Goal: Transaction & Acquisition: Book appointment/travel/reservation

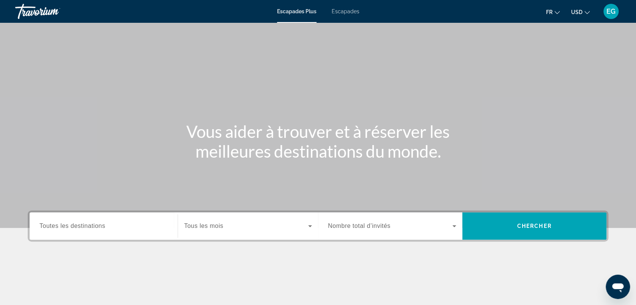
click at [583, 12] on button "USD USD ($) MXN (Mex$) CAD (Can$) GBP (£) EUR (€) AUD (A$) NZD (NZ$) CNY (CN¥)" at bounding box center [580, 11] width 19 height 11
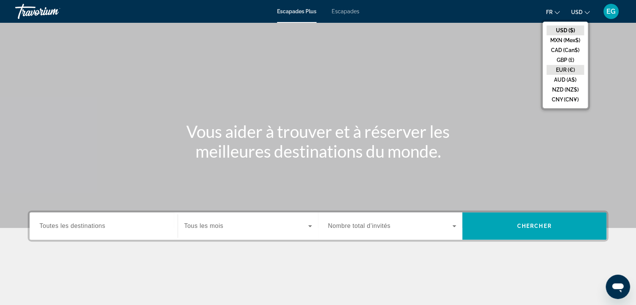
click at [566, 70] on button "EUR (€)" at bounding box center [565, 70] width 38 height 10
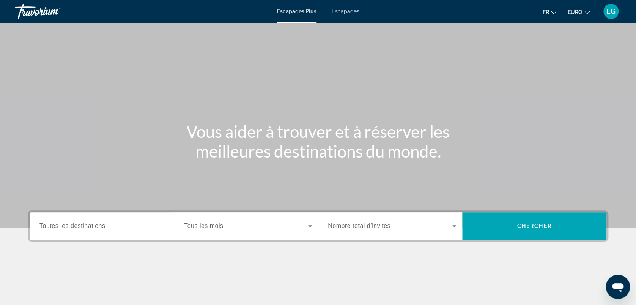
click at [86, 230] on div "Widget de recherche" at bounding box center [103, 226] width 128 height 22
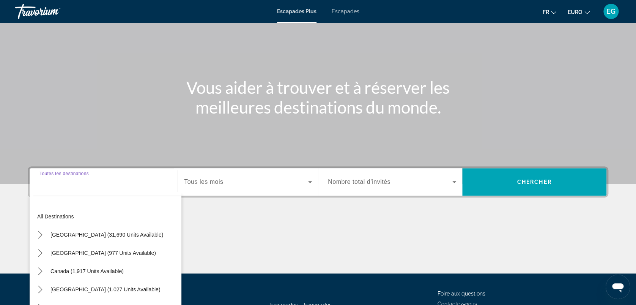
scroll to position [105, 0]
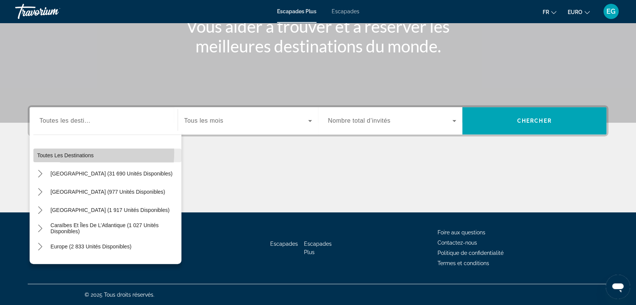
click at [68, 152] on span "Toutes les destinations" at bounding box center [65, 155] width 57 height 6
type input "**********"
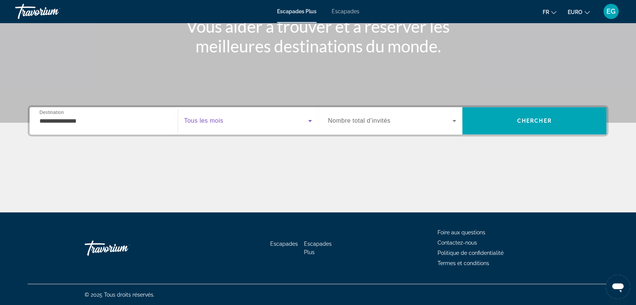
click at [237, 116] on span "Widget de recherche" at bounding box center [246, 120] width 124 height 9
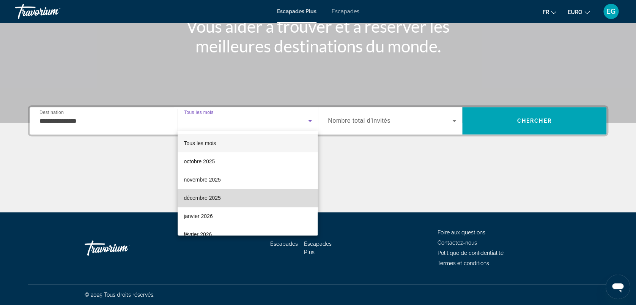
click at [249, 200] on mat-option "décembre 2025" at bounding box center [248, 198] width 140 height 18
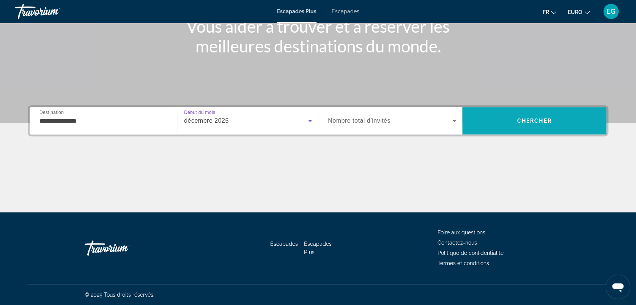
click at [517, 118] on span "Chercher" at bounding box center [534, 121] width 35 height 6
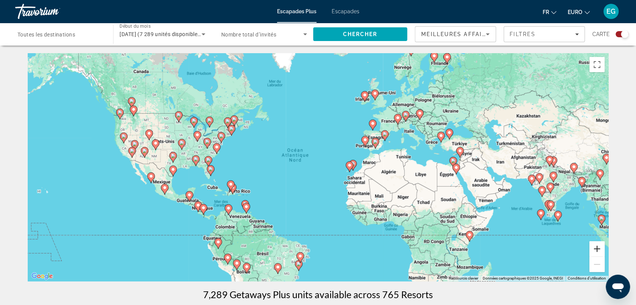
click at [594, 249] on button "Zoom avant" at bounding box center [596, 248] width 15 height 15
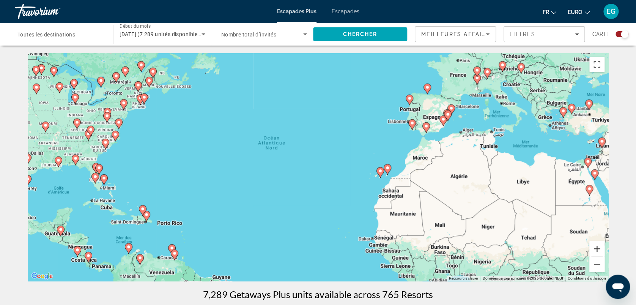
click at [594, 249] on button "Zoom avant" at bounding box center [596, 248] width 15 height 15
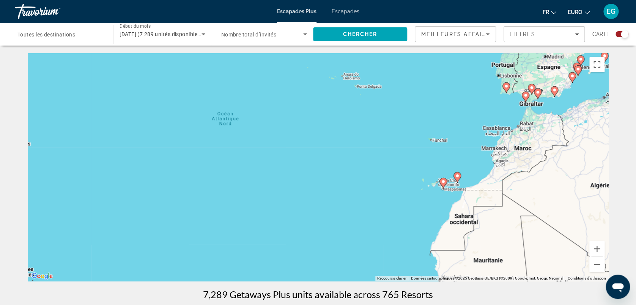
click at [443, 182] on image "Contenu principal" at bounding box center [443, 181] width 5 height 5
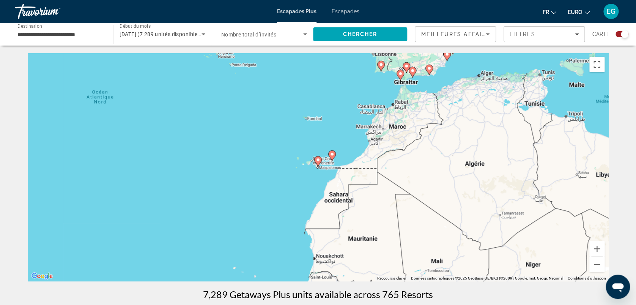
click at [319, 158] on icon "Contenu principal" at bounding box center [317, 161] width 7 height 10
type input "**********"
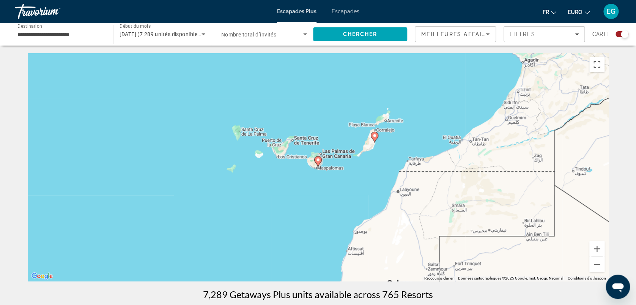
click at [319, 158] on icon "Contenu principal" at bounding box center [317, 161] width 7 height 10
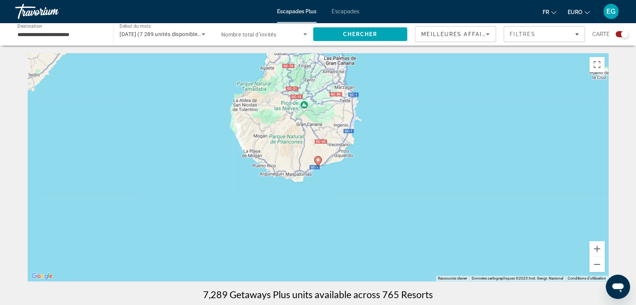
click at [317, 160] on image "Contenu principal" at bounding box center [318, 159] width 5 height 5
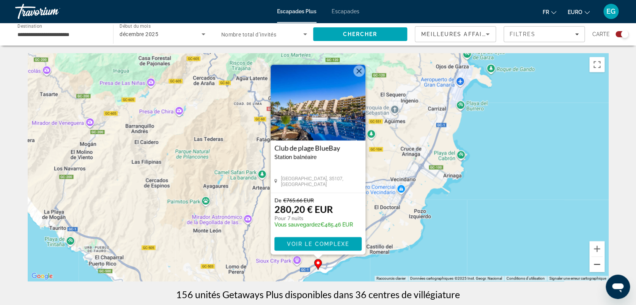
click at [598, 266] on button "Zoom arrière" at bounding box center [596, 263] width 15 height 15
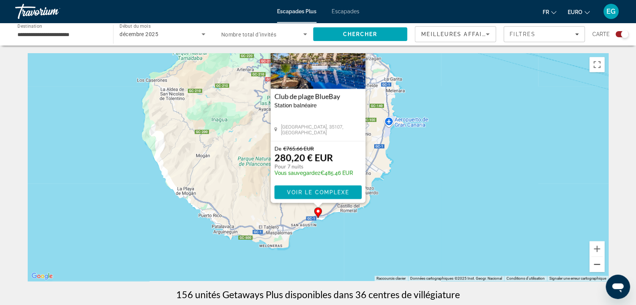
click at [598, 266] on button "Zoom arrière" at bounding box center [596, 263] width 15 height 15
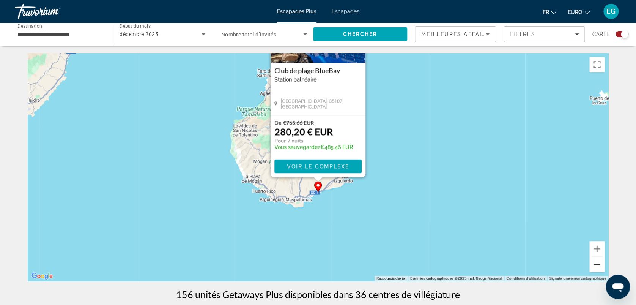
click at [598, 266] on button "Zoom arrière" at bounding box center [596, 263] width 15 height 15
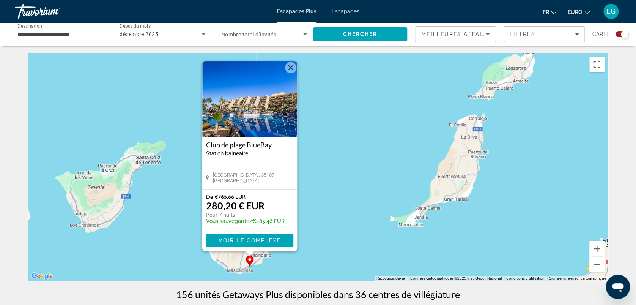
drag, startPoint x: 574, startPoint y: 126, endPoint x: 504, endPoint y: 218, distance: 116.1
click at [504, 218] on div "Pour activer le glissement avec le clavier, appuyez sur Alt+Entrée. Une fois ce…" at bounding box center [318, 167] width 580 height 228
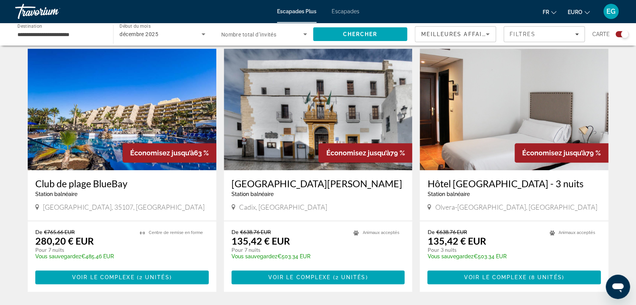
scroll to position [236, 0]
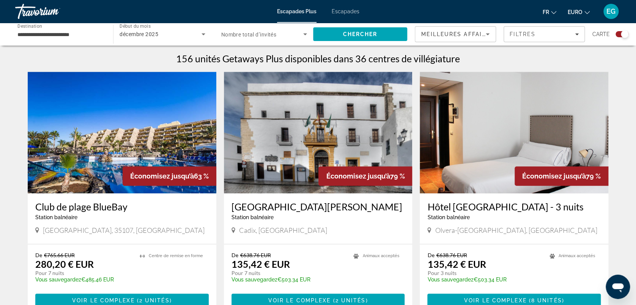
click at [101, 174] on img "Contenu principal" at bounding box center [122, 132] width 189 height 121
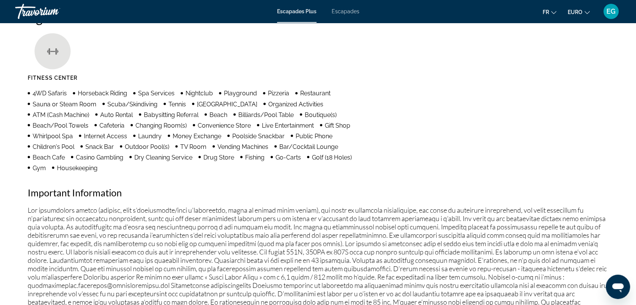
scroll to position [547, 0]
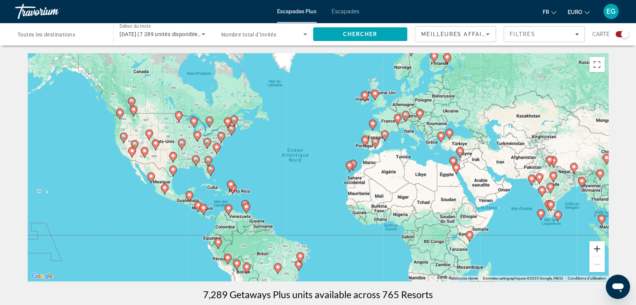
click at [598, 245] on button "Zoom avant" at bounding box center [596, 248] width 15 height 15
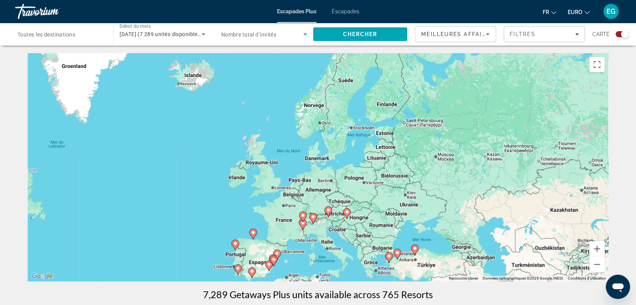
drag, startPoint x: 504, startPoint y: 105, endPoint x: 328, endPoint y: 251, distance: 228.9
click at [328, 251] on div "Pour activer le glissement avec le clavier, appuyez sur Alt+Entrée. Une fois ce…" at bounding box center [318, 167] width 580 height 228
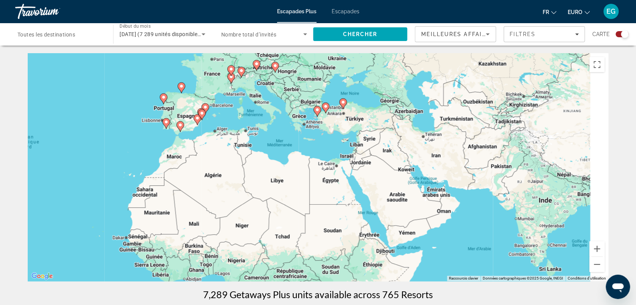
drag, startPoint x: 310, startPoint y: 251, endPoint x: 222, endPoint y: 95, distance: 179.2
click at [222, 95] on div "Pour activer le glissement avec le clavier, appuyez sur Alt+Entrée. Une fois ce…" at bounding box center [318, 167] width 580 height 228
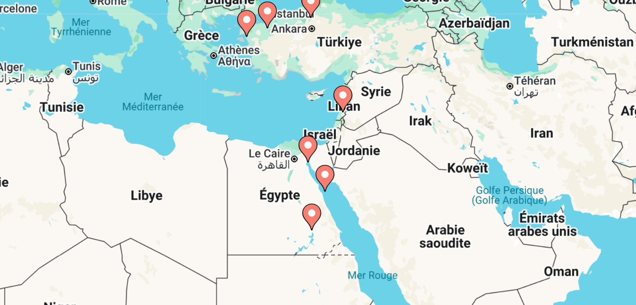
click at [324, 153] on image "Contenu principal" at bounding box center [323, 151] width 5 height 5
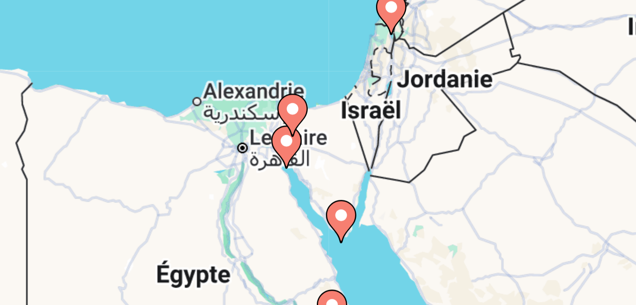
click at [317, 158] on image "Contenu principal" at bounding box center [316, 156] width 5 height 5
type input "**********"
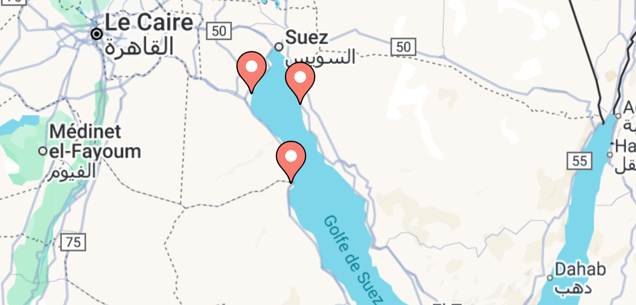
click at [308, 137] on image "Contenu principal" at bounding box center [308, 137] width 5 height 5
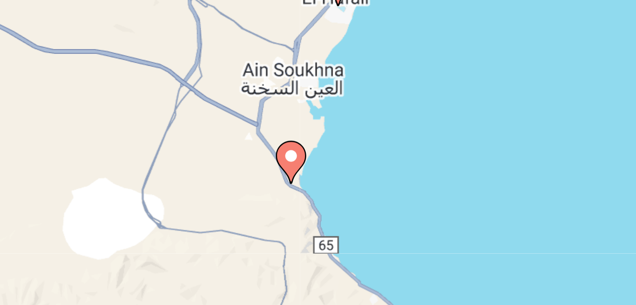
click at [317, 162] on icon "Contenu principal" at bounding box center [317, 161] width 7 height 10
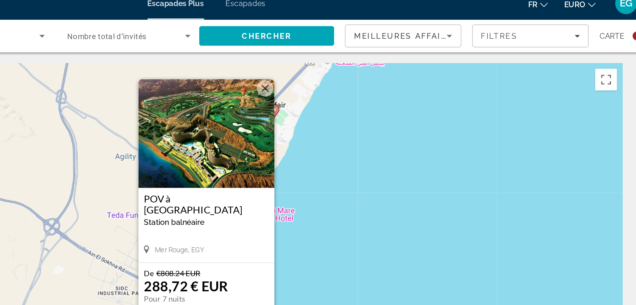
click at [358, 68] on button "Fermer" at bounding box center [358, 70] width 11 height 11
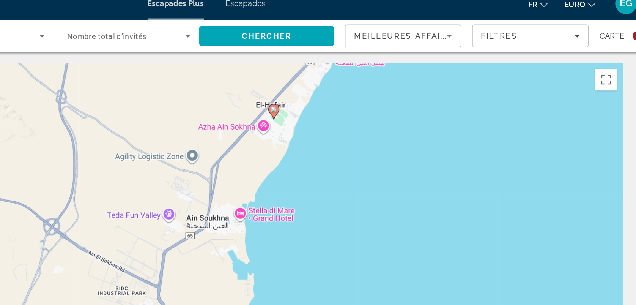
click at [366, 87] on image "Contenu principal" at bounding box center [365, 85] width 5 height 5
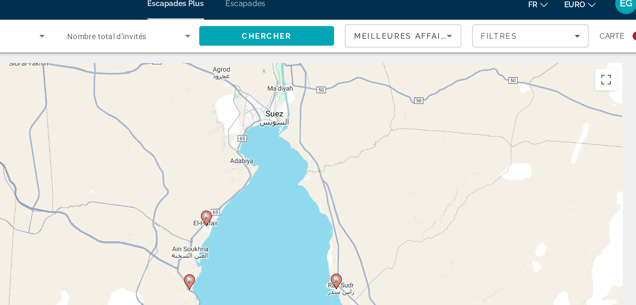
click at [318, 160] on image "Contenu principal" at bounding box center [318, 159] width 5 height 5
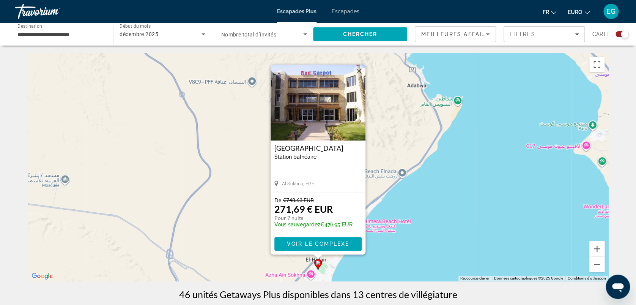
click at [359, 72] on button "Fermer" at bounding box center [358, 70] width 11 height 11
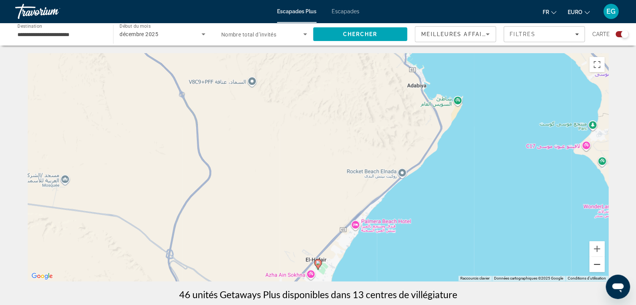
click at [594, 266] on button "Zoom arrière" at bounding box center [596, 263] width 15 height 15
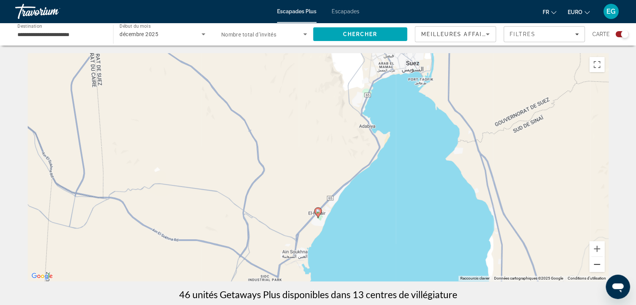
click at [594, 266] on button "Zoom arrière" at bounding box center [596, 263] width 15 height 15
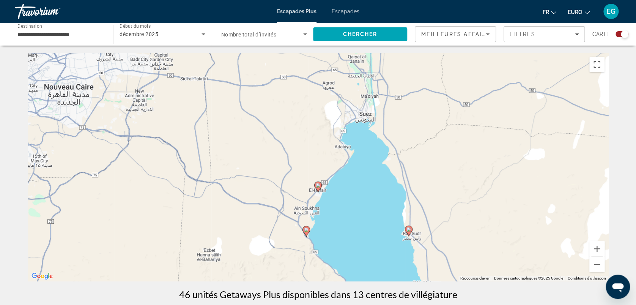
click at [409, 229] on image "Contenu principal" at bounding box center [408, 229] width 5 height 5
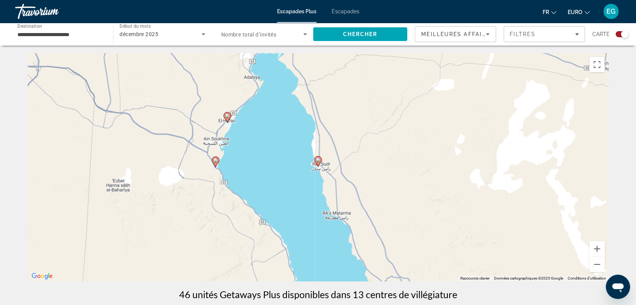
click at [319, 161] on image "Contenu principal" at bounding box center [318, 159] width 5 height 5
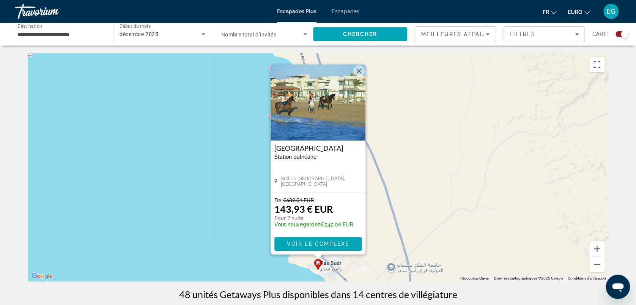
click at [359, 76] on button "Fermer" at bounding box center [358, 70] width 11 height 11
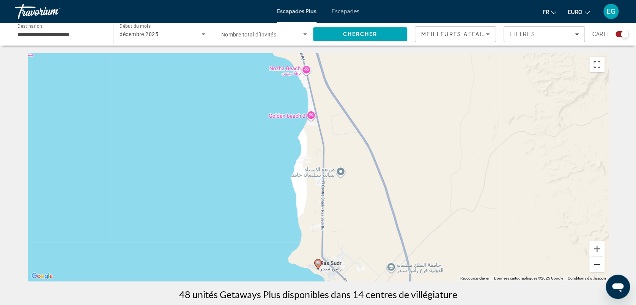
click at [596, 261] on button "Zoom arrière" at bounding box center [596, 263] width 15 height 15
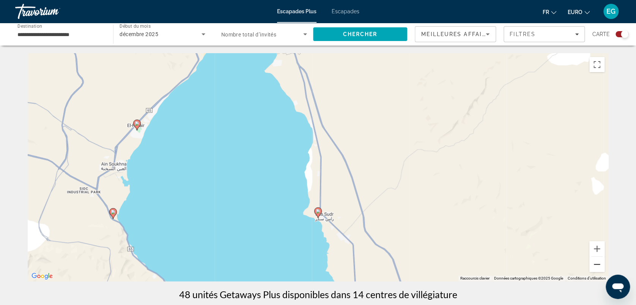
click at [596, 261] on button "Zoom arrière" at bounding box center [596, 263] width 15 height 15
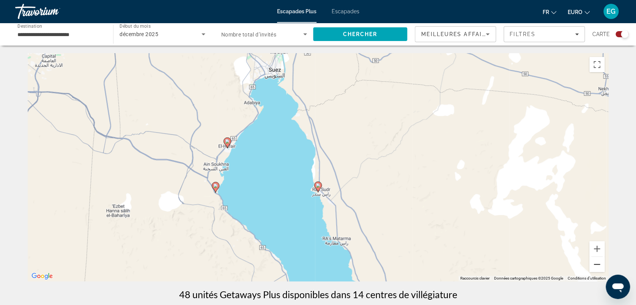
click at [596, 261] on button "Zoom arrière" at bounding box center [596, 263] width 15 height 15
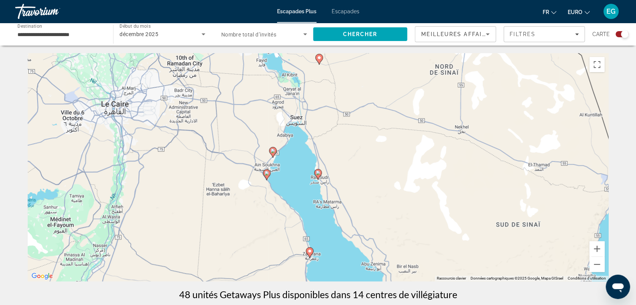
click at [309, 250] on image "Contenu principal" at bounding box center [309, 250] width 5 height 5
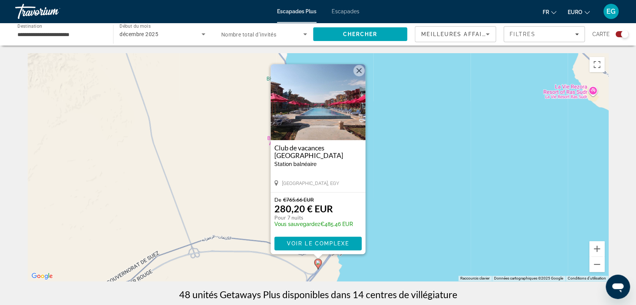
click at [617, 34] on div "Widget de recherche" at bounding box center [621, 34] width 13 height 6
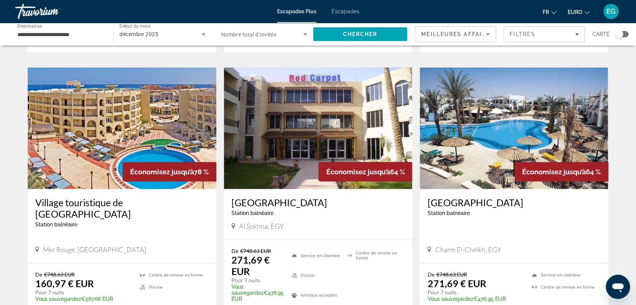
scroll to position [958, 0]
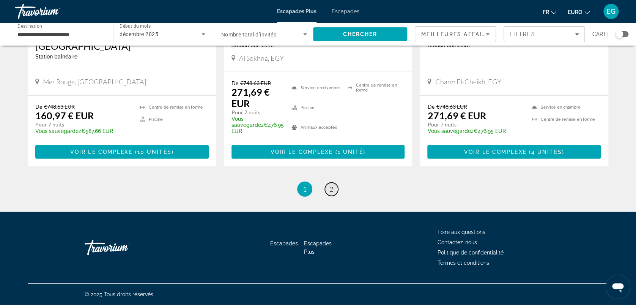
click at [334, 187] on link "page 2" at bounding box center [331, 188] width 13 height 13
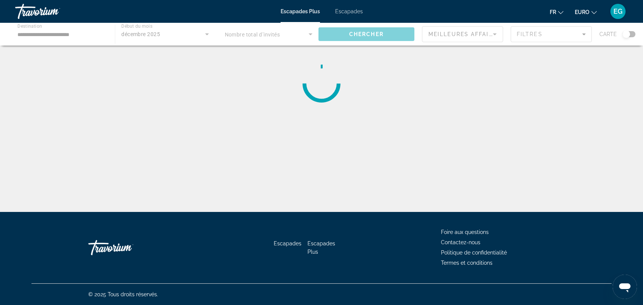
click at [334, 187] on div "**********" at bounding box center [321, 159] width 643 height 212
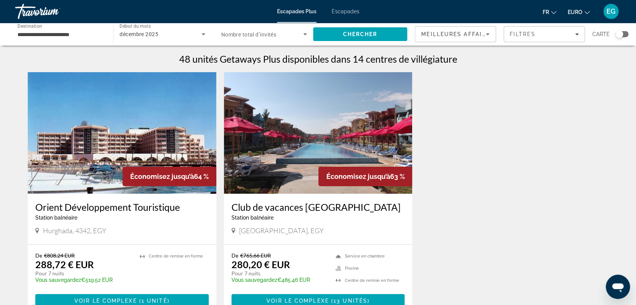
click at [325, 140] on img "Contenu principal" at bounding box center [318, 132] width 189 height 121
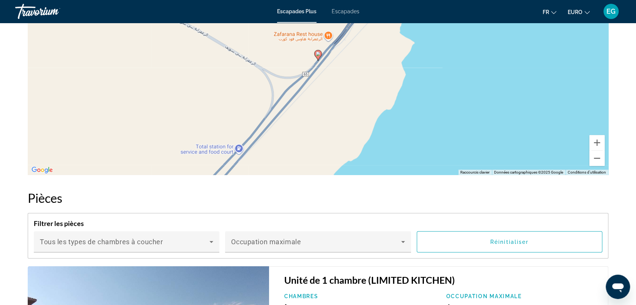
scroll to position [928, 0]
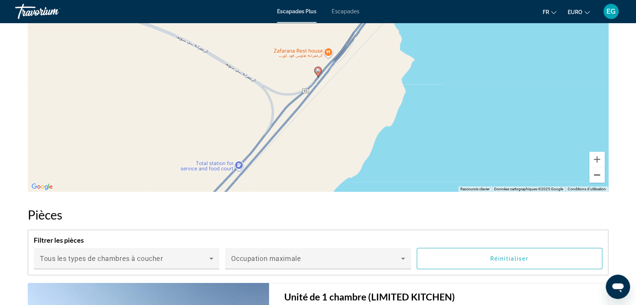
click at [599, 171] on button "Zoom arrière" at bounding box center [596, 174] width 15 height 15
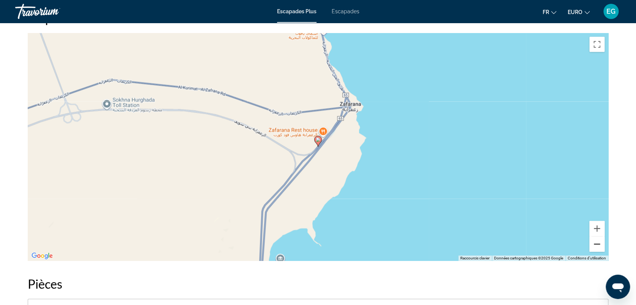
scroll to position [853, 0]
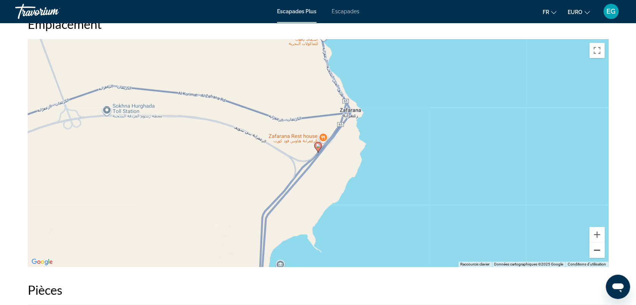
click at [596, 247] on button "Zoom arrière" at bounding box center [596, 249] width 15 height 15
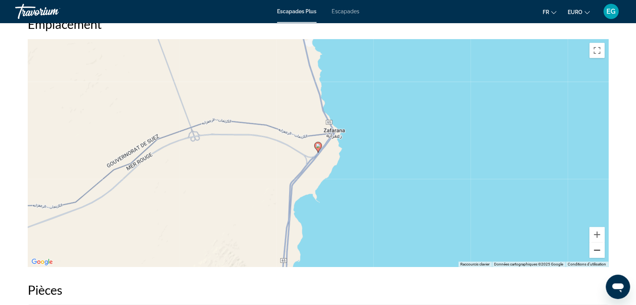
click at [596, 247] on button "Zoom arrière" at bounding box center [596, 249] width 15 height 15
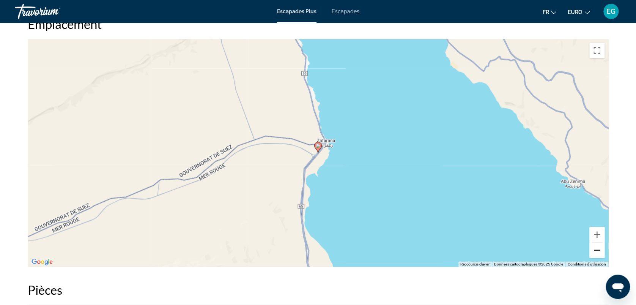
click at [596, 247] on button "Zoom arrière" at bounding box center [596, 249] width 15 height 15
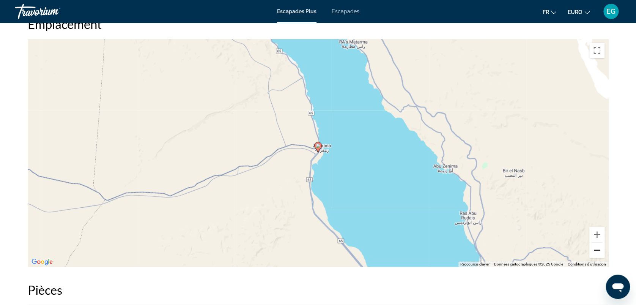
click at [596, 247] on button "Zoom arrière" at bounding box center [596, 249] width 15 height 15
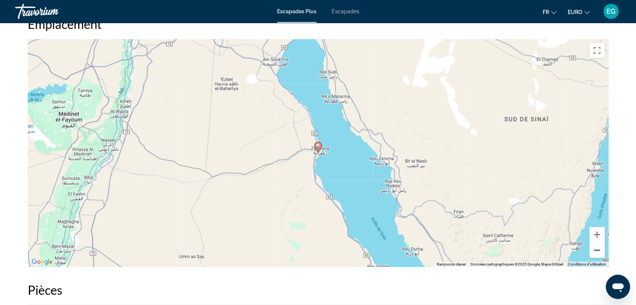
click at [596, 247] on button "Zoom arrière" at bounding box center [596, 249] width 15 height 15
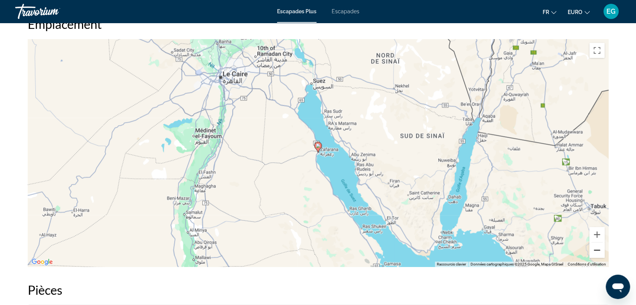
click at [596, 247] on button "Zoom arrière" at bounding box center [596, 249] width 15 height 15
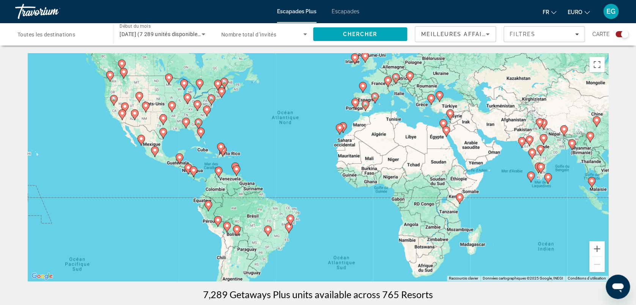
drag, startPoint x: 259, startPoint y: 196, endPoint x: 250, endPoint y: 157, distance: 40.7
click at [250, 157] on div "Pour activer le glissement avec le clavier, appuyez sur Alt+Entrée. Une fois ce…" at bounding box center [318, 167] width 580 height 228
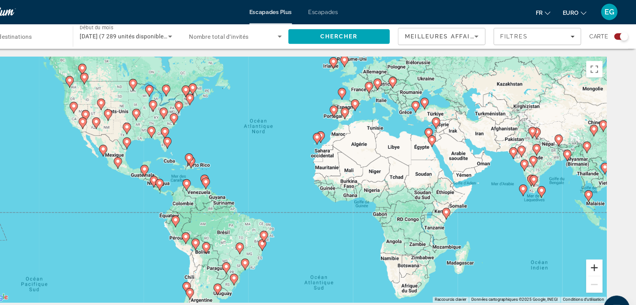
click at [598, 247] on button "Zoom avant" at bounding box center [596, 248] width 15 height 15
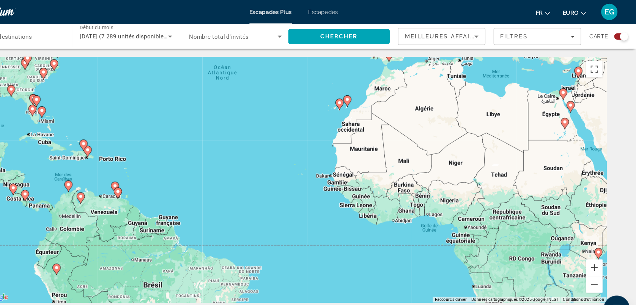
click at [598, 247] on button "Zoom avant" at bounding box center [596, 248] width 15 height 15
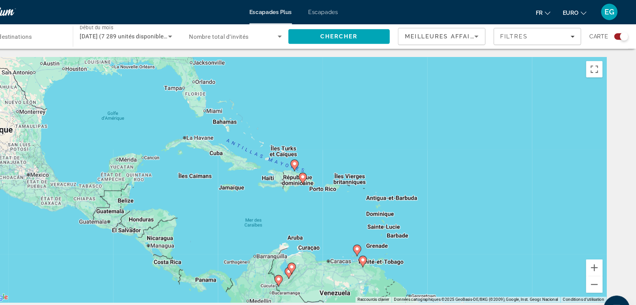
drag, startPoint x: 74, startPoint y: 112, endPoint x: 473, endPoint y: 150, distance: 400.4
click at [473, 150] on div "Pour activer le glissement avec le clavier, appuyez sur Alt+Entrée. Une fois ce…" at bounding box center [318, 167] width 580 height 228
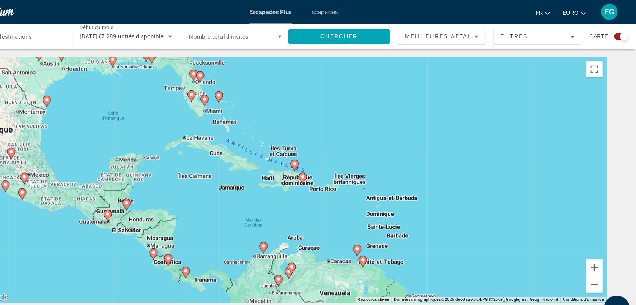
click at [326, 163] on image "Contenu principal" at bounding box center [326, 164] width 5 height 5
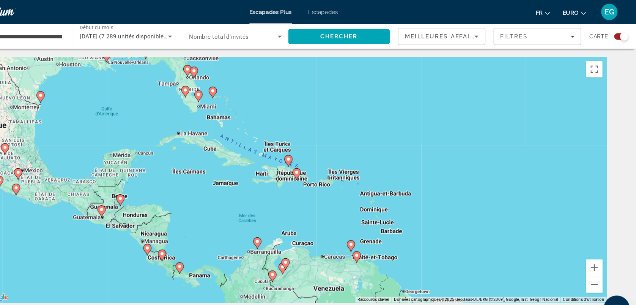
click at [321, 162] on image "Contenu principal" at bounding box center [320, 160] width 5 height 5
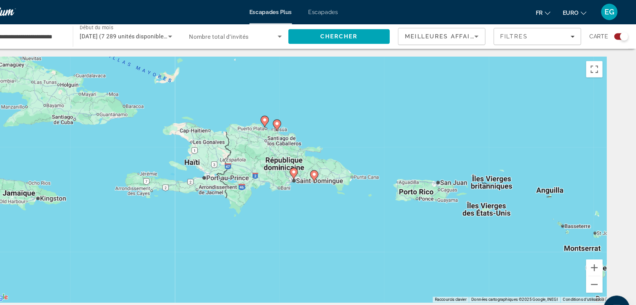
click at [337, 164] on image "Contenu principal" at bounding box center [337, 162] width 5 height 5
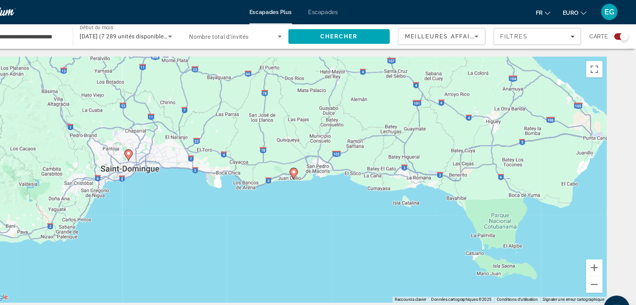
click at [319, 158] on image "Contenu principal" at bounding box center [318, 159] width 5 height 5
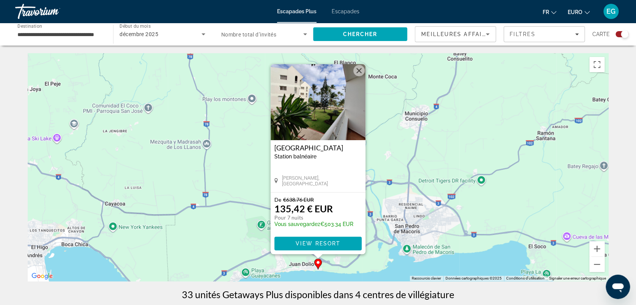
click at [33, 29] on div "**********" at bounding box center [60, 35] width 86 height 22
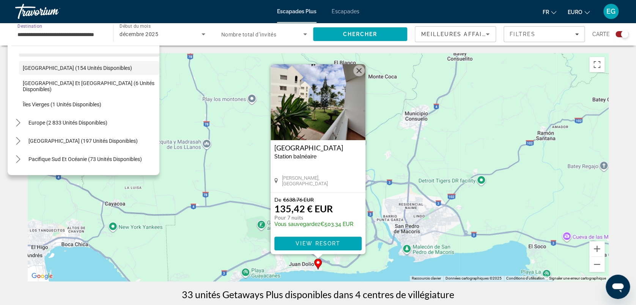
scroll to position [145, 0]
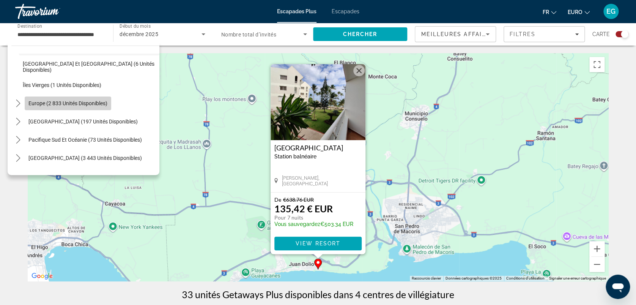
click at [26, 103] on span "Sélectionnez la destination : Europe (2 833 unités disponibles)" at bounding box center [68, 103] width 86 height 18
type input "**********"
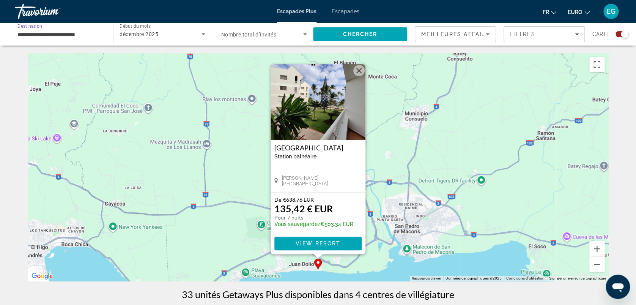
scroll to position [0, 0]
click at [354, 35] on span "Chercher" at bounding box center [360, 34] width 35 height 6
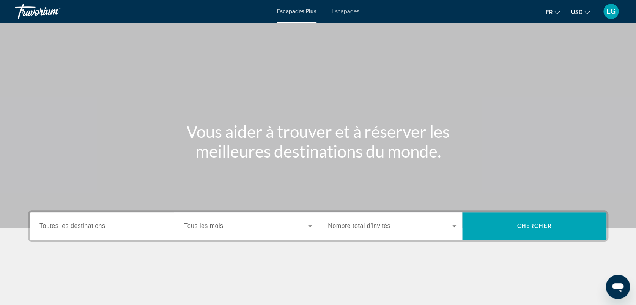
click at [355, 12] on span "Escapades" at bounding box center [346, 11] width 28 height 6
click at [579, 11] on span "USD" at bounding box center [576, 12] width 11 height 6
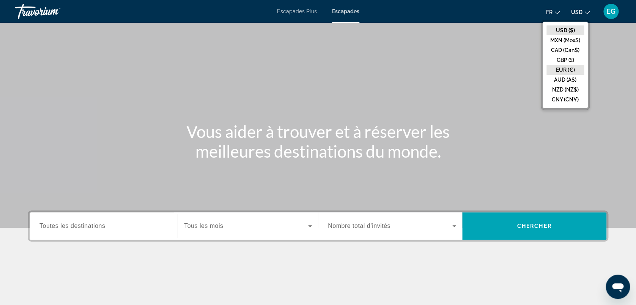
click at [574, 70] on button "EUR (€)" at bounding box center [565, 70] width 38 height 10
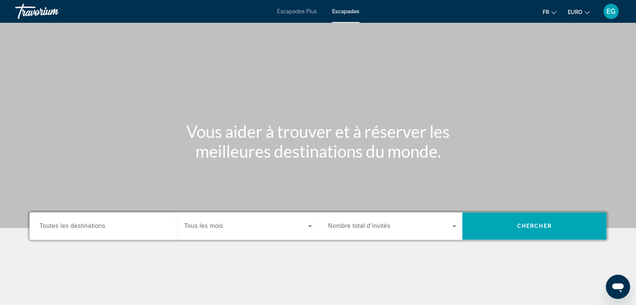
scroll to position [105, 0]
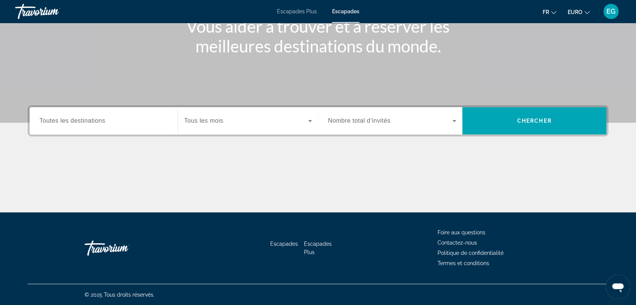
click at [88, 118] on span "Toutes les destinations" at bounding box center [72, 120] width 66 height 6
click at [88, 118] on input "Destination Toutes les destinations" at bounding box center [103, 120] width 128 height 9
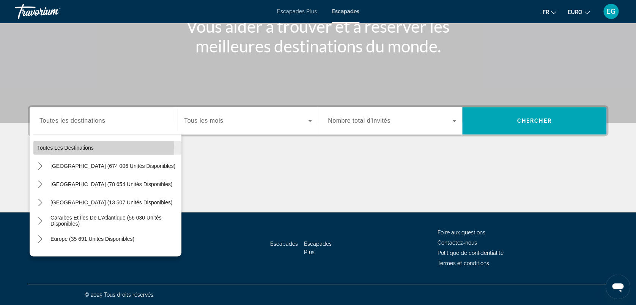
click at [64, 151] on span "Sélectionner une destination : Toutes les destinations" at bounding box center [107, 147] width 148 height 18
type input "**********"
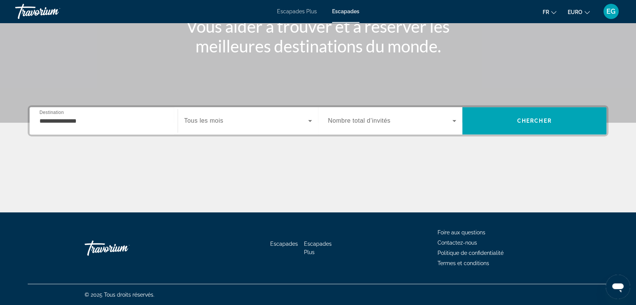
click at [207, 115] on div "Widget de recherche" at bounding box center [248, 120] width 128 height 21
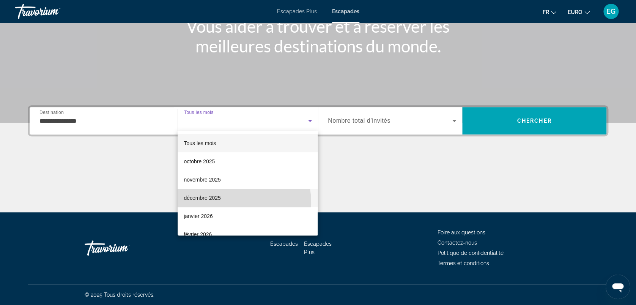
click at [217, 203] on mat-option "décembre 2025" at bounding box center [248, 198] width 140 height 18
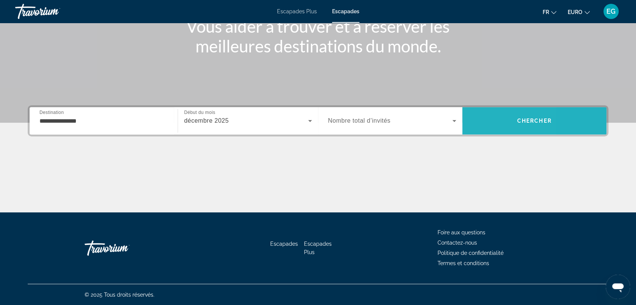
click at [485, 123] on span "Rechercher" at bounding box center [534, 121] width 144 height 18
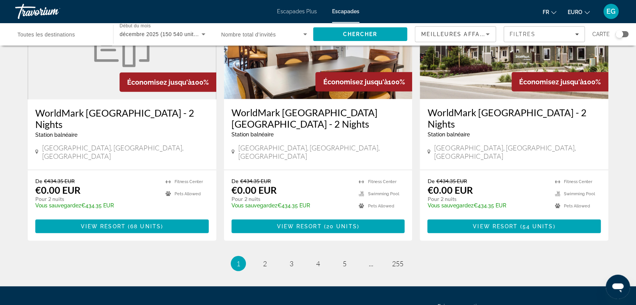
scroll to position [934, 0]
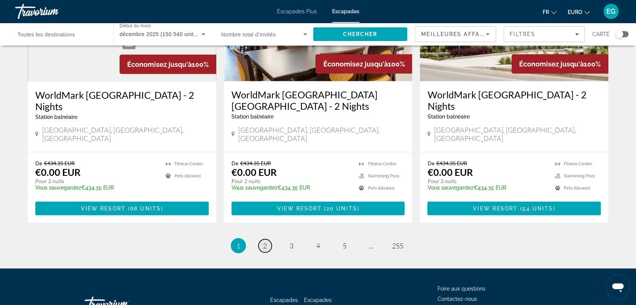
click at [264, 241] on span "2" at bounding box center [265, 245] width 4 height 8
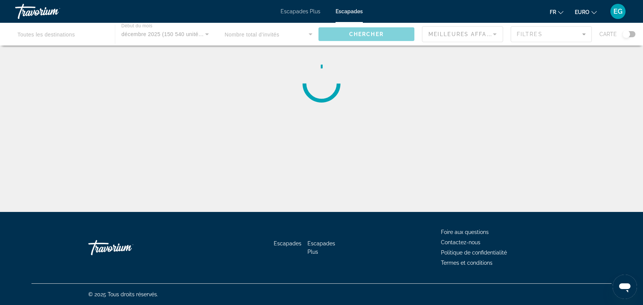
click at [264, 215] on div "Escapades Escapades Plus Foire aux questions Contactez-nous Politique de confid…" at bounding box center [321, 247] width 580 height 71
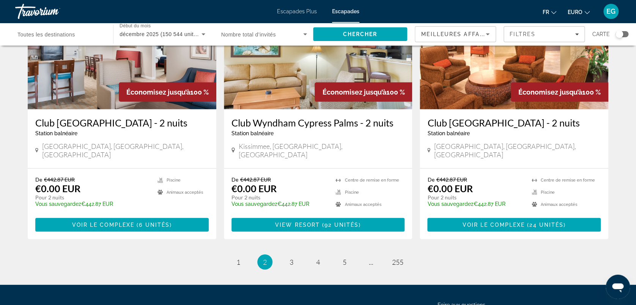
scroll to position [919, 0]
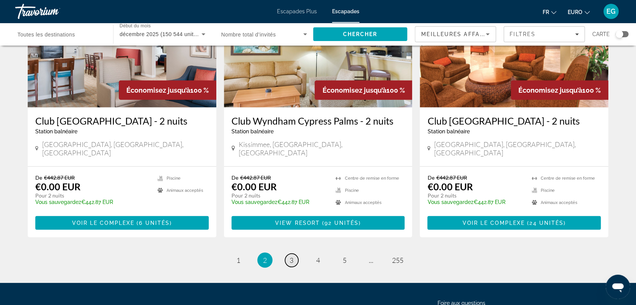
click at [286, 253] on link "page 3" at bounding box center [291, 259] width 13 height 13
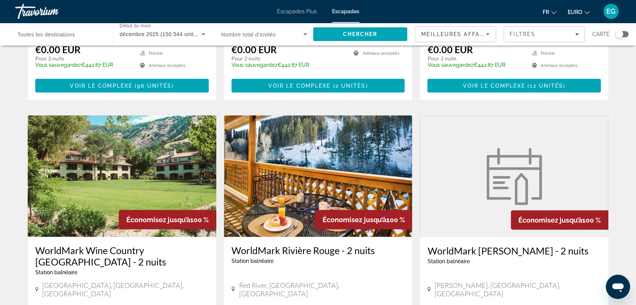
scroll to position [957, 0]
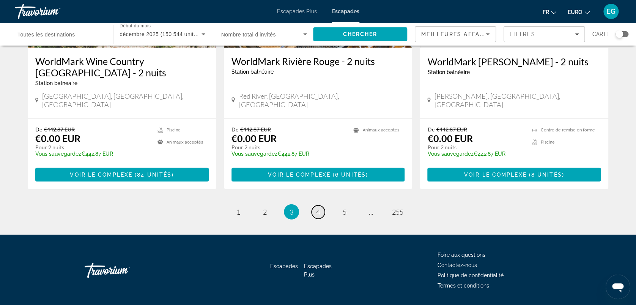
click at [317, 207] on span "4" at bounding box center [318, 211] width 4 height 8
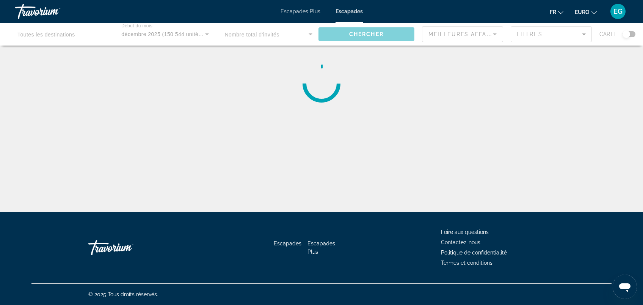
click at [317, 189] on div "Destination Toutes les destinations Début du mois Tous les mois décembre 2025 (…" at bounding box center [321, 159] width 643 height 212
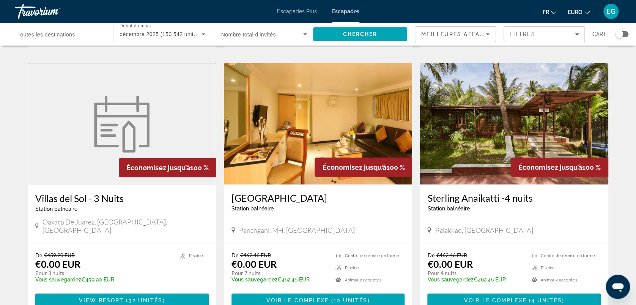
scroll to position [846, 0]
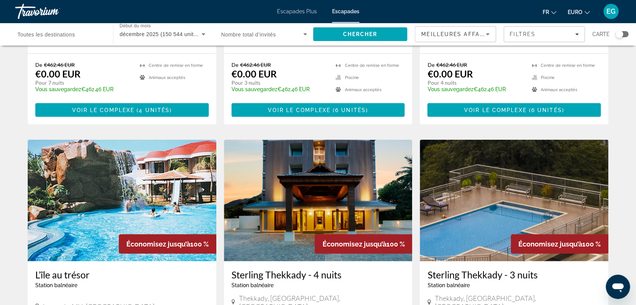
scroll to position [922, 0]
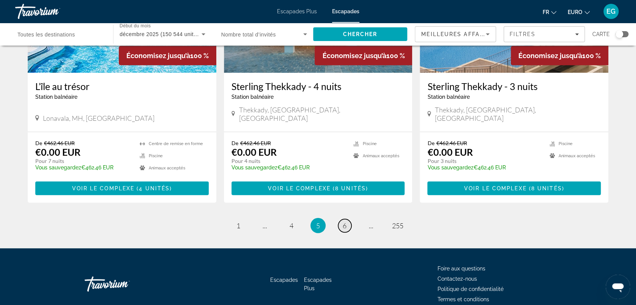
click at [343, 221] on span "6" at bounding box center [345, 225] width 4 height 8
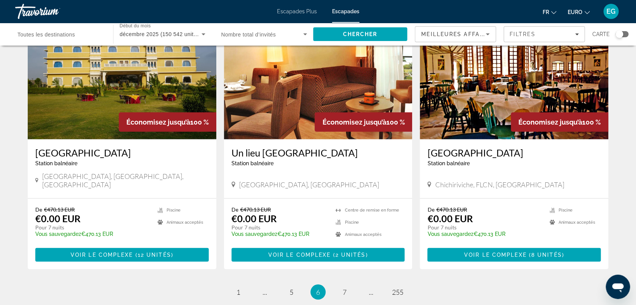
scroll to position [868, 0]
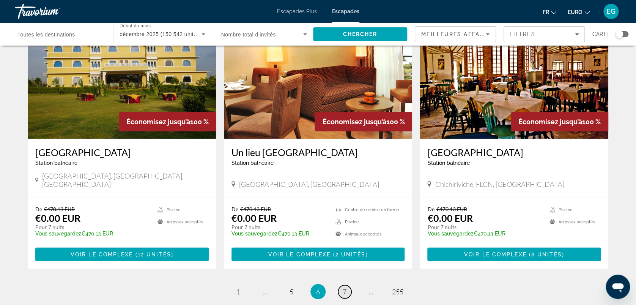
click at [346, 287] on span "7" at bounding box center [345, 291] width 4 height 8
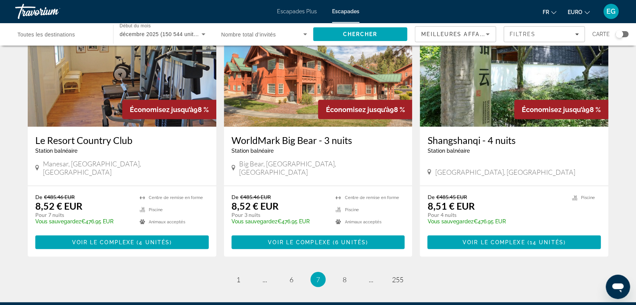
scroll to position [922, 0]
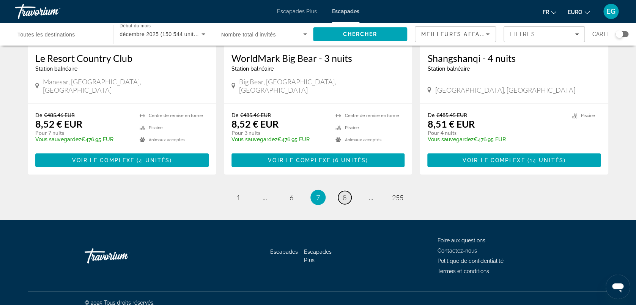
click at [344, 193] on span "8" at bounding box center [345, 197] width 4 height 8
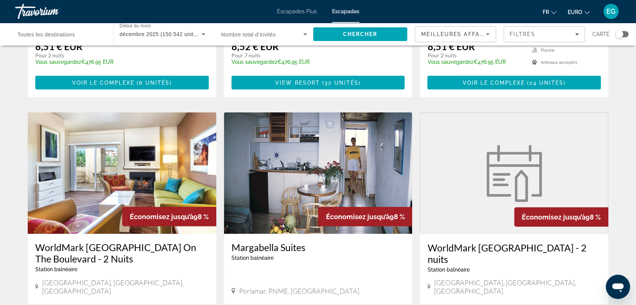
scroll to position [956, 0]
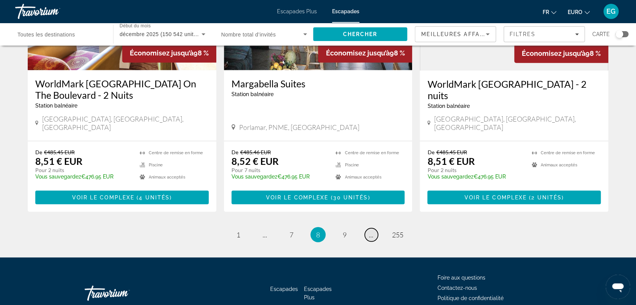
click at [370, 230] on span "..." at bounding box center [371, 234] width 5 height 8
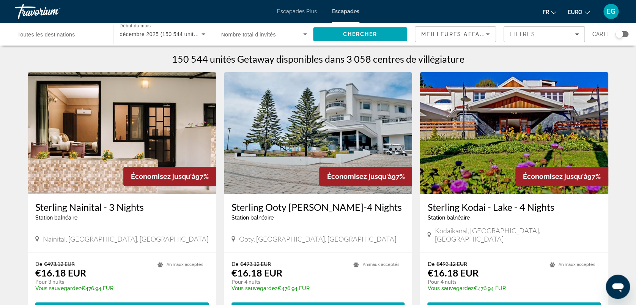
click at [629, 34] on div "Destination Toutes les destinations Début du mois Tous les mois décembre 2025 (…" at bounding box center [318, 34] width 636 height 23
click at [624, 32] on div "Widget de recherche" at bounding box center [621, 34] width 13 height 6
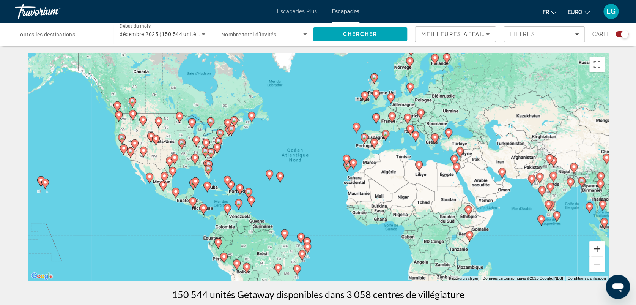
click at [597, 247] on button "Zoom avant" at bounding box center [596, 248] width 15 height 15
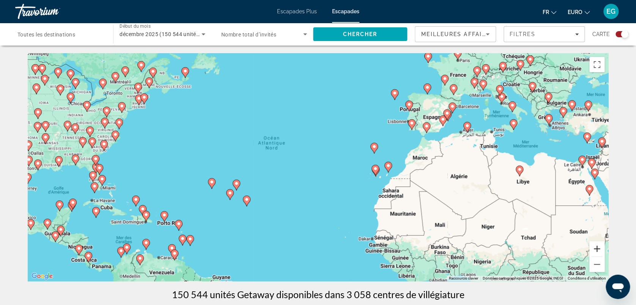
click at [597, 247] on button "Zoom avant" at bounding box center [596, 248] width 15 height 15
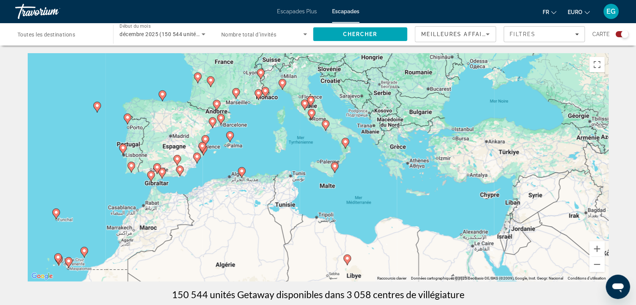
drag, startPoint x: 601, startPoint y: 193, endPoint x: 225, endPoint y: 272, distance: 384.7
click at [225, 272] on div "Pour activer le glissement avec le clavier, appuyez sur Alt+Entrée. Une fois ce…" at bounding box center [318, 167] width 580 height 228
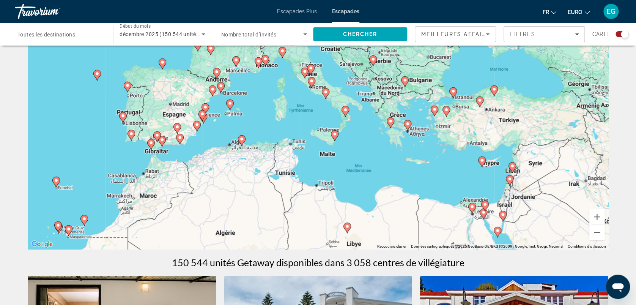
scroll to position [35, 0]
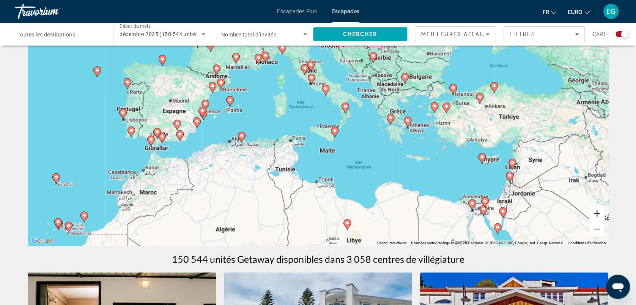
click at [597, 209] on button "Zoom avant" at bounding box center [596, 213] width 15 height 15
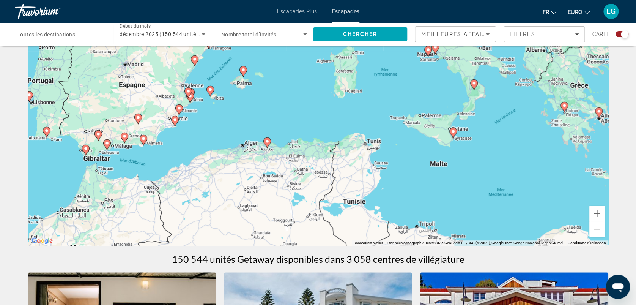
drag, startPoint x: 544, startPoint y: 163, endPoint x: 645, endPoint y: 156, distance: 101.6
click at [636, 156] on html "Passer au contenu principal Escapades Plus Escapades Fr English Español Françai…" at bounding box center [318, 117] width 636 height 305
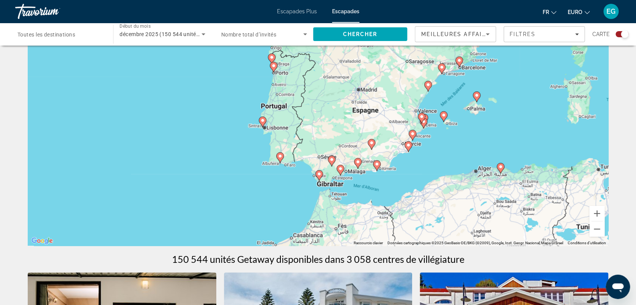
drag, startPoint x: 207, startPoint y: 127, endPoint x: 449, endPoint y: 157, distance: 243.8
click at [449, 157] on div "Pour activer le glissement avec le clavier, appuyez sur Alt+Entrée. Une fois ce…" at bounding box center [318, 132] width 580 height 228
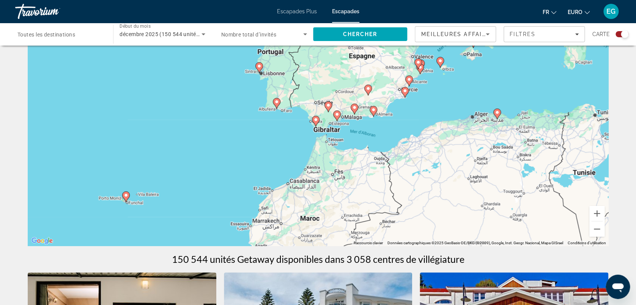
drag, startPoint x: 227, startPoint y: 201, endPoint x: 223, endPoint y: 146, distance: 55.2
click at [223, 146] on div "Pour activer le glissement avec le clavier, appuyez sur Alt+Entrée. Une fois ce…" at bounding box center [318, 132] width 580 height 228
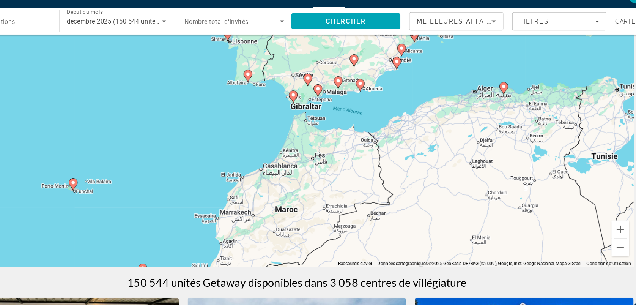
drag, startPoint x: 193, startPoint y: 204, endPoint x: 195, endPoint y: 181, distance: 23.2
click at [195, 181] on div "Pour activer le glissement avec le clavier, appuyez sur Alt+Entrée. Une fois ce…" at bounding box center [318, 132] width 580 height 228
click at [598, 211] on button "Zoom avant" at bounding box center [596, 213] width 15 height 15
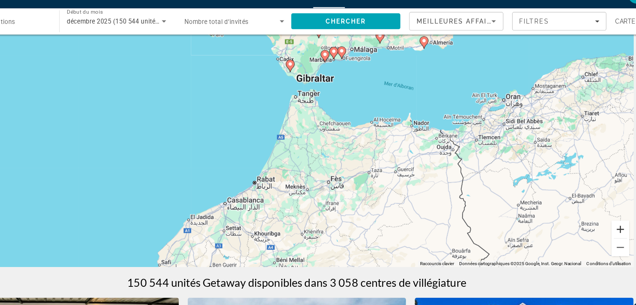
click at [598, 211] on button "Zoom avant" at bounding box center [596, 213] width 15 height 15
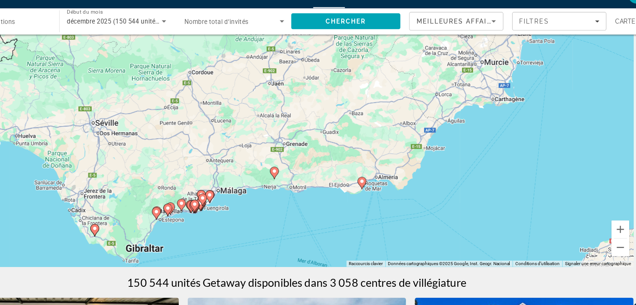
drag, startPoint x: 533, startPoint y: 77, endPoint x: 360, endPoint y: 281, distance: 267.0
click at [595, 209] on button "Zoom avant" at bounding box center [596, 213] width 15 height 15
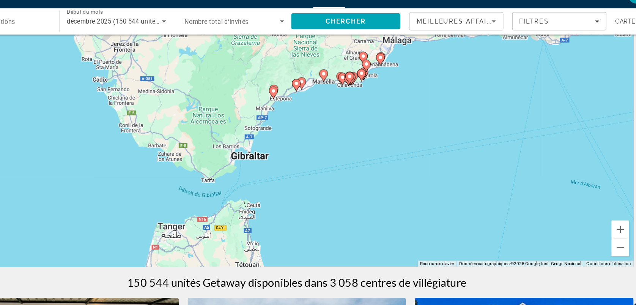
drag, startPoint x: 242, startPoint y: 208, endPoint x: 467, endPoint y: 34, distance: 284.7
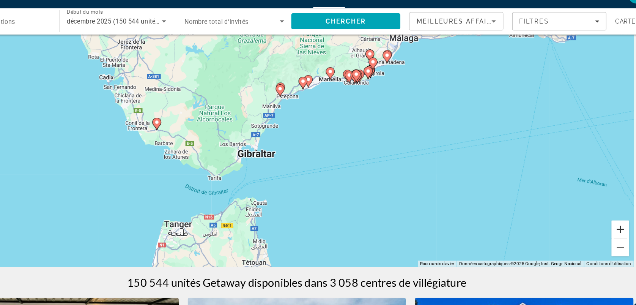
click at [593, 209] on button "Zoom avant" at bounding box center [596, 213] width 15 height 15
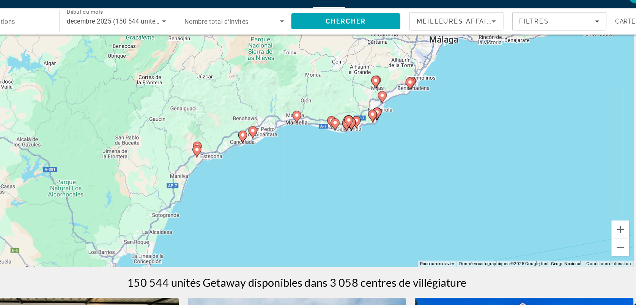
drag, startPoint x: 533, startPoint y: 117, endPoint x: 459, endPoint y: 226, distance: 131.5
click at [459, 226] on div "Pour activer le glissement avec le clavier, appuyez sur Alt+Entrée. Une fois ce…" at bounding box center [318, 132] width 580 height 228
click at [598, 209] on button "Zoom avant" at bounding box center [596, 213] width 15 height 15
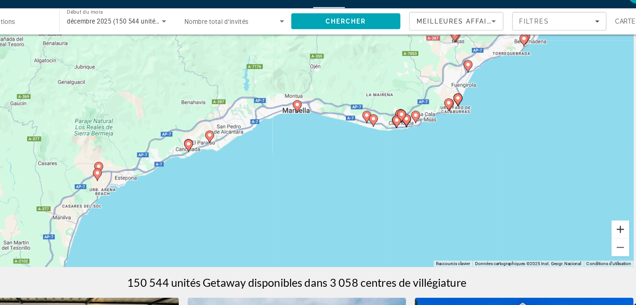
click at [598, 209] on button "Zoom avant" at bounding box center [596, 213] width 15 height 15
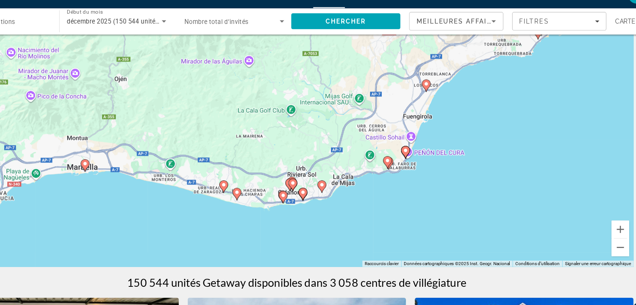
drag, startPoint x: 537, startPoint y: 142, endPoint x: 349, endPoint y: 214, distance: 201.5
click at [349, 214] on div "Pour activer le glissement avec le clavier, appuyez sur Alt+Entrée. Une fois ce…" at bounding box center [318, 132] width 580 height 228
click at [597, 213] on button "Zoom avant" at bounding box center [596, 213] width 15 height 15
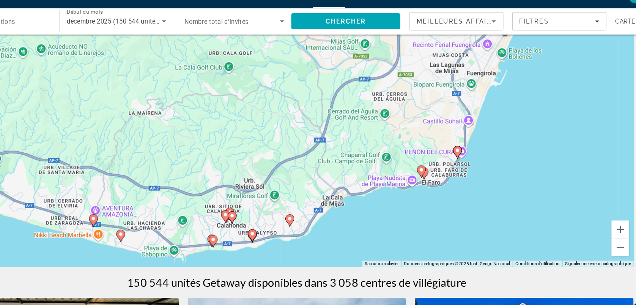
drag, startPoint x: 506, startPoint y: 213, endPoint x: 457, endPoint y: 190, distance: 54.3
click at [457, 190] on div "Pour activer le glissement avec le clavier, appuyez sur Alt+Entrée. Une fois ce…" at bounding box center [318, 132] width 580 height 228
click at [597, 215] on button "Zoom avant" at bounding box center [596, 213] width 15 height 15
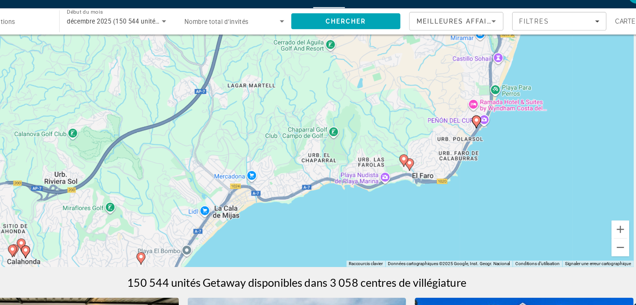
drag, startPoint x: 526, startPoint y: 223, endPoint x: 402, endPoint y: 176, distance: 133.3
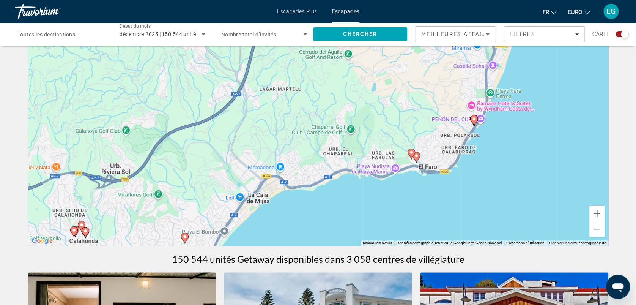
click at [597, 230] on button "Zoom arrière" at bounding box center [596, 228] width 15 height 15
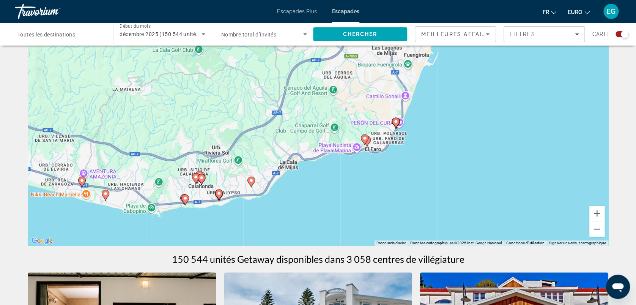
click at [597, 230] on button "Zoom arrière" at bounding box center [596, 228] width 15 height 15
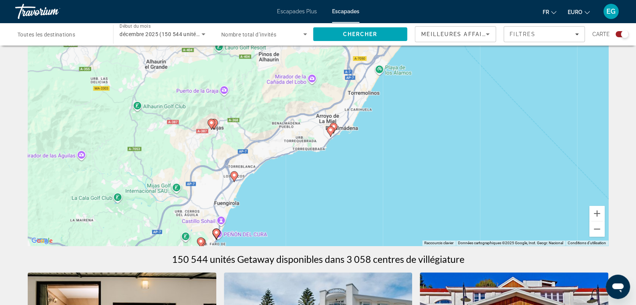
drag, startPoint x: 456, startPoint y: 65, endPoint x: 309, endPoint y: 181, distance: 187.1
click at [309, 181] on div "Pour activer le glissement avec le clavier, appuyez sur Alt+Entrée. Une fois ce…" at bounding box center [318, 132] width 580 height 228
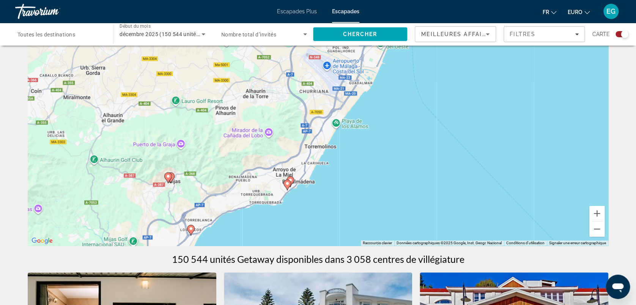
drag, startPoint x: 309, startPoint y: 181, endPoint x: 265, endPoint y: 238, distance: 71.9
click at [265, 238] on div "Pour activer le glissement avec le clavier, appuyez sur Alt+Entrée. Une fois ce…" at bounding box center [318, 132] width 580 height 228
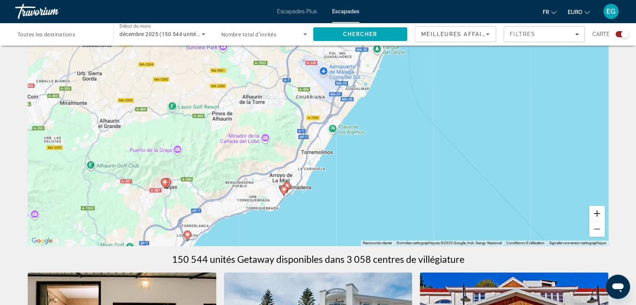
click at [599, 212] on button "Zoom avant" at bounding box center [596, 213] width 15 height 15
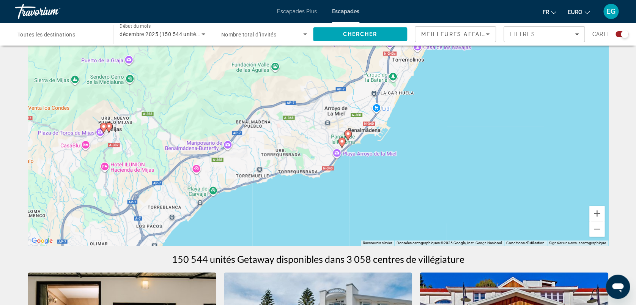
drag, startPoint x: 349, startPoint y: 213, endPoint x: 444, endPoint y: 96, distance: 150.5
click at [598, 216] on button "Zoom avant" at bounding box center [596, 213] width 15 height 15
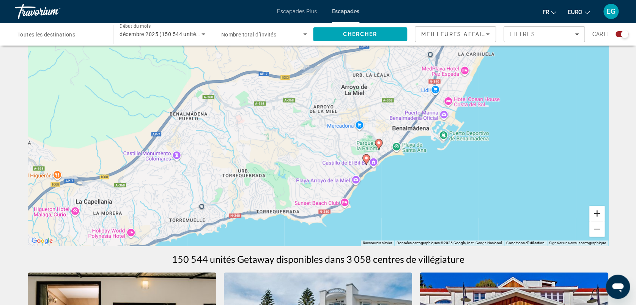
click at [598, 216] on button "Zoom avant" at bounding box center [596, 213] width 15 height 15
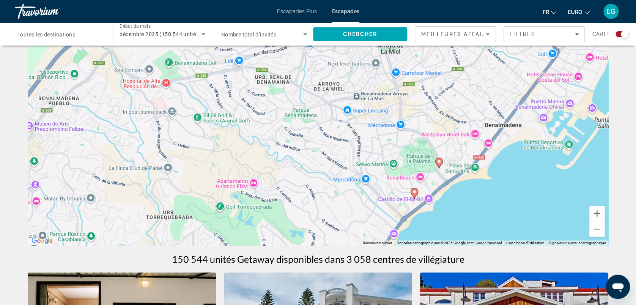
click at [440, 161] on image "Contenu principal" at bounding box center [439, 161] width 5 height 5
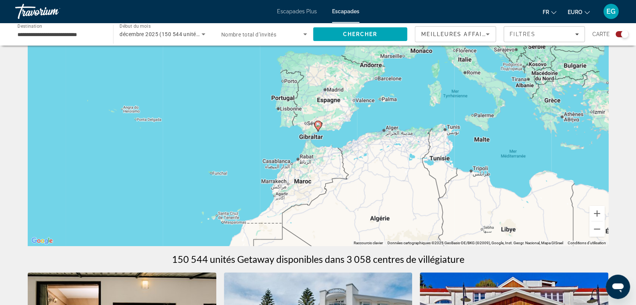
click at [319, 126] on image "Contenu principal" at bounding box center [318, 124] width 5 height 5
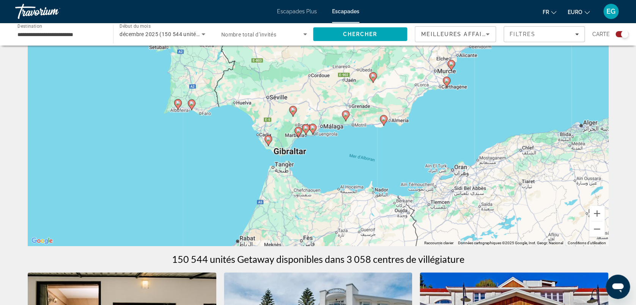
click at [314, 127] on image "Contenu principal" at bounding box center [312, 127] width 5 height 5
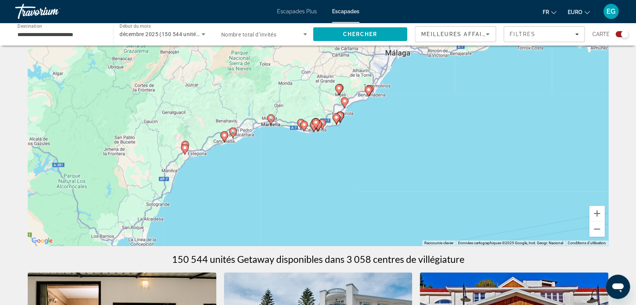
click at [346, 102] on image "Contenu principal" at bounding box center [344, 101] width 5 height 5
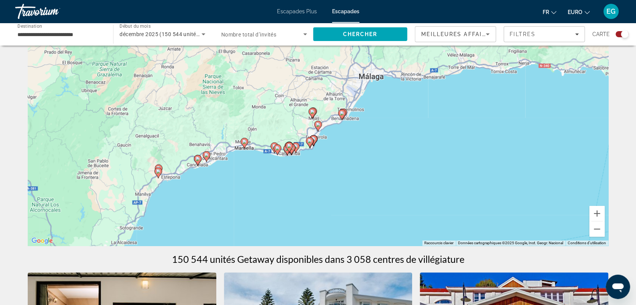
click at [339, 114] on icon "Contenu principal" at bounding box center [341, 115] width 7 height 10
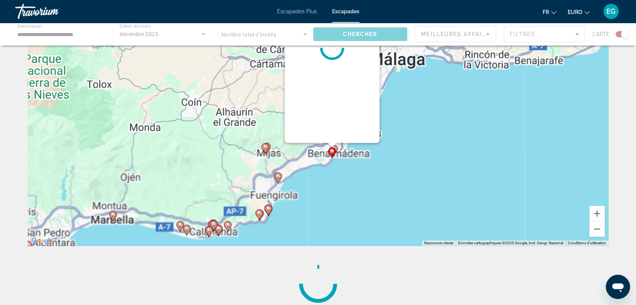
scroll to position [0, 0]
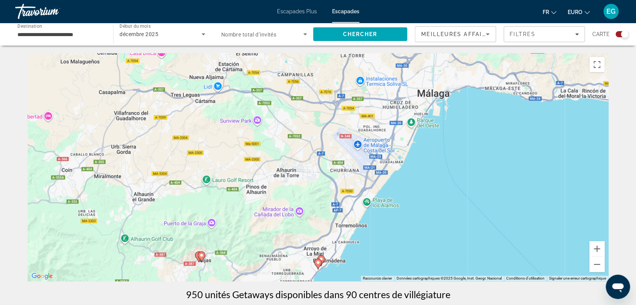
click at [317, 263] on image "Contenu principal" at bounding box center [318, 262] width 5 height 5
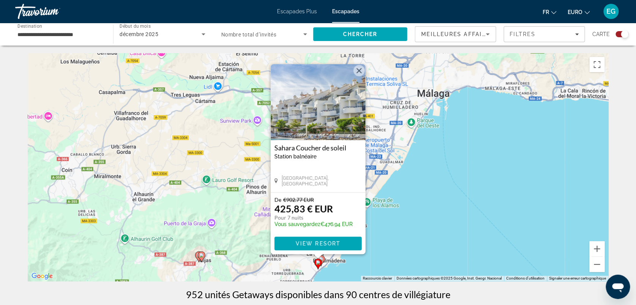
click at [323, 258] on image "Contenu principal" at bounding box center [321, 258] width 5 height 5
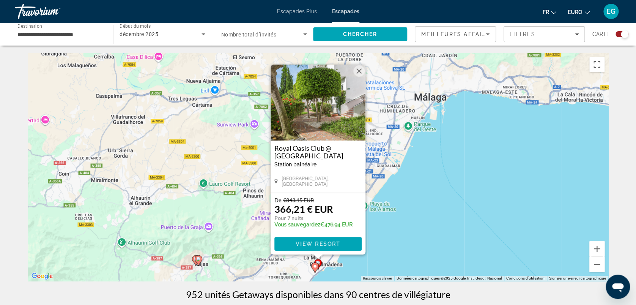
click at [503, 206] on div "Pour naviguer, appuyez sur les touches fléchées. Pour activer le glissement ave…" at bounding box center [318, 167] width 580 height 228
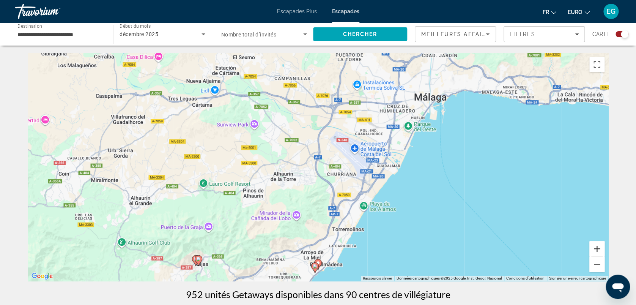
click at [595, 250] on button "Zoom avant" at bounding box center [596, 248] width 15 height 15
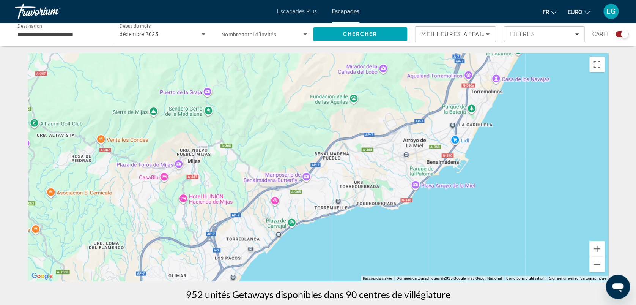
drag, startPoint x: 391, startPoint y: 261, endPoint x: 506, endPoint y: 55, distance: 234.8
click at [228, 262] on image "Contenu principal" at bounding box center [227, 263] width 5 height 5
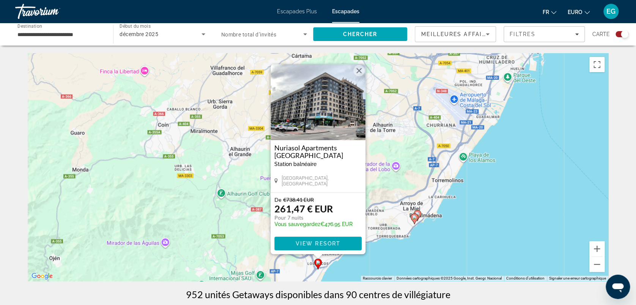
click at [359, 69] on button "Fermer" at bounding box center [358, 70] width 11 height 11
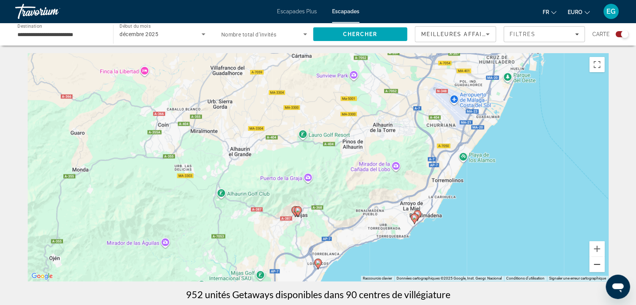
click at [595, 261] on button "Zoom arrière" at bounding box center [596, 263] width 15 height 15
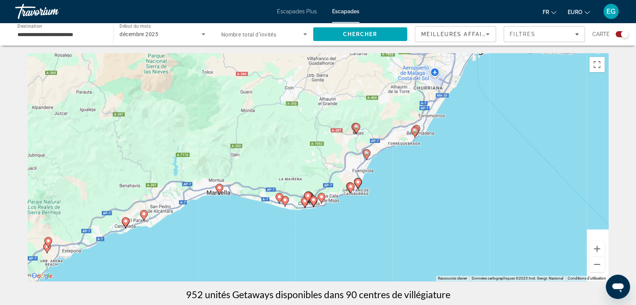
drag, startPoint x: 291, startPoint y: 269, endPoint x: 381, endPoint y: 210, distance: 107.6
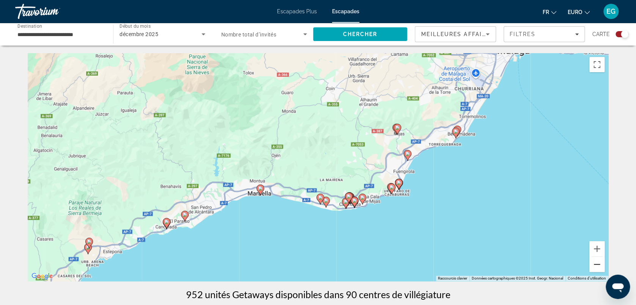
click at [596, 267] on button "Zoom arrière" at bounding box center [596, 263] width 15 height 15
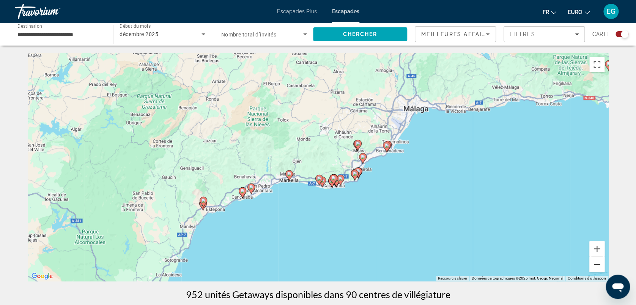
click at [596, 267] on button "Zoom arrière" at bounding box center [596, 263] width 15 height 15
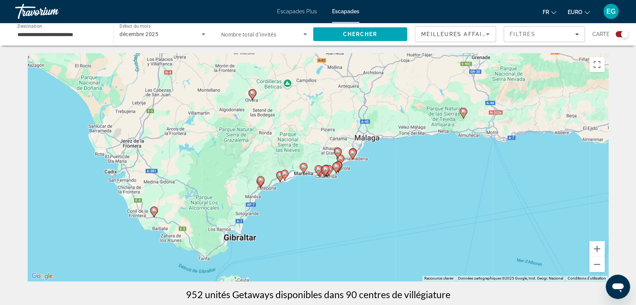
click at [152, 211] on image "Contenu principal" at bounding box center [154, 210] width 5 height 5
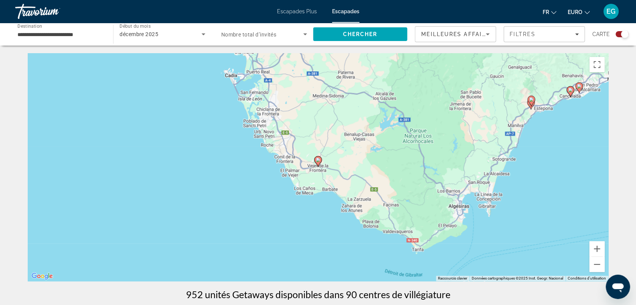
click at [318, 158] on image "Contenu principal" at bounding box center [318, 159] width 5 height 5
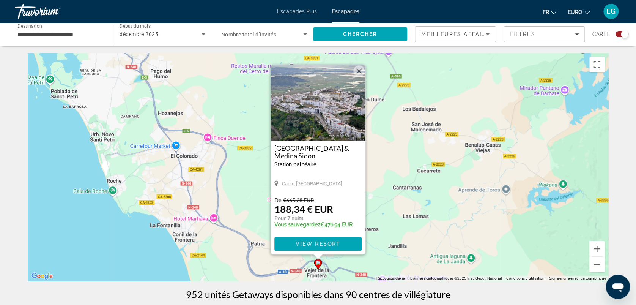
click at [361, 70] on button "Fermer" at bounding box center [358, 70] width 11 height 11
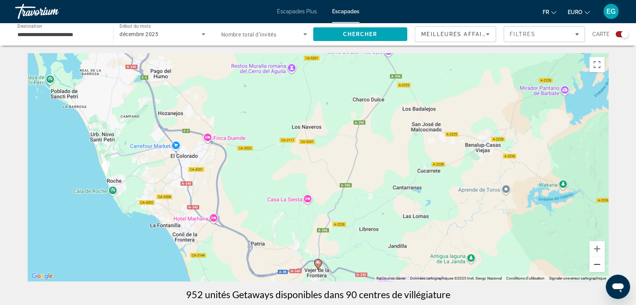
click at [598, 262] on button "Zoom arrière" at bounding box center [596, 263] width 15 height 15
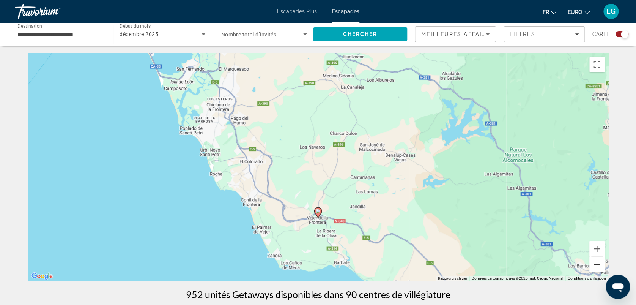
click at [598, 262] on button "Zoom arrière" at bounding box center [596, 263] width 15 height 15
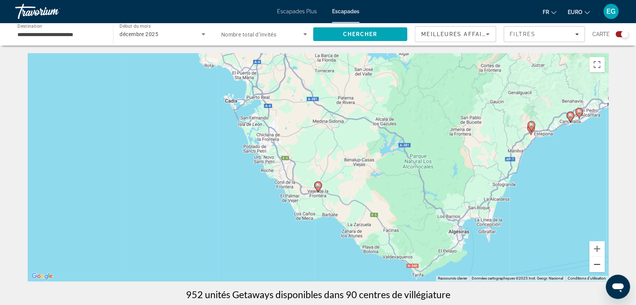
click at [598, 262] on button "Zoom arrière" at bounding box center [596, 263] width 15 height 15
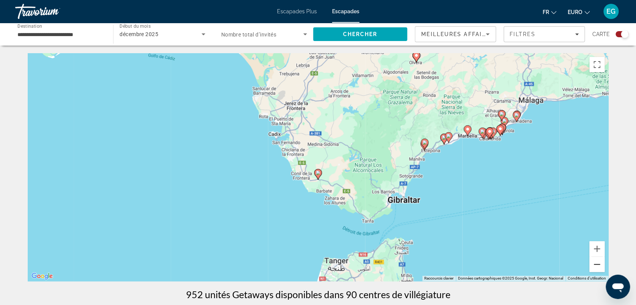
click at [598, 262] on button "Zoom arrière" at bounding box center [596, 263] width 15 height 15
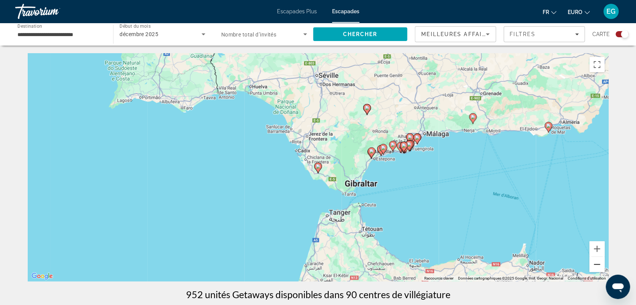
click at [598, 262] on button "Zoom arrière" at bounding box center [596, 263] width 15 height 15
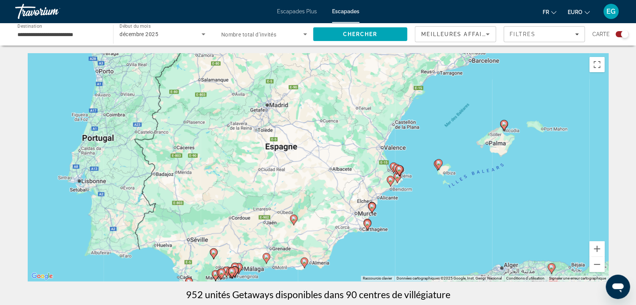
drag, startPoint x: 543, startPoint y: 134, endPoint x: 411, endPoint y: 254, distance: 178.3
click at [411, 254] on div "Pour activer le glissement avec le clavier, appuyez sur Alt+Entrée. Une fois ce…" at bounding box center [318, 167] width 580 height 228
click at [438, 162] on image "Contenu principal" at bounding box center [438, 162] width 5 height 5
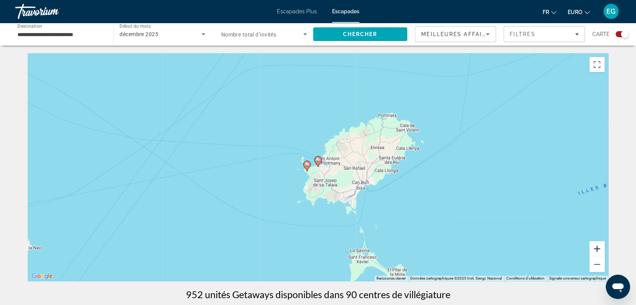
click at [597, 245] on button "Zoom avant" at bounding box center [596, 248] width 15 height 15
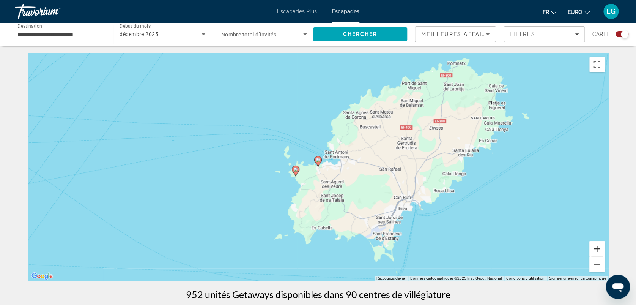
click at [597, 245] on button "Zoom avant" at bounding box center [596, 248] width 15 height 15
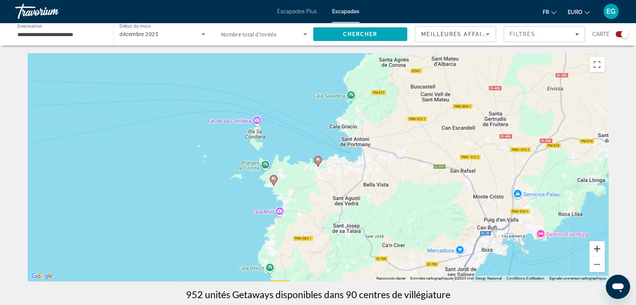
click at [597, 245] on button "Zoom avant" at bounding box center [596, 248] width 15 height 15
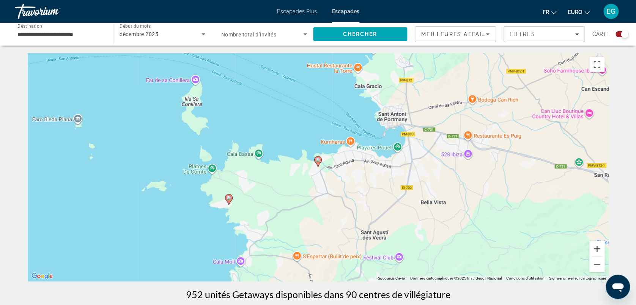
click at [597, 245] on button "Zoom avant" at bounding box center [596, 248] width 15 height 15
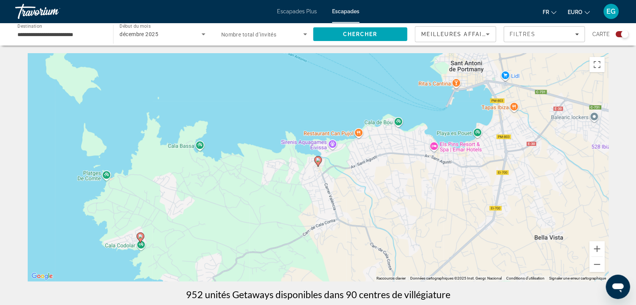
click at [139, 234] on icon "Contenu principal" at bounding box center [140, 238] width 7 height 10
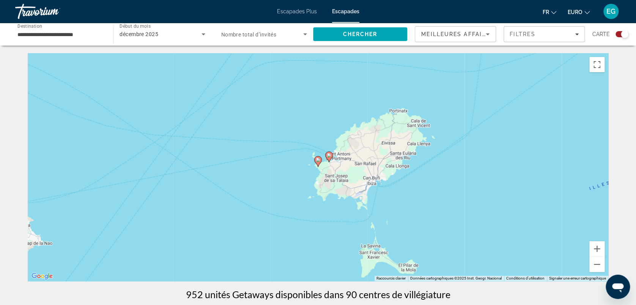
click at [320, 158] on image "Contenu principal" at bounding box center [318, 159] width 5 height 5
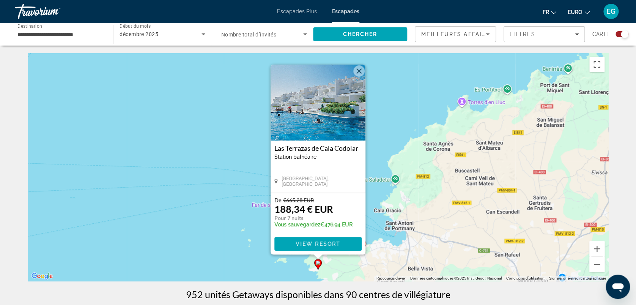
click at [358, 71] on button "Fermer" at bounding box center [358, 70] width 11 height 11
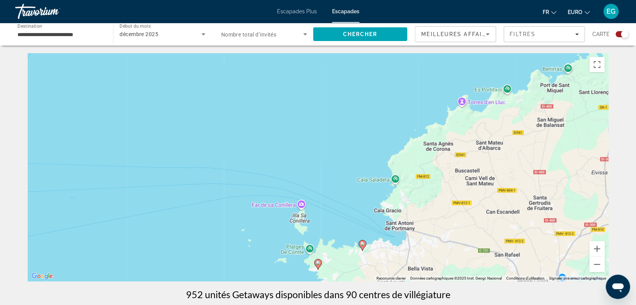
click at [364, 246] on image "Contenu principal" at bounding box center [362, 243] width 5 height 5
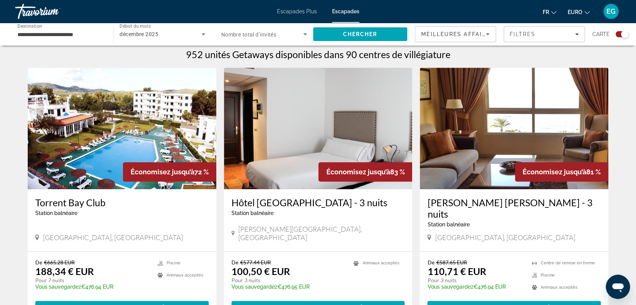
scroll to position [240, 0]
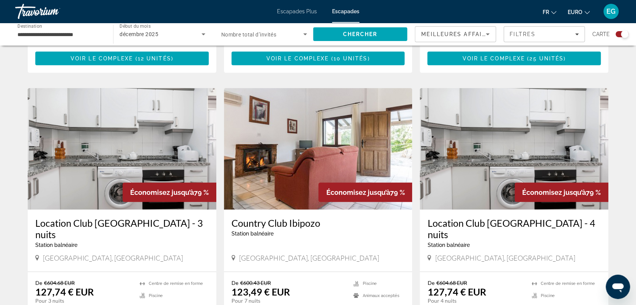
scroll to position [1060, 0]
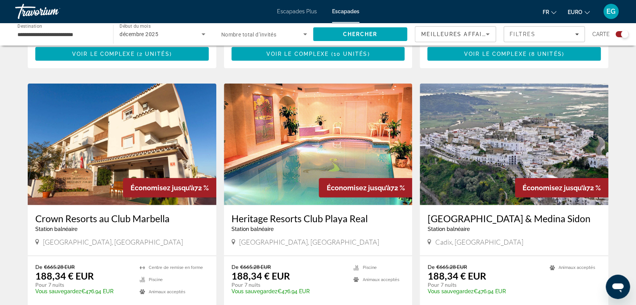
scroll to position [1157, 0]
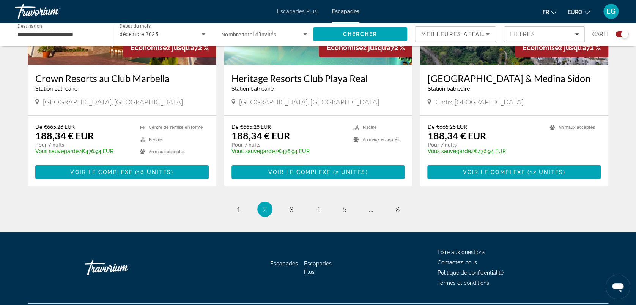
click at [281, 201] on ul "2 / 8 page 1 Vous êtes sur la page 2 page 3 page 4 page 5 page ... page 8" at bounding box center [318, 208] width 580 height 15
click at [295, 203] on link "page 3" at bounding box center [291, 209] width 13 height 13
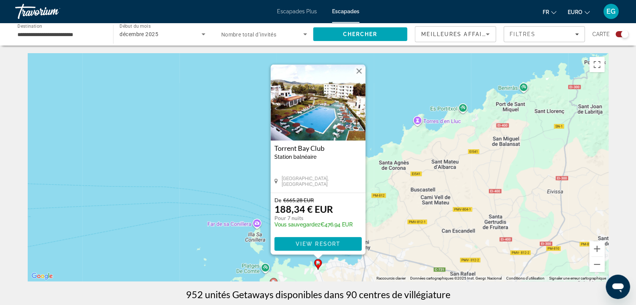
click at [360, 68] on button "Fermer" at bounding box center [358, 70] width 11 height 11
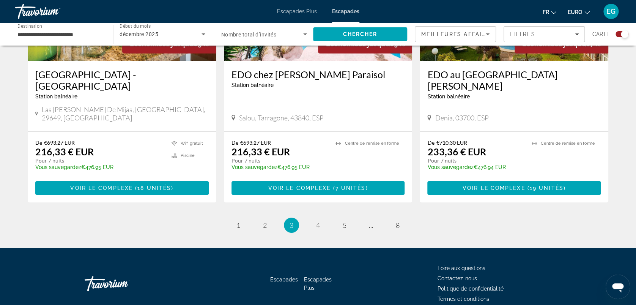
scroll to position [1158, 0]
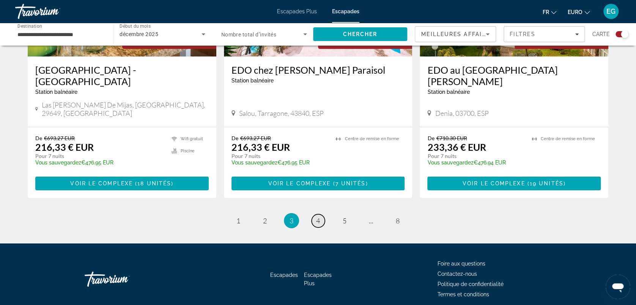
click at [317, 216] on span "4" at bounding box center [318, 220] width 4 height 8
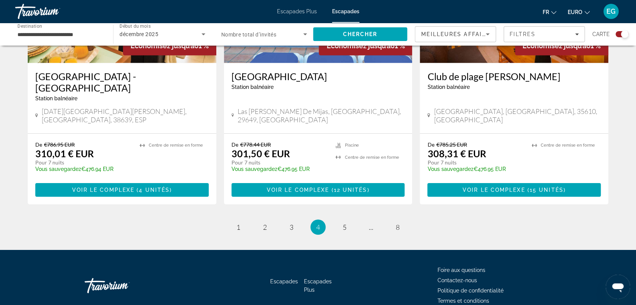
scroll to position [1180, 0]
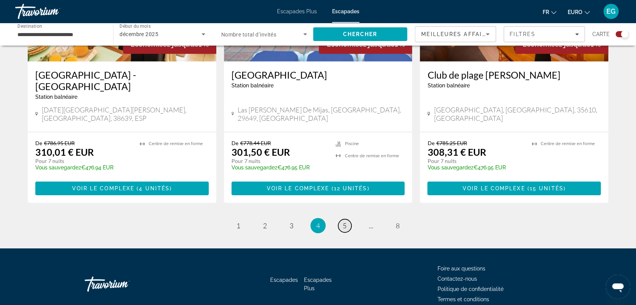
click at [343, 221] on span "5" at bounding box center [345, 225] width 4 height 8
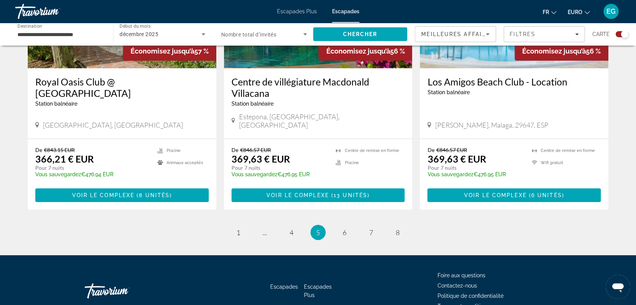
scroll to position [1169, 0]
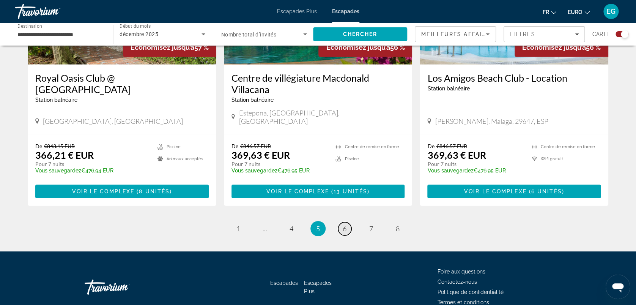
click at [345, 224] on span "6" at bounding box center [345, 228] width 4 height 8
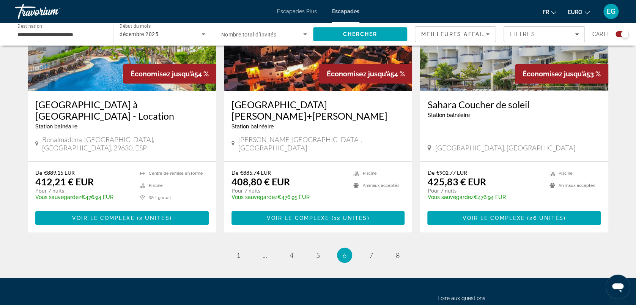
scroll to position [1226, 0]
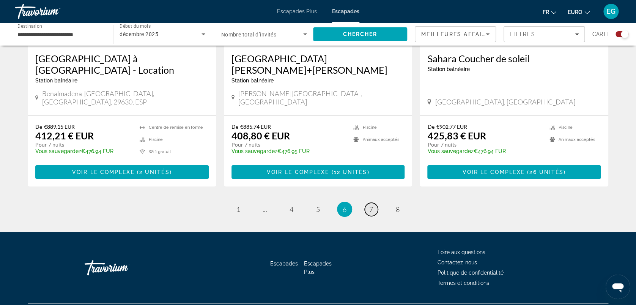
click at [370, 205] on span "7" at bounding box center [371, 209] width 4 height 8
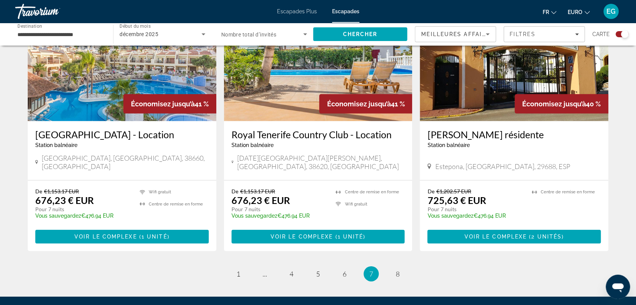
scroll to position [1122, 0]
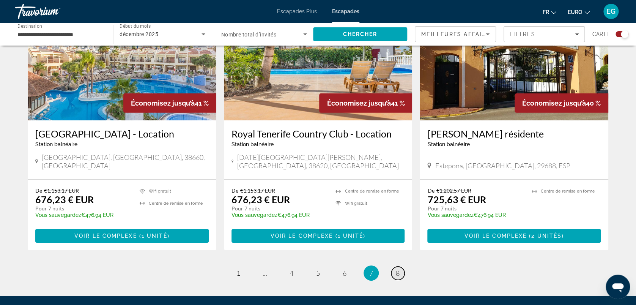
click at [398, 269] on span "8" at bounding box center [398, 273] width 4 height 8
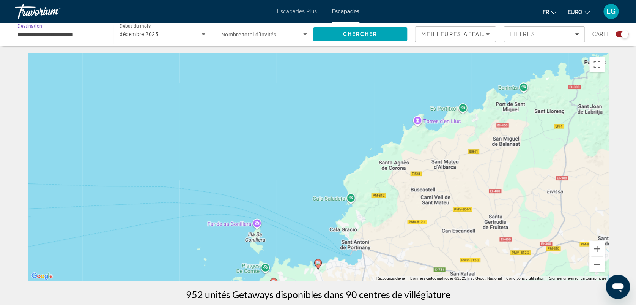
click at [42, 33] on input "**********" at bounding box center [60, 34] width 86 height 9
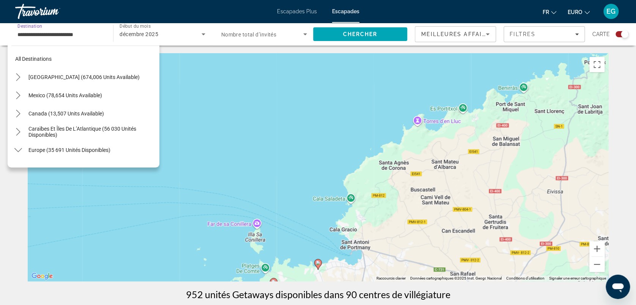
scroll to position [355, 0]
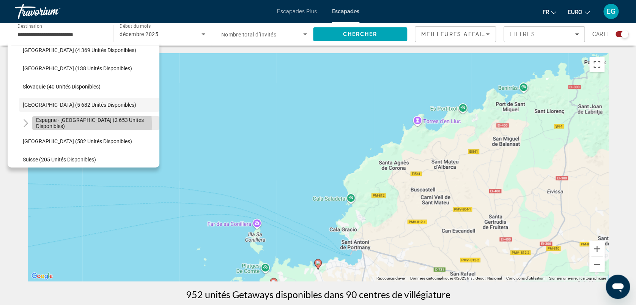
click at [53, 124] on span "Espagne - [GEOGRAPHIC_DATA] (2 653 unités disponibles)" at bounding box center [95, 123] width 119 height 12
type input "**********"
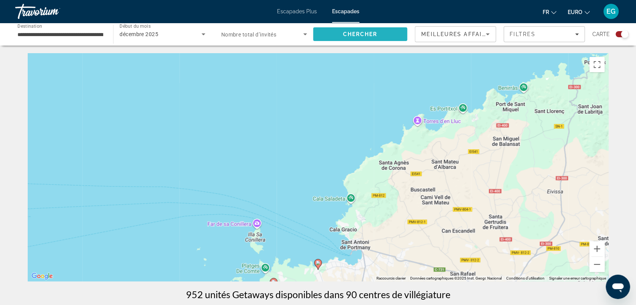
click at [371, 33] on span "Chercher" at bounding box center [360, 34] width 35 height 6
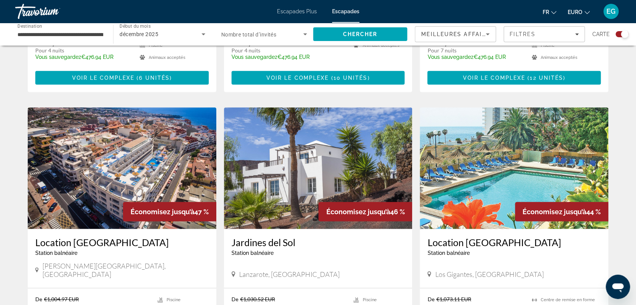
scroll to position [1169, 0]
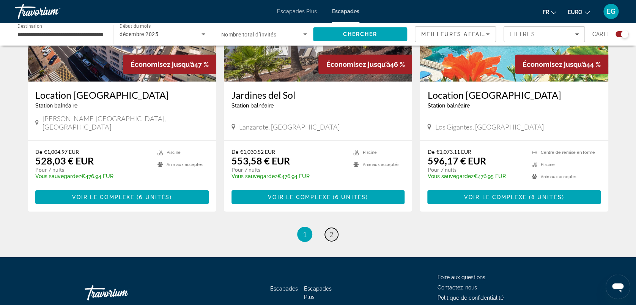
click at [331, 230] on span "2" at bounding box center [331, 234] width 4 height 8
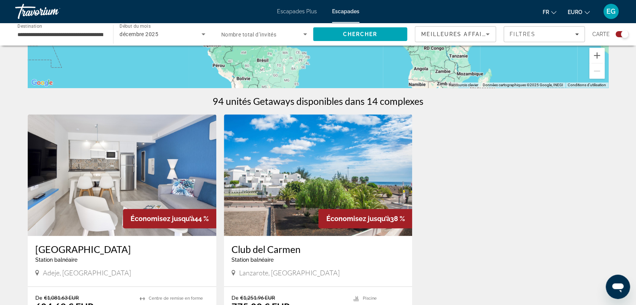
scroll to position [193, 0]
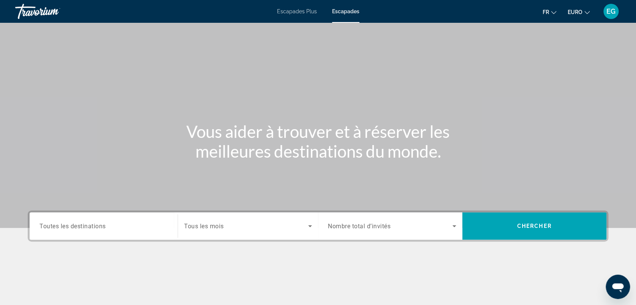
click at [87, 223] on span "Toutes les destinations" at bounding box center [72, 225] width 66 height 7
click at [87, 223] on input "Destination Toutes les destinations" at bounding box center [103, 226] width 128 height 9
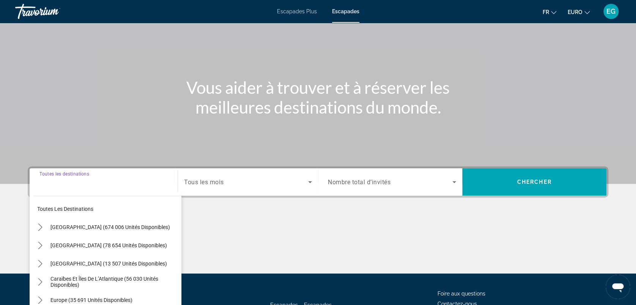
scroll to position [105, 0]
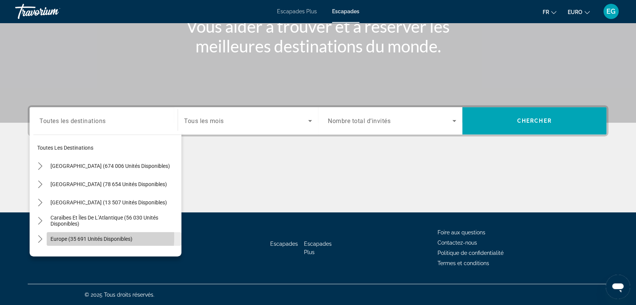
click at [81, 237] on span "Europe (35 691 unités disponibles)" at bounding box center [91, 239] width 82 height 6
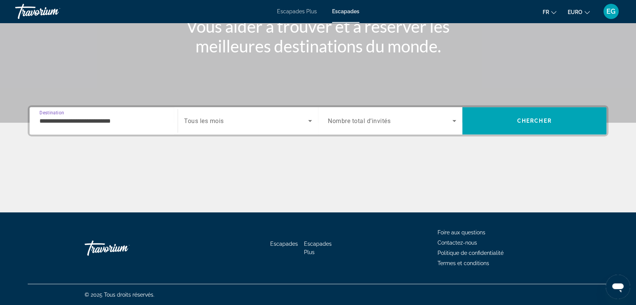
click at [46, 119] on input "**********" at bounding box center [103, 120] width 128 height 9
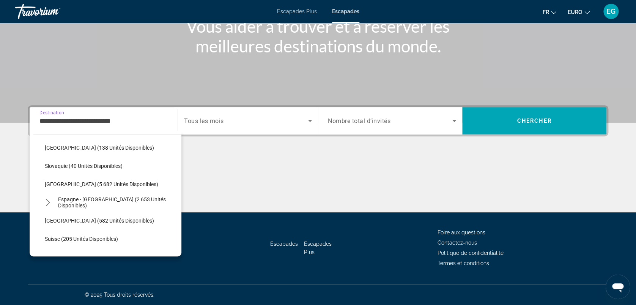
scroll to position [373, 0]
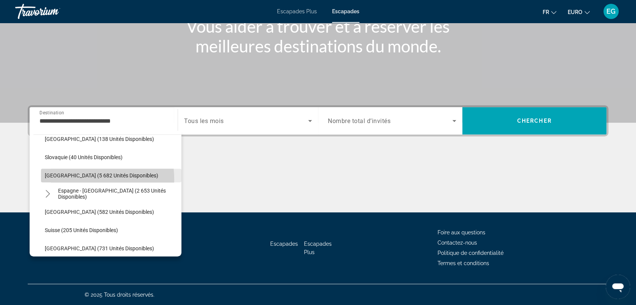
click at [64, 179] on span "Sélectionnez la destination : Espagne (5 682 unités disponibles)" at bounding box center [111, 175] width 140 height 18
type input "**********"
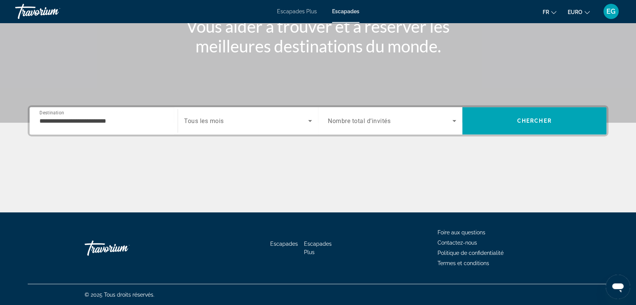
click at [228, 126] on div "Widget de recherche" at bounding box center [248, 120] width 128 height 21
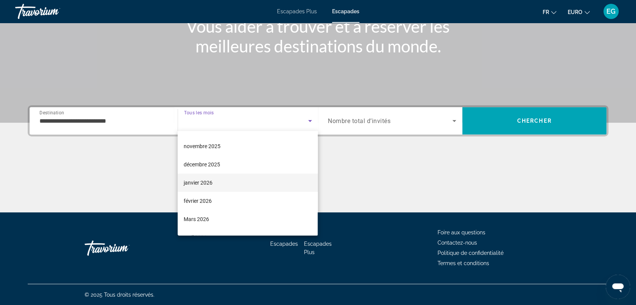
scroll to position [32, 0]
click at [206, 170] on mat-option "décembre 2025" at bounding box center [248, 165] width 140 height 18
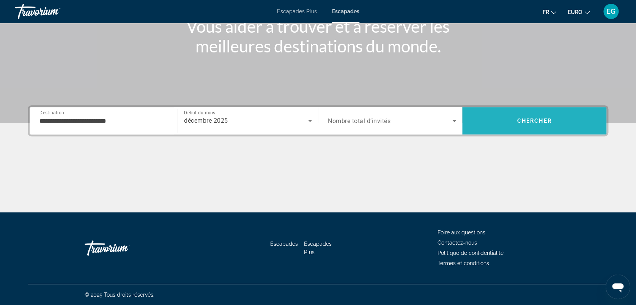
click at [545, 121] on span "Chercher" at bounding box center [534, 121] width 35 height 6
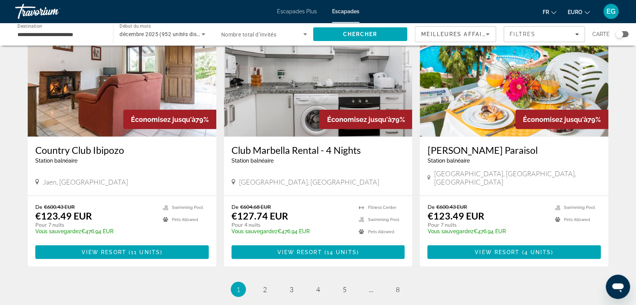
scroll to position [922, 0]
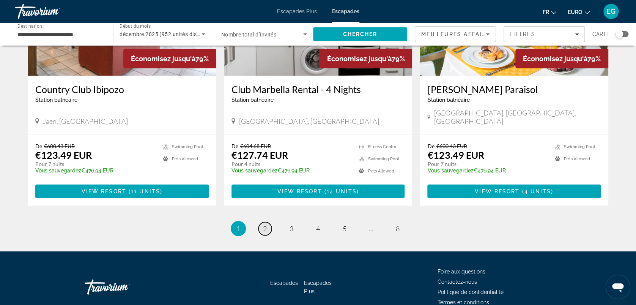
click at [262, 222] on link "page 2" at bounding box center [264, 228] width 13 height 13
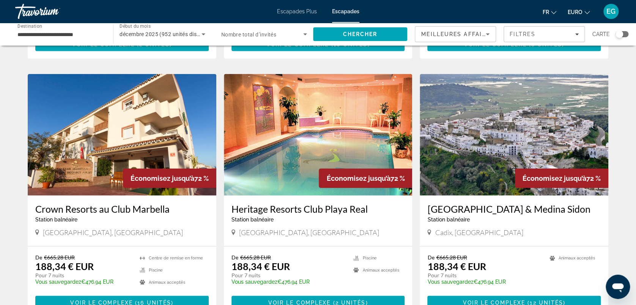
scroll to position [791, 0]
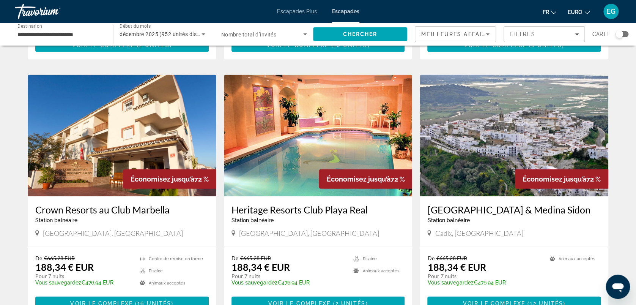
click at [299, 134] on img "Contenu principal" at bounding box center [318, 135] width 189 height 121
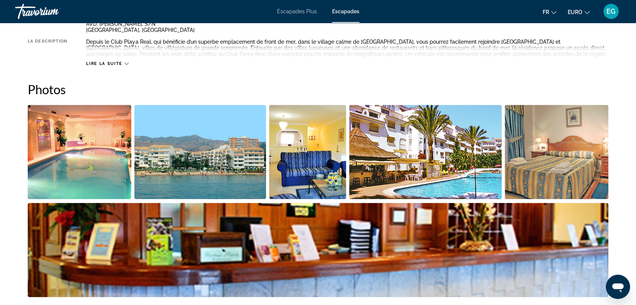
scroll to position [308, 0]
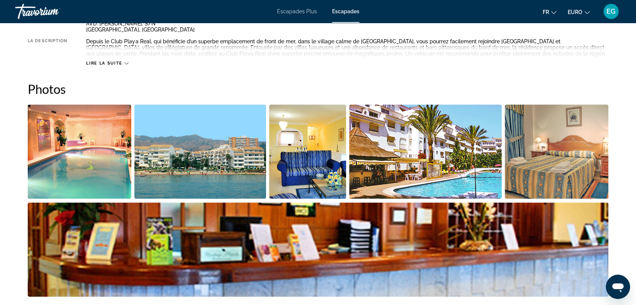
click at [78, 164] on img "Ouvrir le curseur d’image en plein écran" at bounding box center [80, 151] width 104 height 94
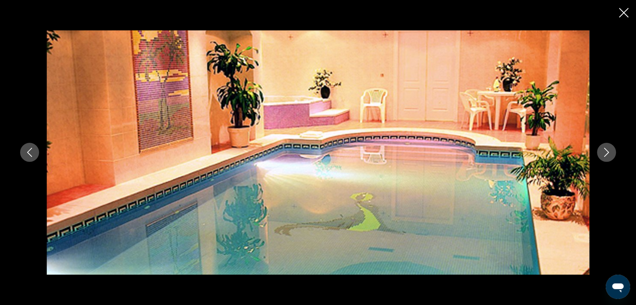
click at [606, 151] on icon "Image suivante" at bounding box center [606, 152] width 9 height 9
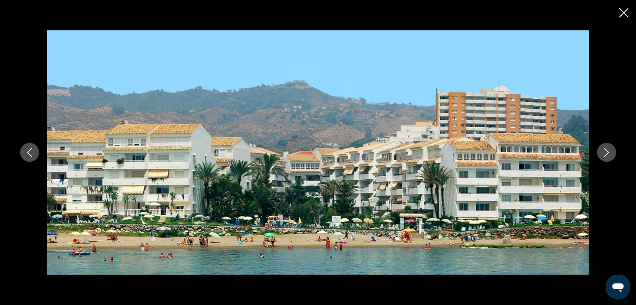
click at [606, 151] on icon "Image suivante" at bounding box center [606, 152] width 9 height 9
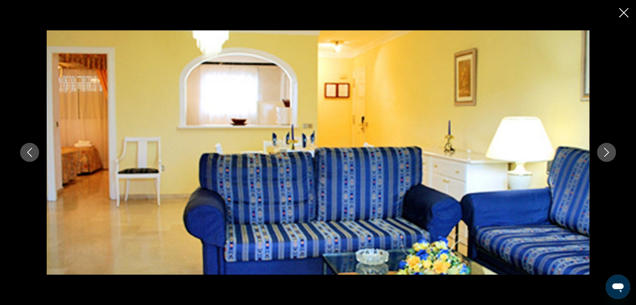
click at [606, 151] on icon "Image suivante" at bounding box center [606, 152] width 9 height 9
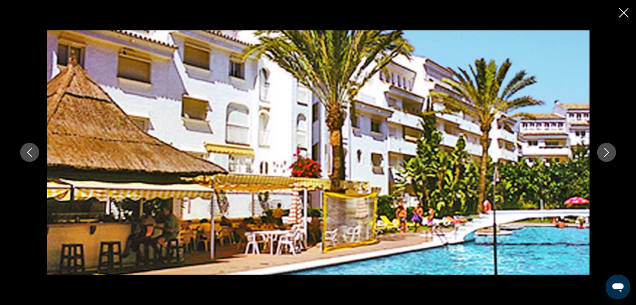
click at [606, 151] on icon "Image suivante" at bounding box center [606, 152] width 9 height 9
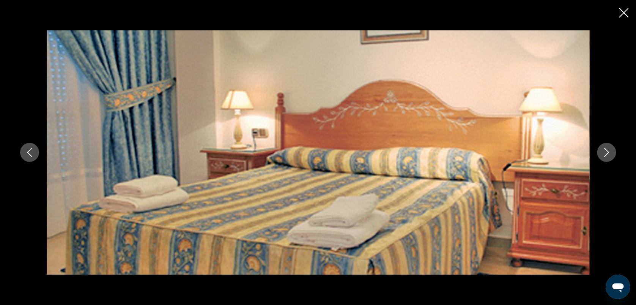
click at [606, 151] on icon "Image suivante" at bounding box center [606, 152] width 9 height 9
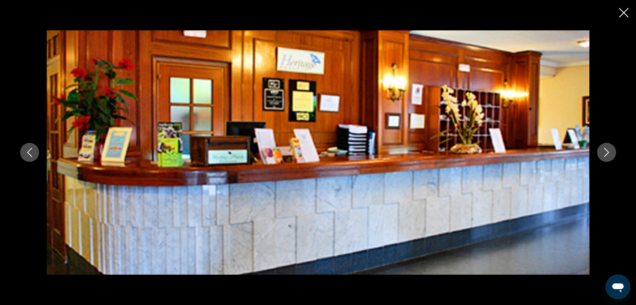
click at [606, 151] on icon "Image suivante" at bounding box center [606, 152] width 9 height 9
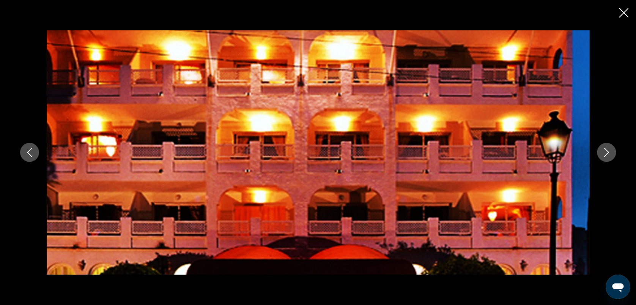
click at [606, 151] on icon "Image suivante" at bounding box center [606, 152] width 9 height 9
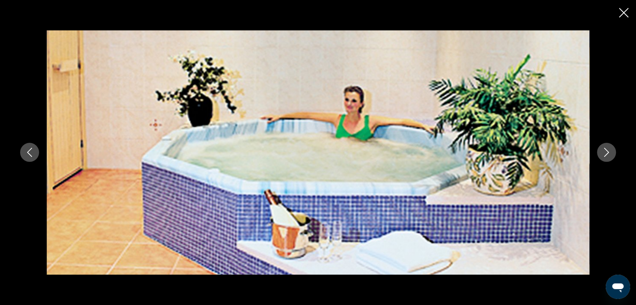
click at [606, 151] on icon "Image suivante" at bounding box center [606, 152] width 9 height 9
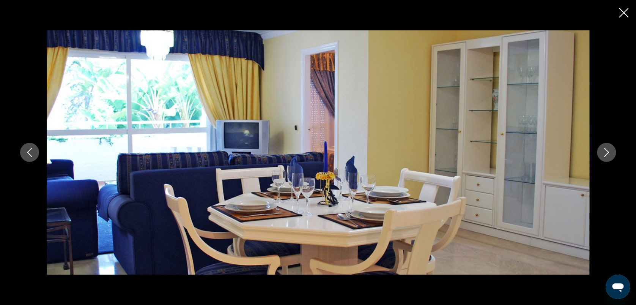
click at [606, 151] on icon "Image suivante" at bounding box center [606, 152] width 9 height 9
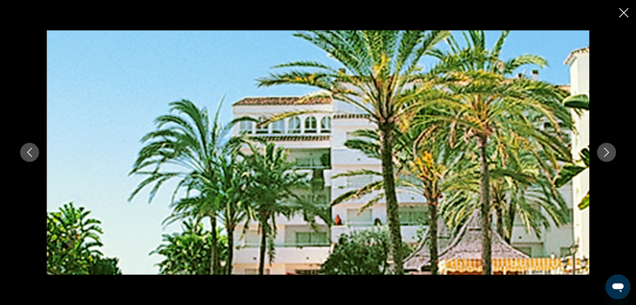
click at [606, 151] on icon "Image suivante" at bounding box center [606, 152] width 9 height 9
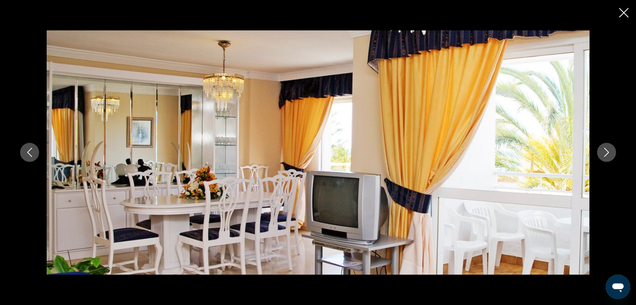
click at [606, 151] on icon "Image suivante" at bounding box center [606, 152] width 9 height 9
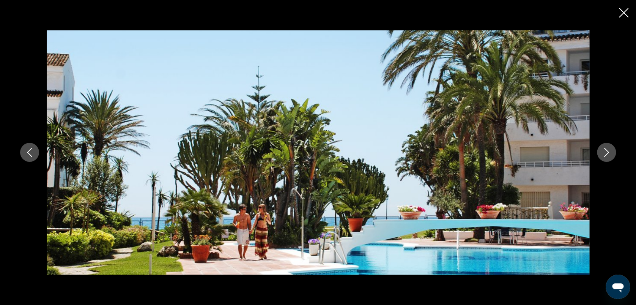
click at [606, 151] on icon "Image suivante" at bounding box center [606, 152] width 9 height 9
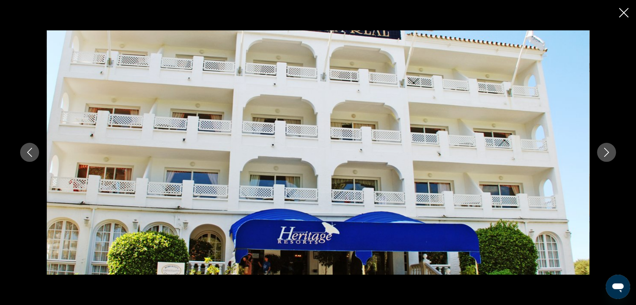
click at [606, 151] on icon "Image suivante" at bounding box center [606, 152] width 9 height 9
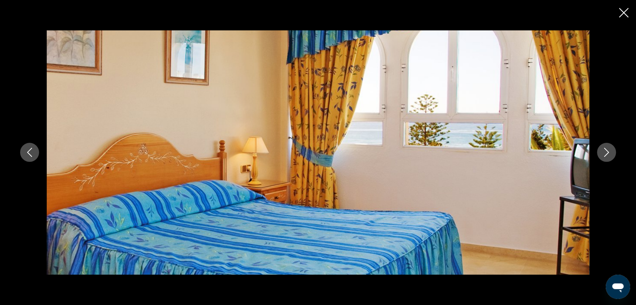
click at [606, 151] on icon "Image suivante" at bounding box center [606, 152] width 9 height 9
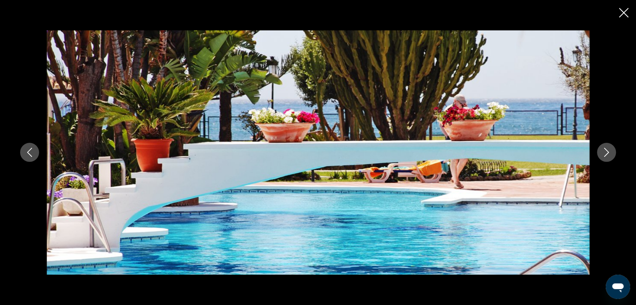
click at [606, 151] on icon "Image suivante" at bounding box center [606, 152] width 9 height 9
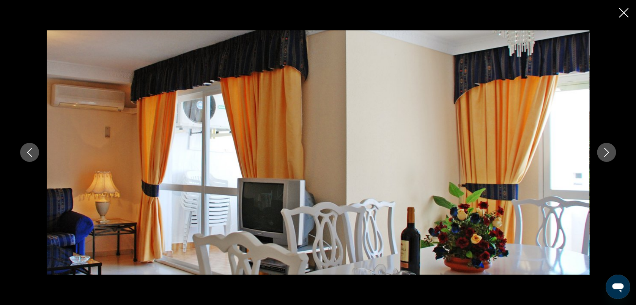
click at [606, 151] on icon "Image suivante" at bounding box center [606, 152] width 9 height 9
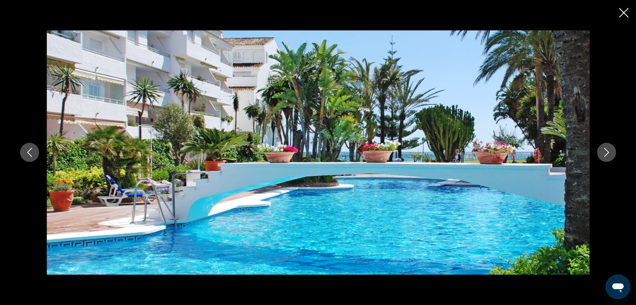
click at [606, 151] on icon "Image suivante" at bounding box center [606, 152] width 9 height 9
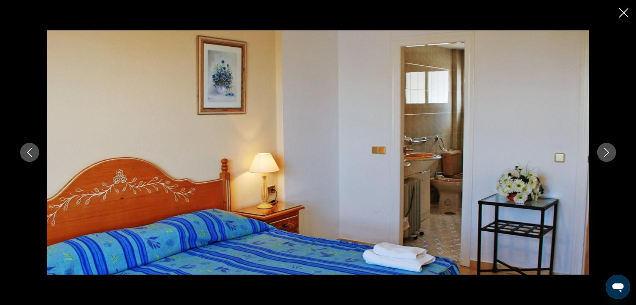
click at [606, 151] on icon "Image suivante" at bounding box center [606, 152] width 9 height 9
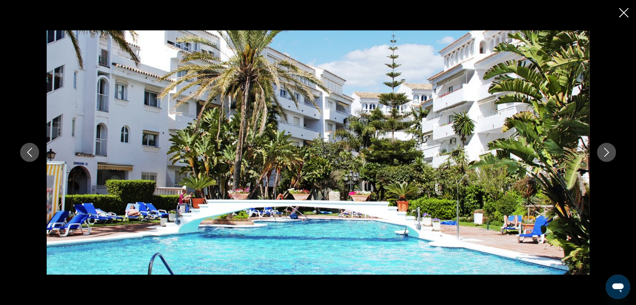
click at [606, 151] on icon "Image suivante" at bounding box center [606, 152] width 9 height 9
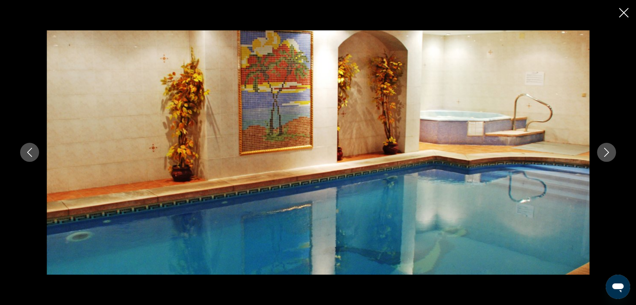
click at [606, 151] on icon "Image suivante" at bounding box center [606, 152] width 9 height 9
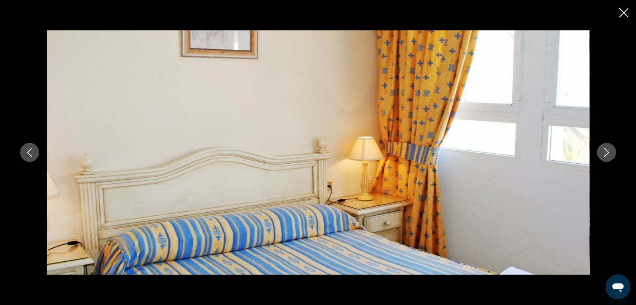
click at [606, 151] on icon "Image suivante" at bounding box center [606, 152] width 9 height 9
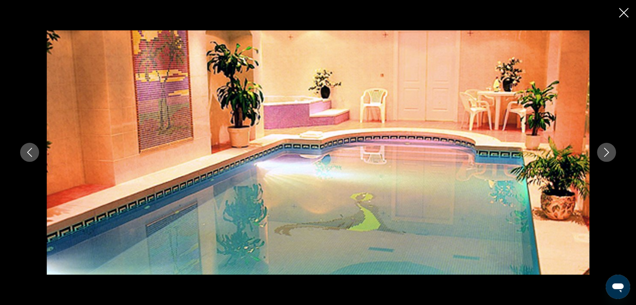
click at [606, 151] on icon "Image suivante" at bounding box center [606, 152] width 9 height 9
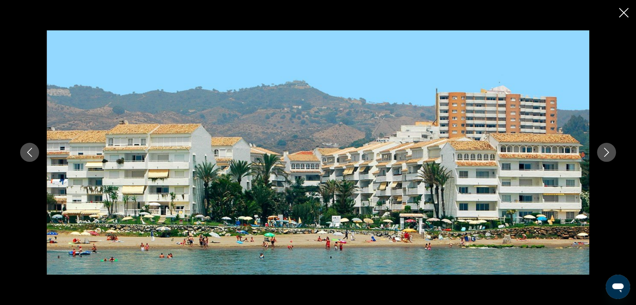
click at [606, 151] on icon "Image suivante" at bounding box center [606, 152] width 9 height 9
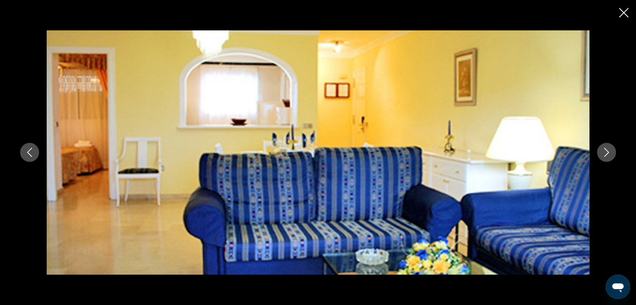
click at [606, 151] on icon "Image suivante" at bounding box center [606, 152] width 9 height 9
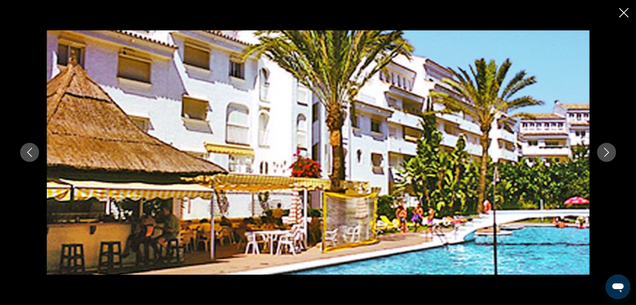
click at [624, 15] on icon "Fermer le diaporama" at bounding box center [623, 12] width 9 height 9
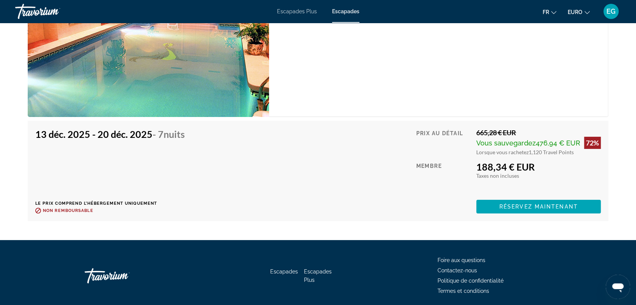
scroll to position [1381, 0]
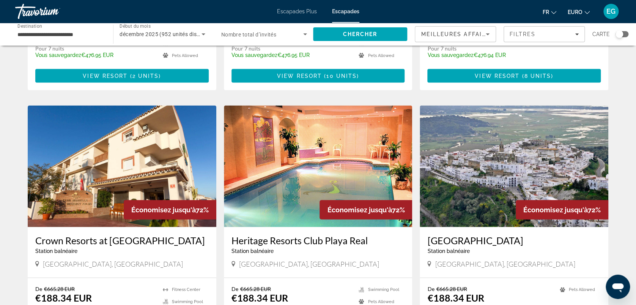
scroll to position [862, 0]
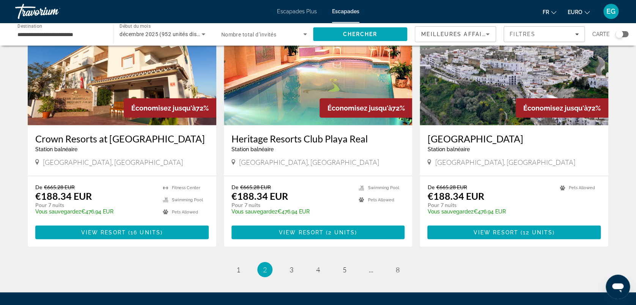
click at [482, 80] on img "Contenu principal" at bounding box center [514, 64] width 189 height 121
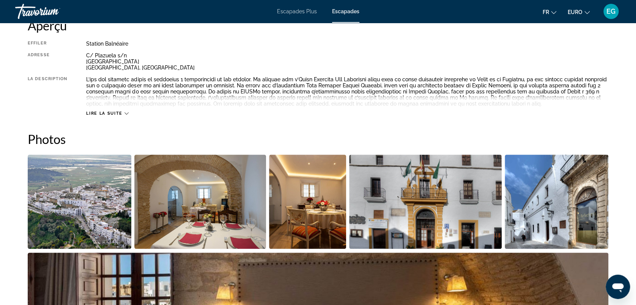
scroll to position [270, 0]
click at [96, 208] on img "Ouvrir le curseur d’image en plein écran" at bounding box center [80, 202] width 104 height 94
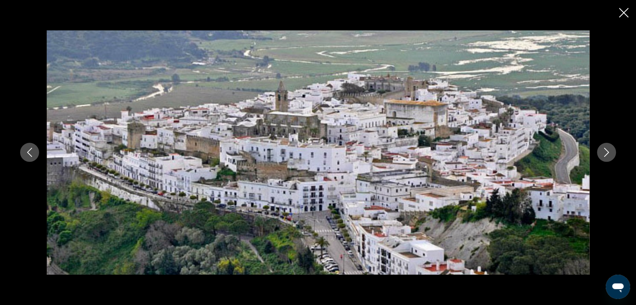
click at [607, 153] on icon "Image suivante" at bounding box center [606, 152] width 5 height 9
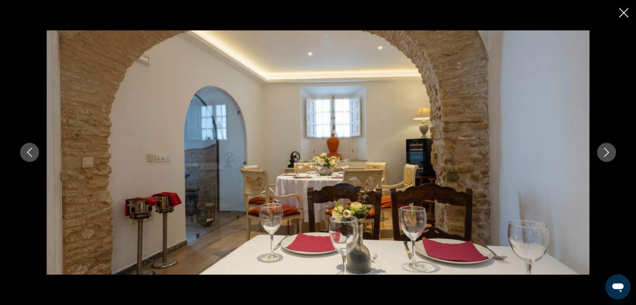
click at [607, 153] on icon "Image suivante" at bounding box center [606, 152] width 5 height 9
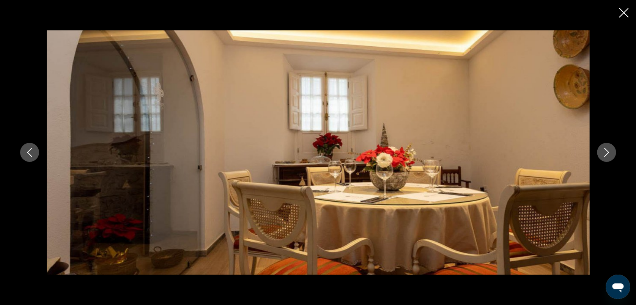
click at [607, 153] on icon "Image suivante" at bounding box center [606, 152] width 5 height 9
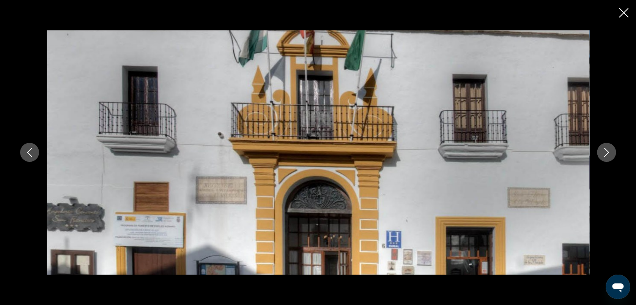
click at [607, 153] on icon "Image suivante" at bounding box center [606, 152] width 5 height 9
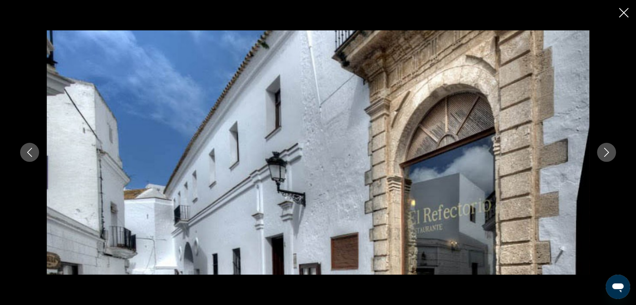
click at [607, 153] on icon "Image suivante" at bounding box center [606, 152] width 5 height 9
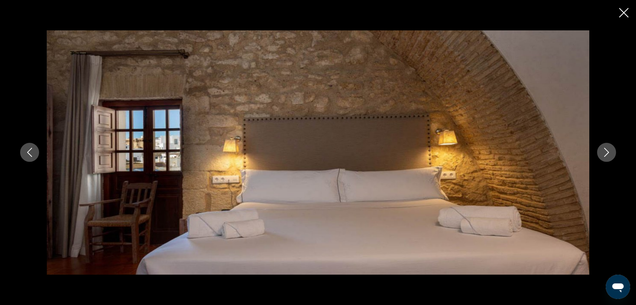
click at [607, 153] on icon "Image suivante" at bounding box center [606, 152] width 5 height 9
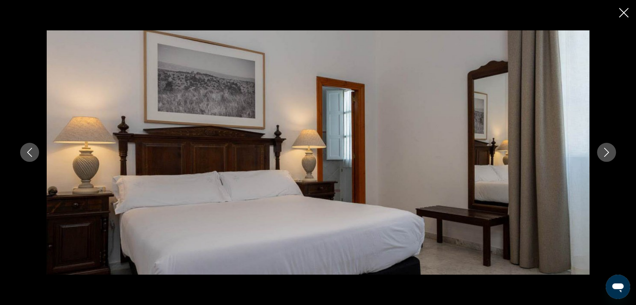
click at [607, 153] on icon "Image suivante" at bounding box center [606, 152] width 5 height 9
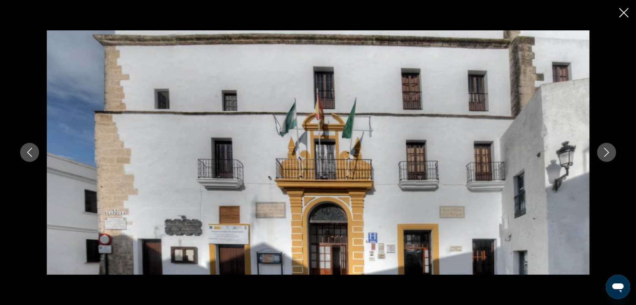
click at [607, 153] on icon "Image suivante" at bounding box center [606, 152] width 5 height 9
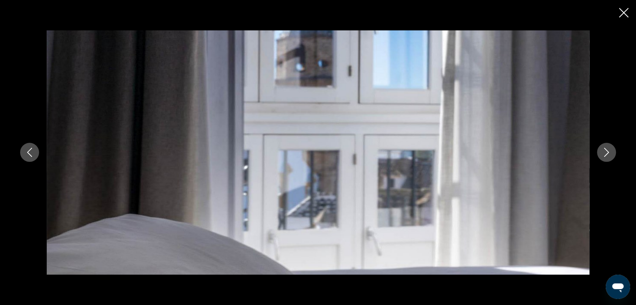
click at [607, 153] on icon "Image suivante" at bounding box center [606, 152] width 5 height 9
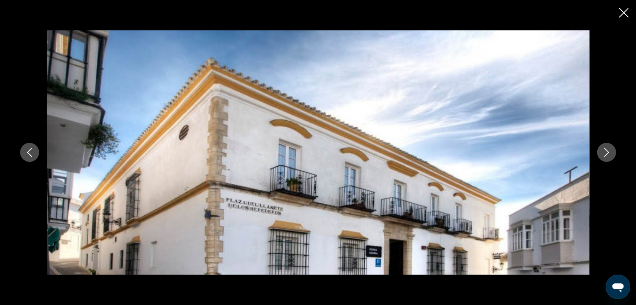
click at [607, 153] on icon "Image suivante" at bounding box center [606, 152] width 5 height 9
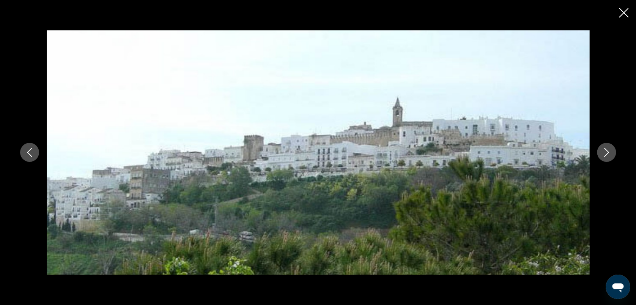
click at [607, 153] on icon "Image suivante" at bounding box center [606, 152] width 5 height 9
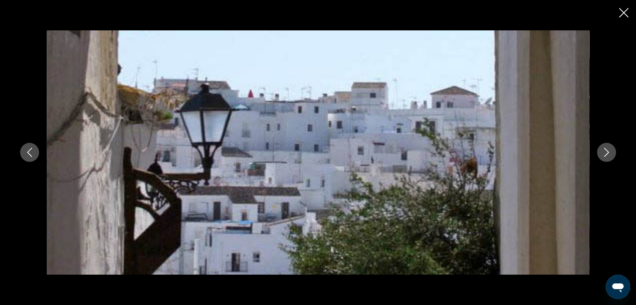
click at [607, 153] on icon "Image suivante" at bounding box center [606, 152] width 5 height 9
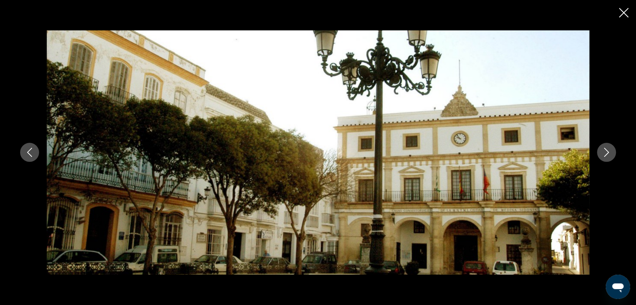
click at [607, 153] on icon "Image suivante" at bounding box center [606, 152] width 5 height 9
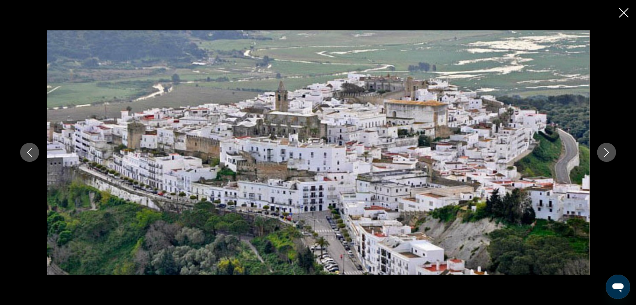
click at [607, 153] on icon "Image suivante" at bounding box center [606, 152] width 5 height 9
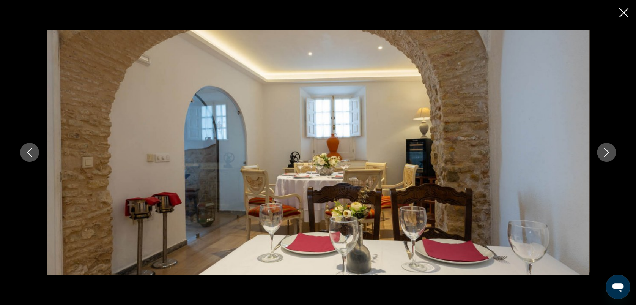
click at [607, 153] on icon "Image suivante" at bounding box center [606, 152] width 5 height 9
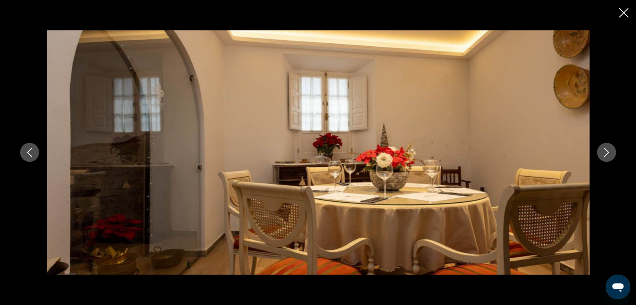
click at [607, 153] on icon "Image suivante" at bounding box center [606, 152] width 5 height 9
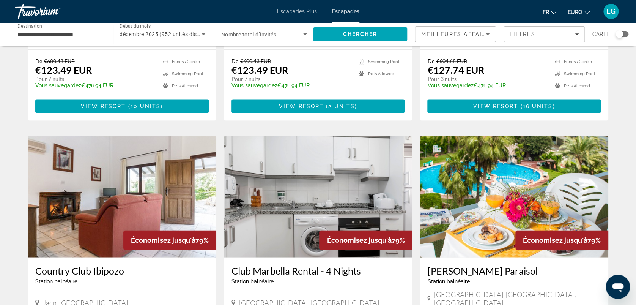
scroll to position [922, 0]
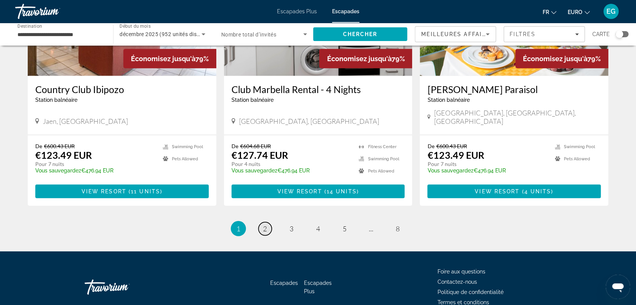
click at [261, 222] on link "page 2" at bounding box center [264, 228] width 13 height 13
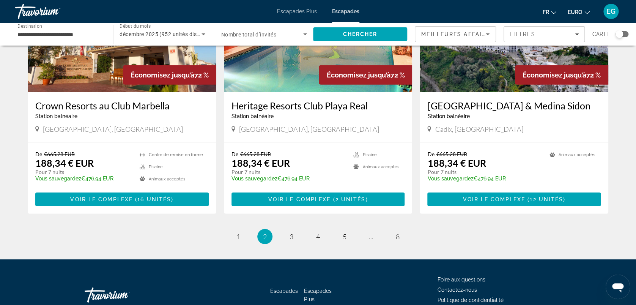
scroll to position [912, 0]
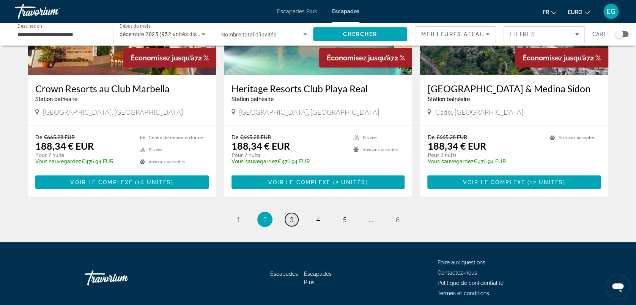
click at [291, 215] on span "3" at bounding box center [291, 219] width 4 height 8
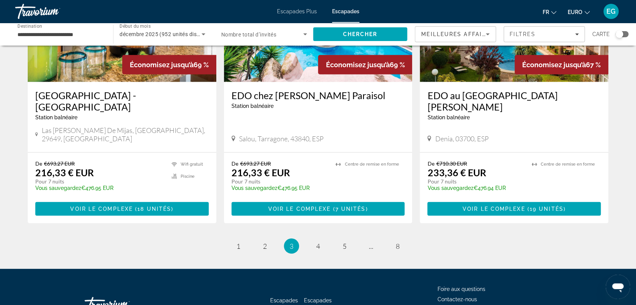
scroll to position [922, 0]
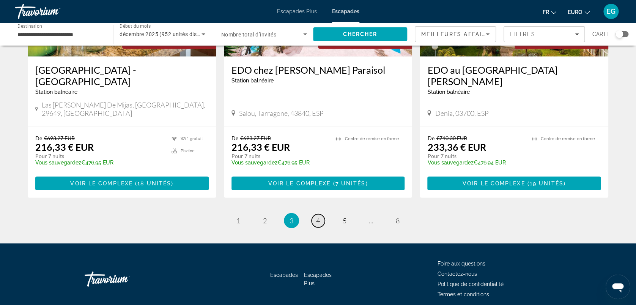
click at [315, 214] on link "page 4" at bounding box center [317, 220] width 13 height 13
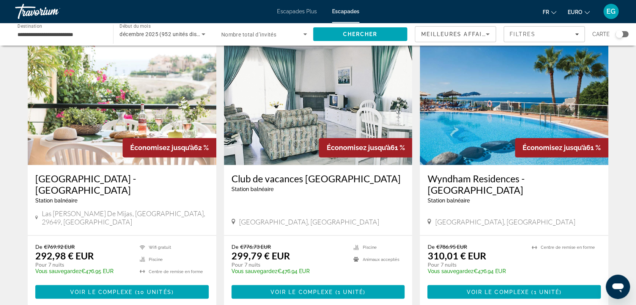
scroll to position [565, 0]
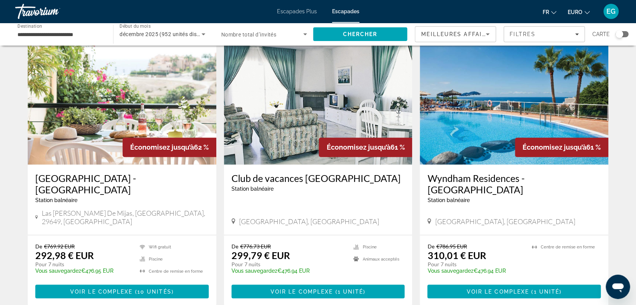
click at [500, 140] on img "Contenu principal" at bounding box center [514, 103] width 189 height 121
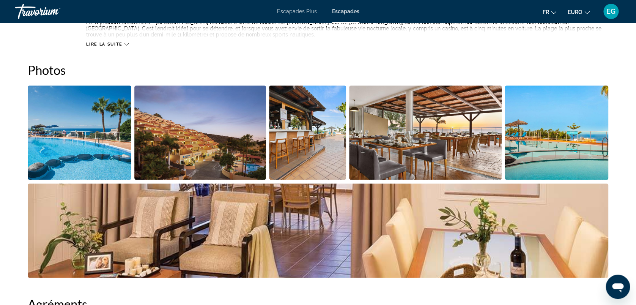
scroll to position [327, 0]
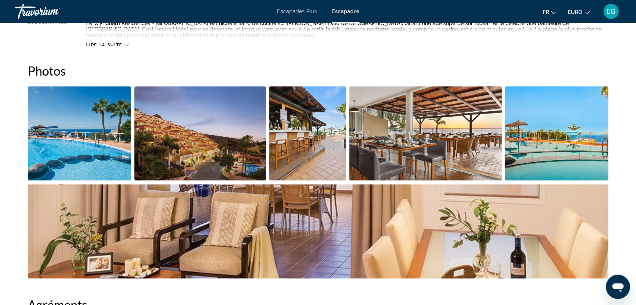
click at [75, 157] on img "Ouvrir le curseur d’image en plein écran" at bounding box center [80, 133] width 104 height 94
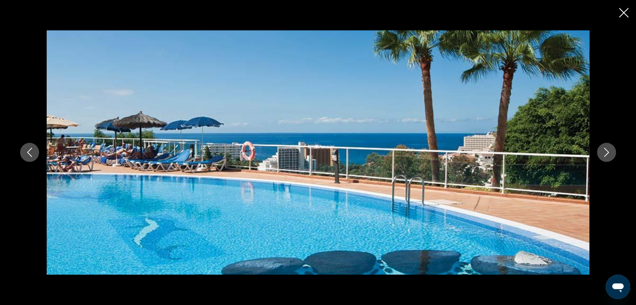
click at [603, 148] on icon "Image suivante" at bounding box center [606, 152] width 9 height 9
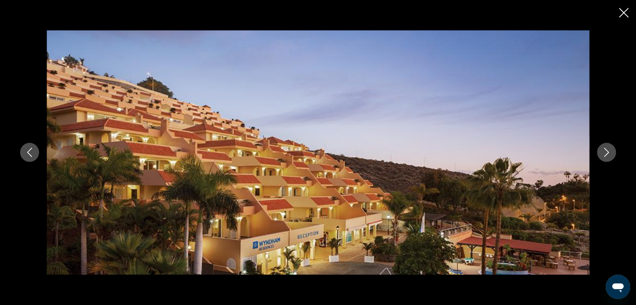
click at [603, 148] on icon "Image suivante" at bounding box center [606, 152] width 9 height 9
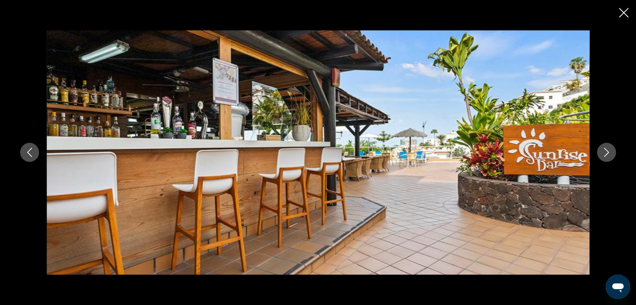
click at [603, 148] on icon "Image suivante" at bounding box center [606, 152] width 9 height 9
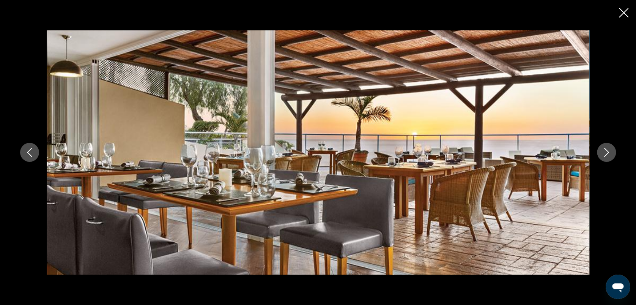
click at [603, 148] on icon "Image suivante" at bounding box center [606, 152] width 9 height 9
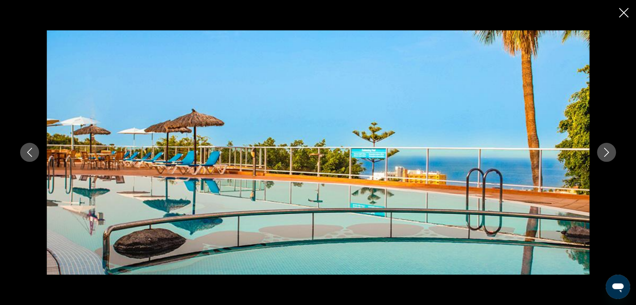
click at [603, 148] on icon "Image suivante" at bounding box center [606, 152] width 9 height 9
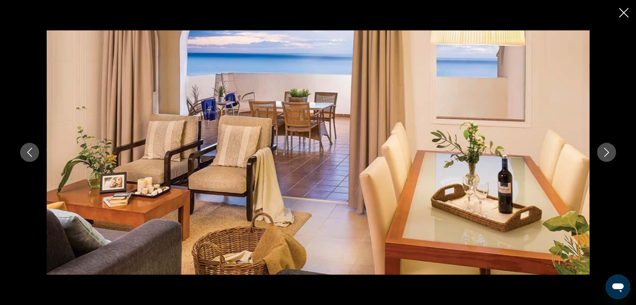
click at [603, 148] on icon "Image suivante" at bounding box center [606, 152] width 9 height 9
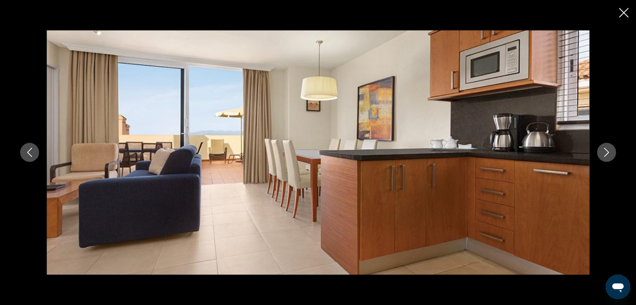
click at [603, 148] on icon "Image suivante" at bounding box center [606, 152] width 9 height 9
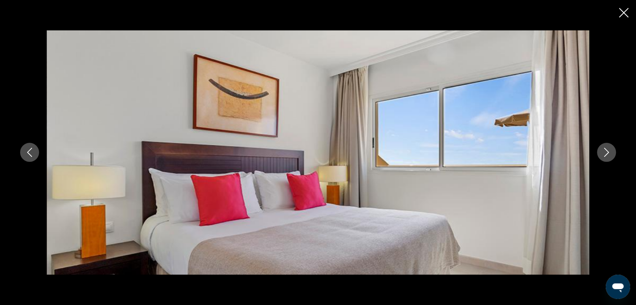
click at [603, 148] on icon "Image suivante" at bounding box center [606, 152] width 9 height 9
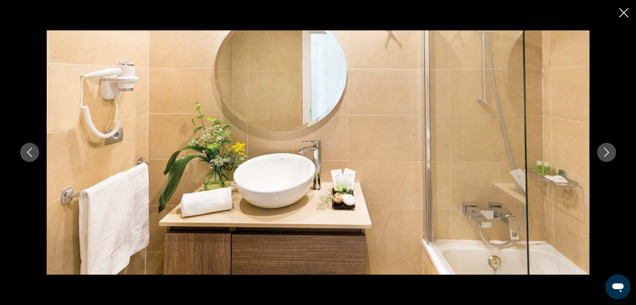
click at [603, 148] on icon "Image suivante" at bounding box center [606, 152] width 9 height 9
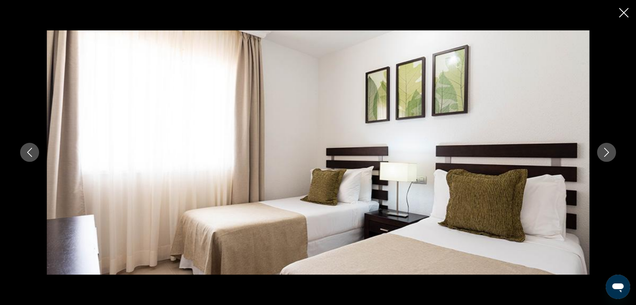
click at [603, 148] on icon "Image suivante" at bounding box center [606, 152] width 9 height 9
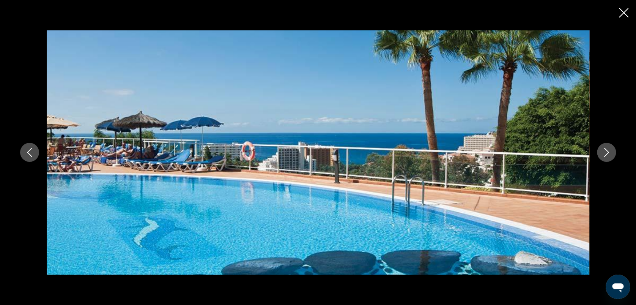
click at [603, 148] on icon "Image suivante" at bounding box center [606, 152] width 9 height 9
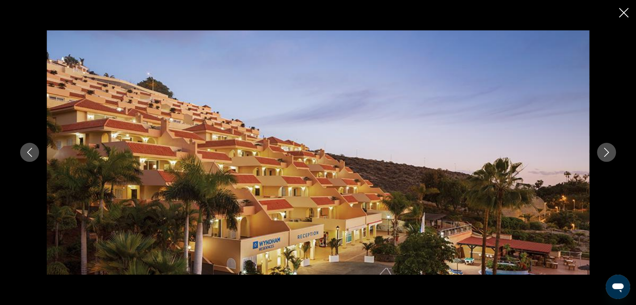
click at [603, 148] on icon "Image suivante" at bounding box center [606, 152] width 9 height 9
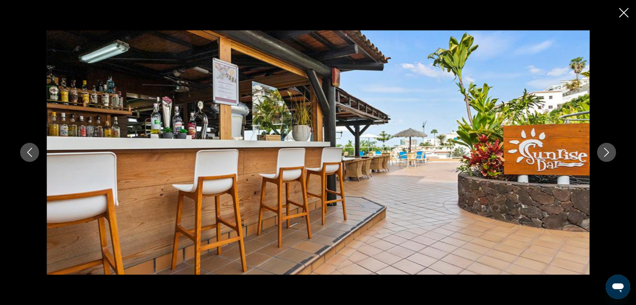
click at [603, 148] on icon "Image suivante" at bounding box center [606, 152] width 9 height 9
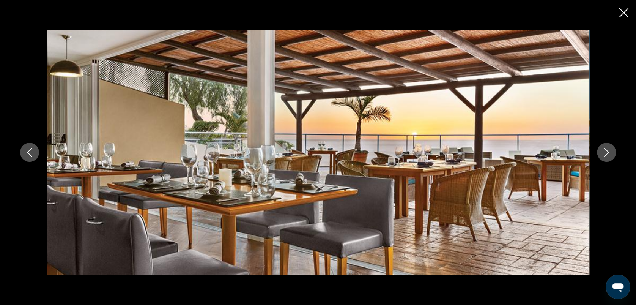
click at [621, 12] on icon "Fermer le diaporama" at bounding box center [623, 12] width 9 height 9
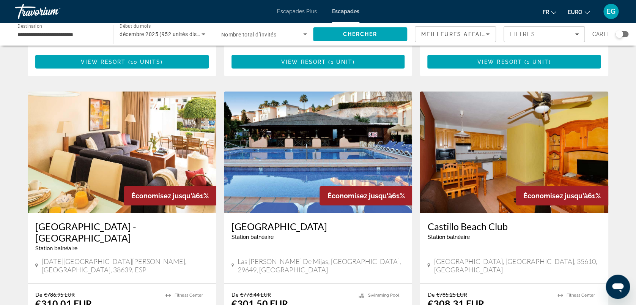
scroll to position [806, 0]
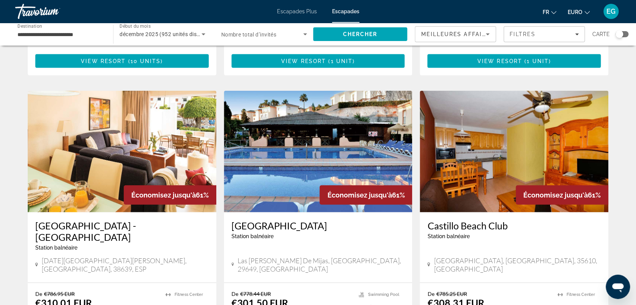
click at [516, 130] on img "Contenu principal" at bounding box center [514, 151] width 189 height 121
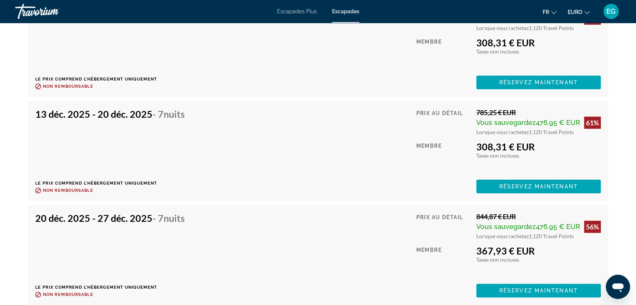
scroll to position [1399, 0]
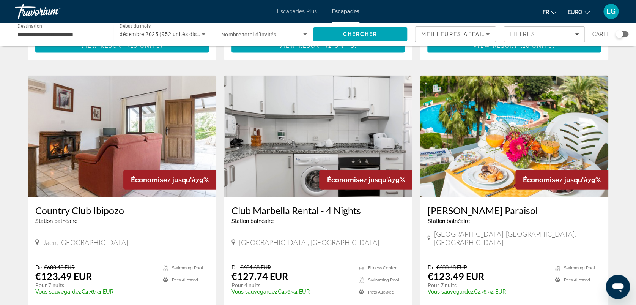
scroll to position [922, 0]
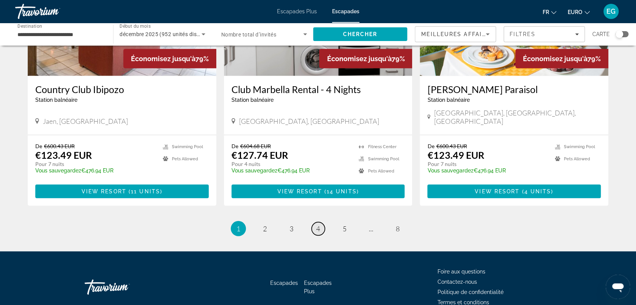
click at [324, 222] on link "page 4" at bounding box center [317, 228] width 13 height 13
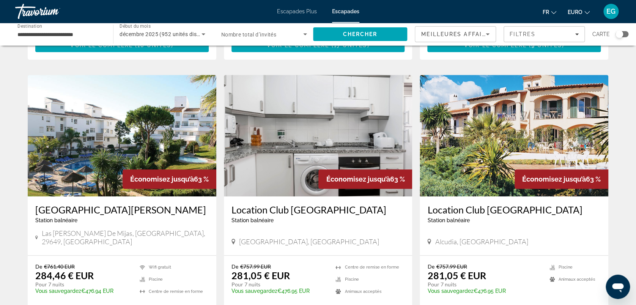
scroll to position [280, 0]
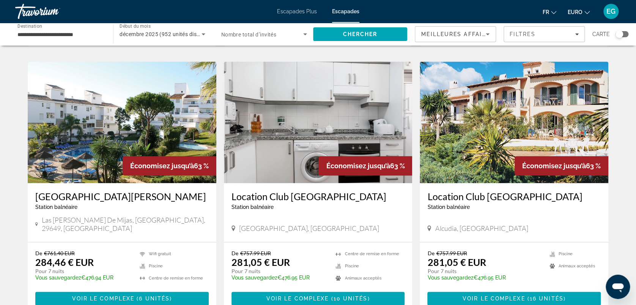
click at [468, 157] on img "Contenu principal" at bounding box center [514, 121] width 189 height 121
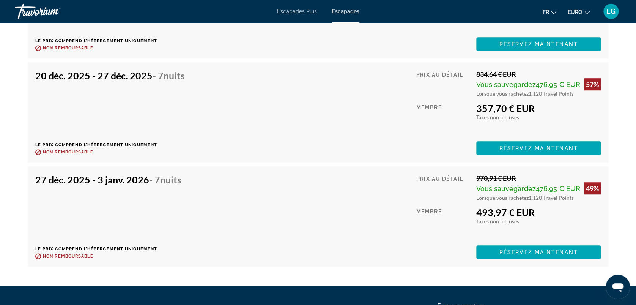
scroll to position [1654, 0]
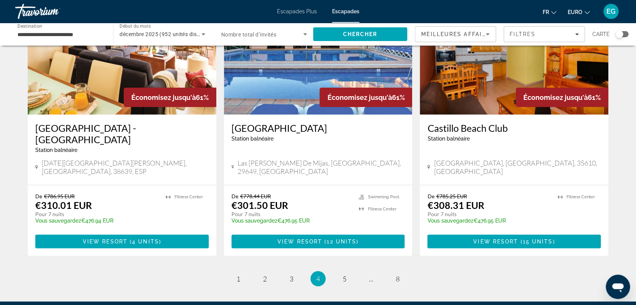
scroll to position [903, 0]
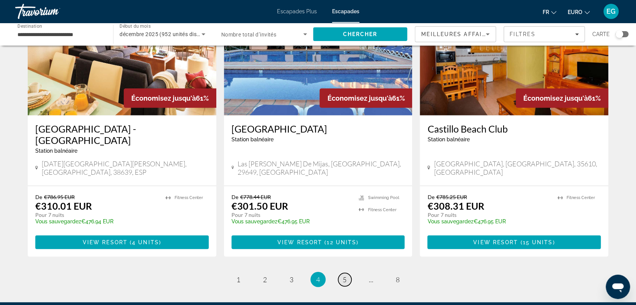
click at [344, 275] on span "5" at bounding box center [345, 279] width 4 height 8
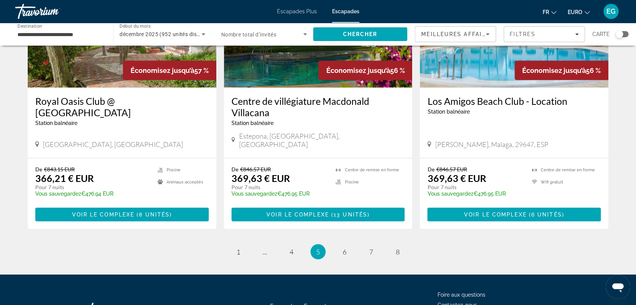
scroll to position [934, 0]
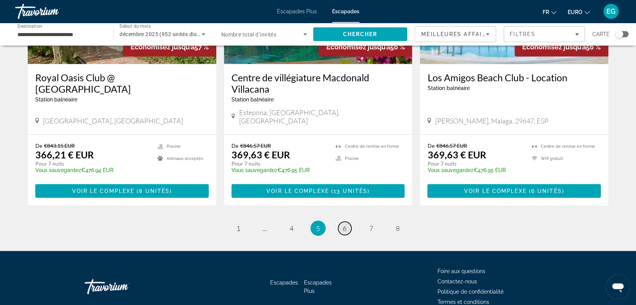
click at [343, 224] on span "6" at bounding box center [345, 228] width 4 height 8
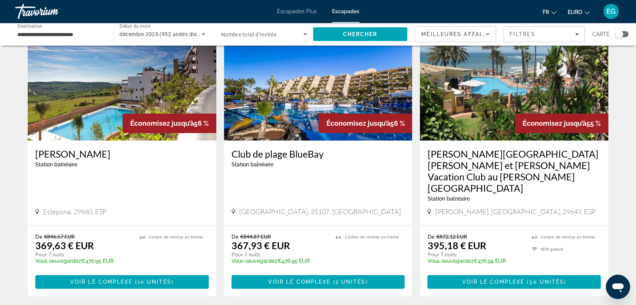
scroll to position [52, 0]
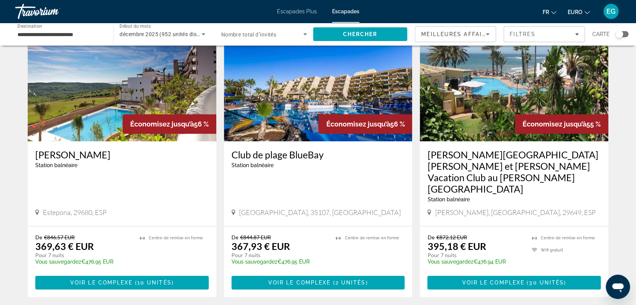
click at [332, 89] on img "Contenu principal" at bounding box center [318, 80] width 189 height 121
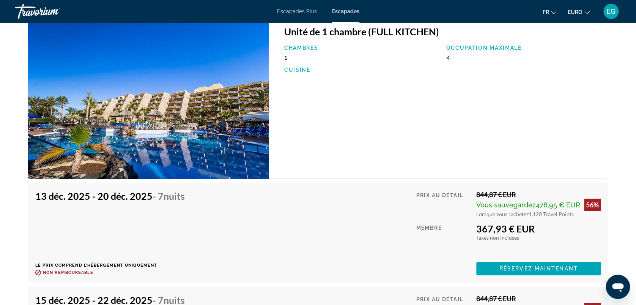
scroll to position [1473, 0]
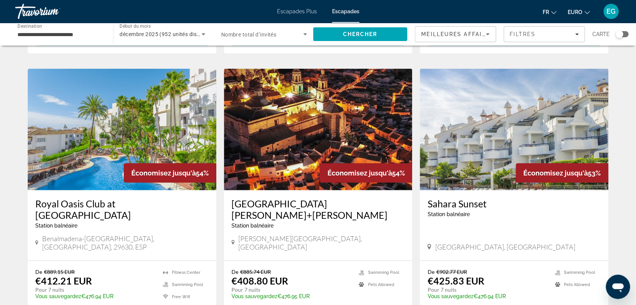
scroll to position [990, 0]
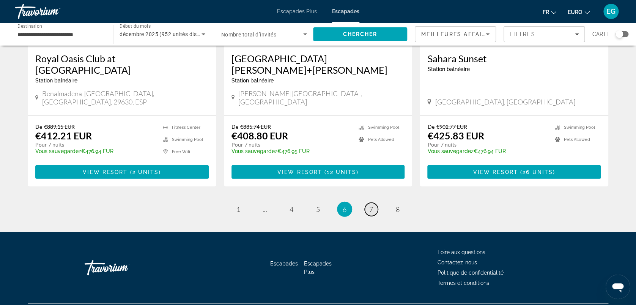
click at [370, 205] on span "7" at bounding box center [371, 209] width 4 height 8
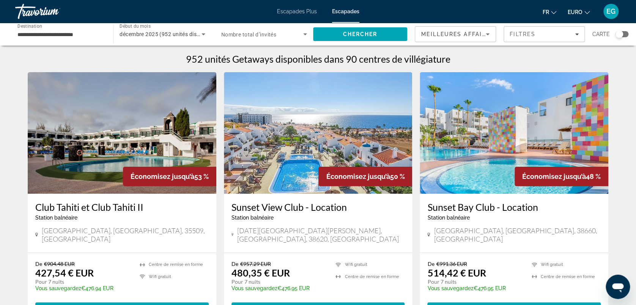
click at [90, 146] on img "Contenu principal" at bounding box center [122, 132] width 189 height 121
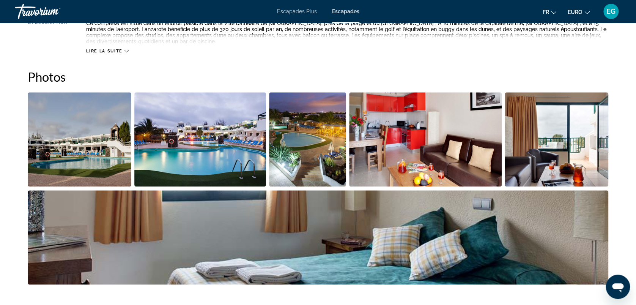
scroll to position [352, 0]
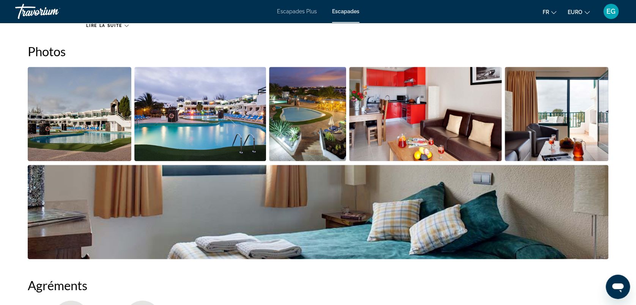
click at [203, 126] on img "Ouvrir le curseur d’image en plein écran" at bounding box center [200, 114] width 132 height 94
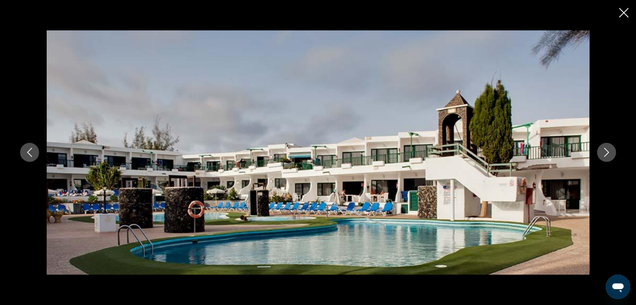
click at [609, 148] on icon "Image suivante" at bounding box center [606, 152] width 9 height 9
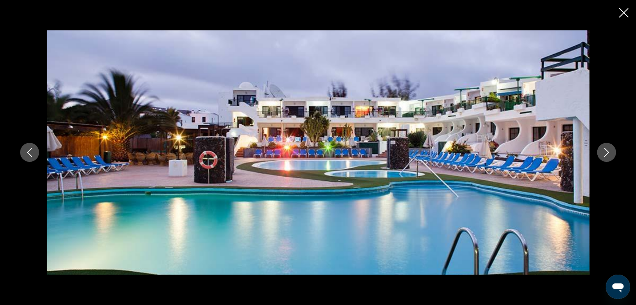
click at [609, 148] on icon "Image suivante" at bounding box center [606, 152] width 9 height 9
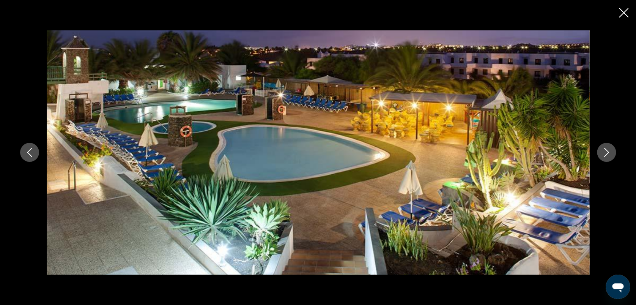
click at [609, 148] on icon "Image suivante" at bounding box center [606, 152] width 9 height 9
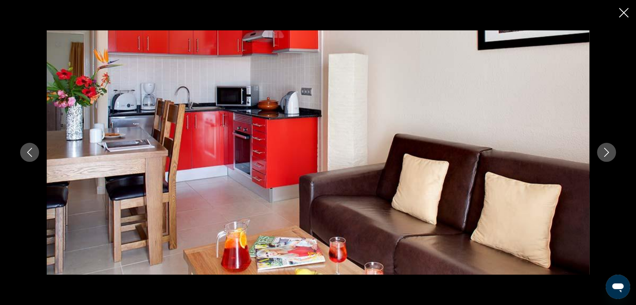
click at [609, 148] on icon "Image suivante" at bounding box center [606, 152] width 9 height 9
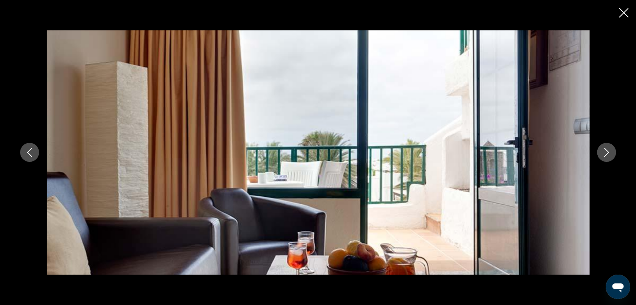
click at [609, 148] on icon "Image suivante" at bounding box center [606, 152] width 9 height 9
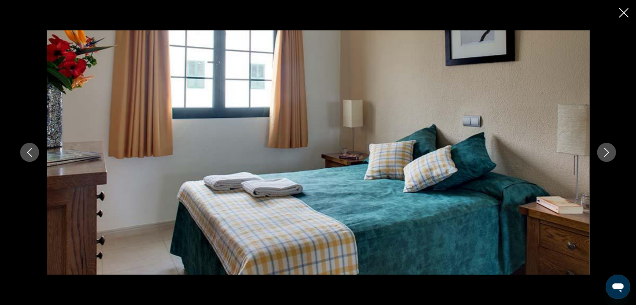
click at [609, 148] on icon "Image suivante" at bounding box center [606, 152] width 9 height 9
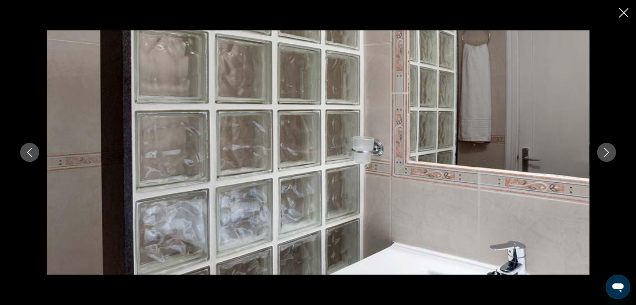
click at [609, 148] on icon "Image suivante" at bounding box center [606, 152] width 9 height 9
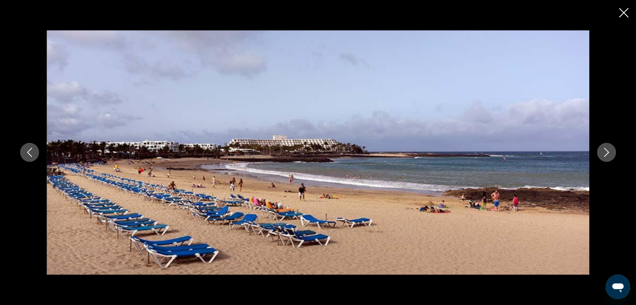
click at [609, 148] on icon "Image suivante" at bounding box center [606, 152] width 9 height 9
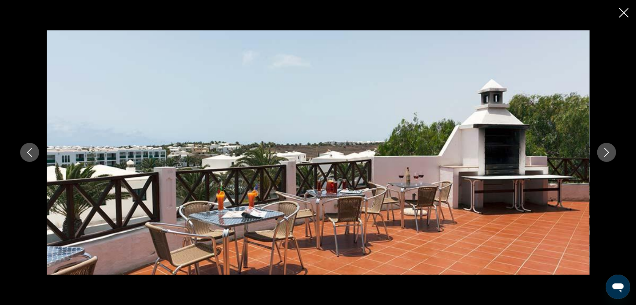
click at [609, 148] on icon "Image suivante" at bounding box center [606, 152] width 9 height 9
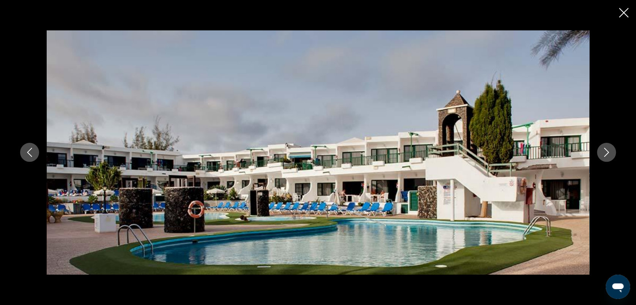
click at [609, 148] on icon "Image suivante" at bounding box center [606, 152] width 9 height 9
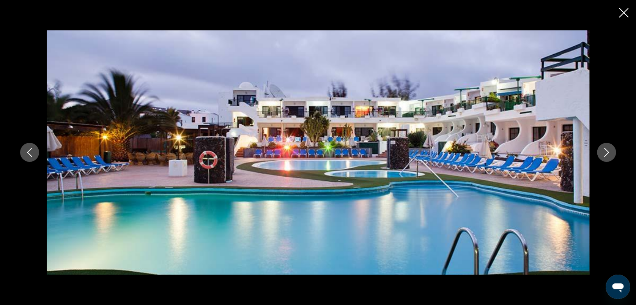
click at [609, 148] on icon "Image suivante" at bounding box center [606, 152] width 9 height 9
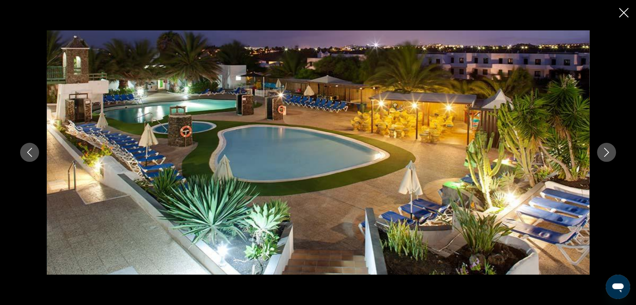
click at [623, 13] on icon "Fermer le diaporama" at bounding box center [623, 12] width 9 height 9
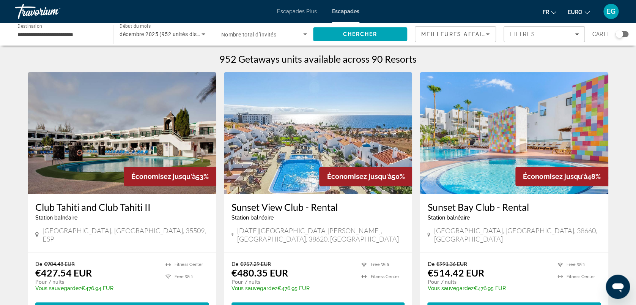
click at [459, 185] on img "Contenu principal" at bounding box center [514, 132] width 189 height 121
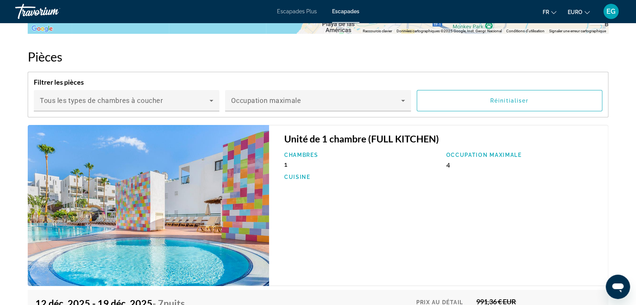
scroll to position [1189, 0]
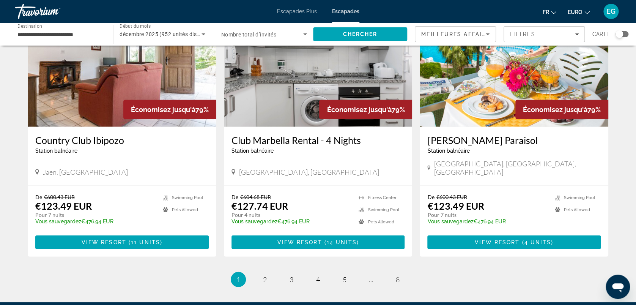
scroll to position [922, 0]
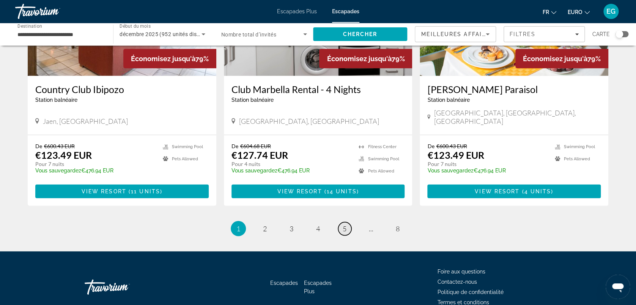
click at [346, 224] on span "5" at bounding box center [345, 228] width 4 height 8
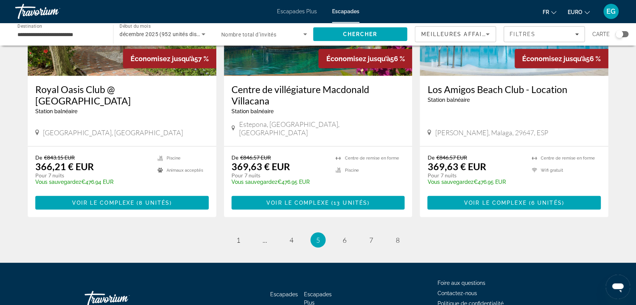
scroll to position [934, 0]
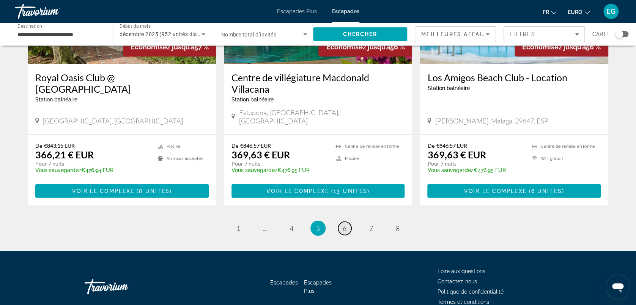
click at [341, 222] on link "page 6" at bounding box center [344, 228] width 13 height 13
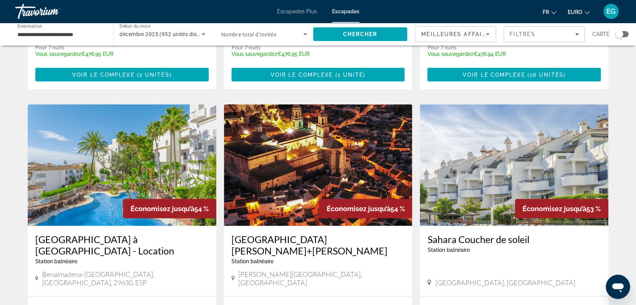
scroll to position [990, 0]
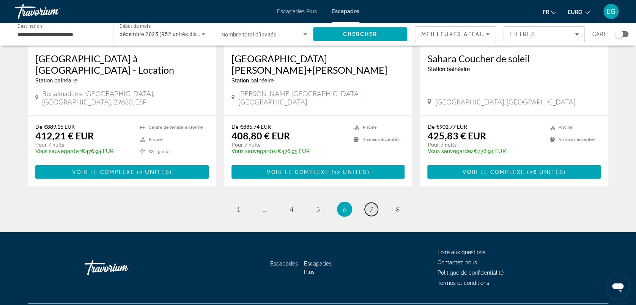
click at [366, 203] on link "page 7" at bounding box center [371, 209] width 13 height 13
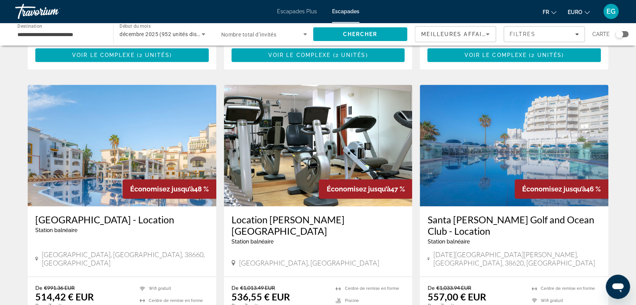
scroll to position [262, 0]
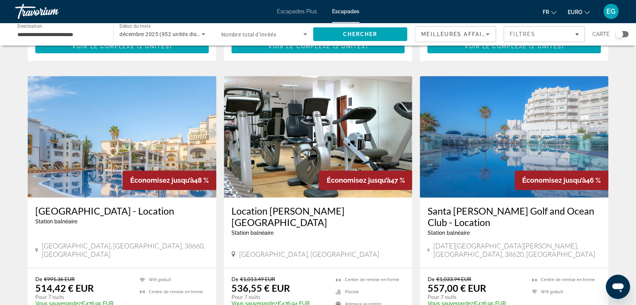
click at [79, 121] on img "Contenu principal" at bounding box center [122, 136] width 189 height 121
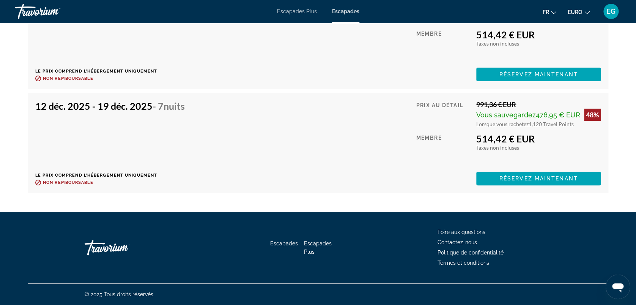
scroll to position [1376, 0]
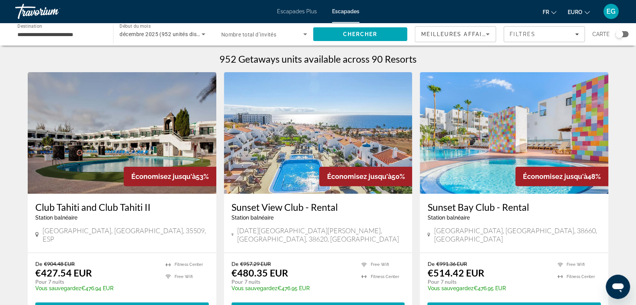
click at [288, 149] on img "Contenu principal" at bounding box center [318, 132] width 189 height 121
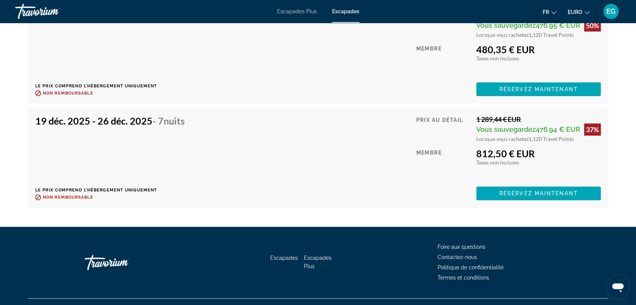
scroll to position [1453, 0]
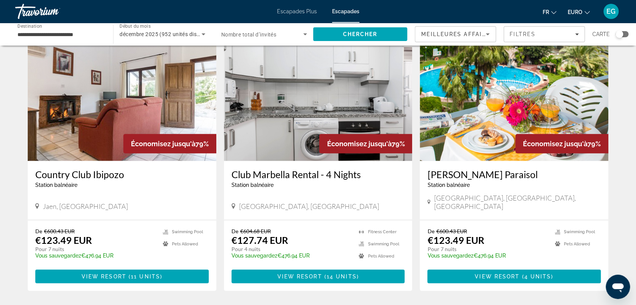
scroll to position [922, 0]
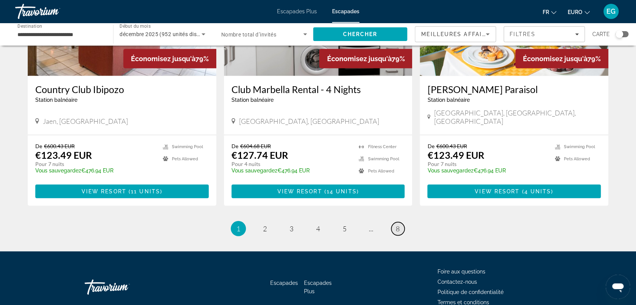
click at [401, 222] on link "page 8" at bounding box center [397, 228] width 13 height 13
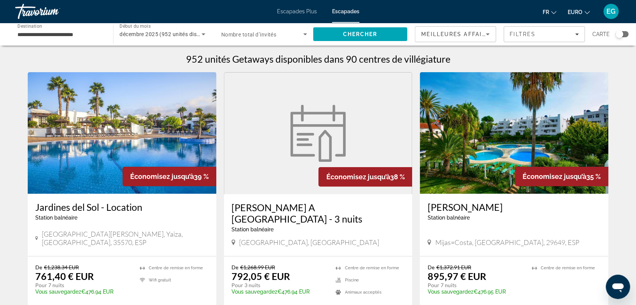
click at [106, 151] on img "Contenu principal" at bounding box center [122, 132] width 189 height 121
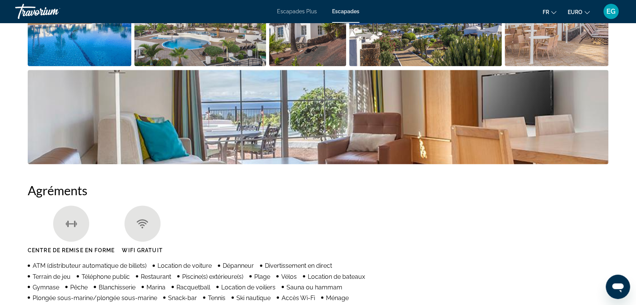
scroll to position [440, 0]
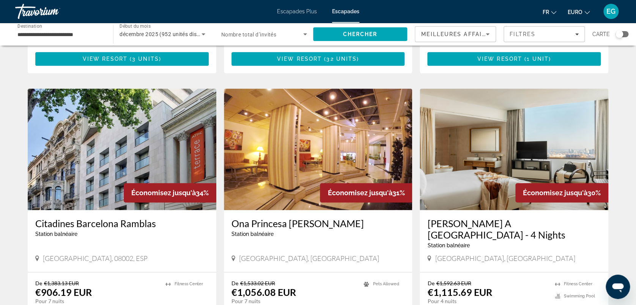
scroll to position [430, 0]
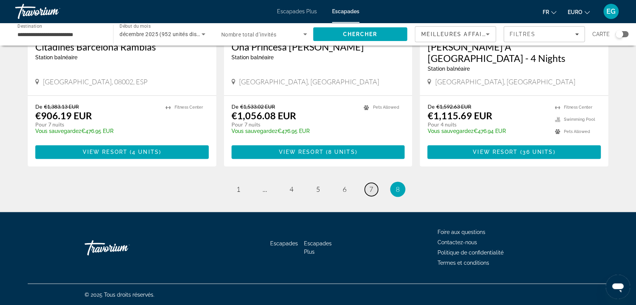
click at [371, 185] on span "7" at bounding box center [371, 189] width 4 height 8
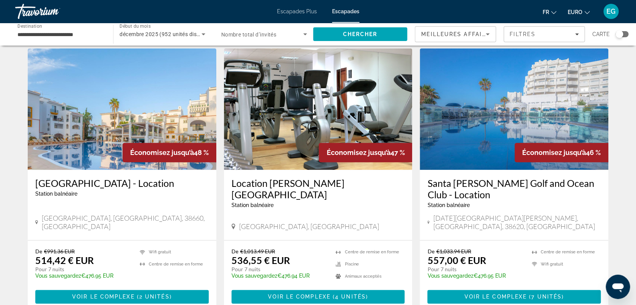
scroll to position [294, 0]
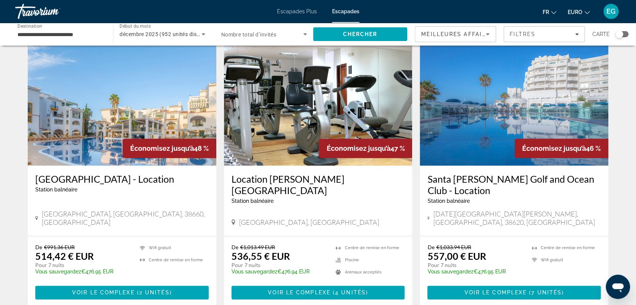
click at [498, 123] on img "Contenu principal" at bounding box center [514, 104] width 189 height 121
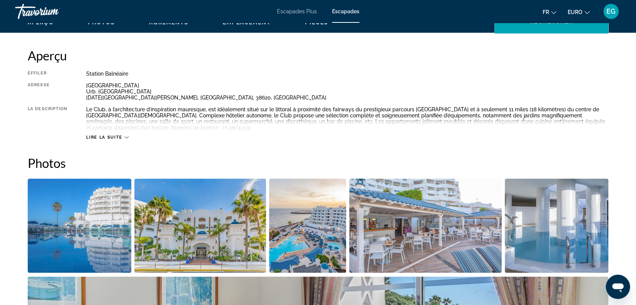
scroll to position [273, 0]
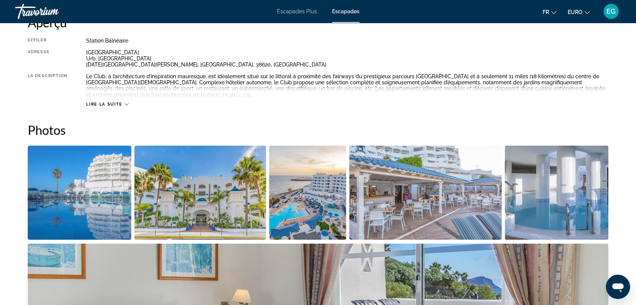
click at [114, 216] on img "Ouvrir le curseur d’image en plein écran" at bounding box center [80, 192] width 104 height 94
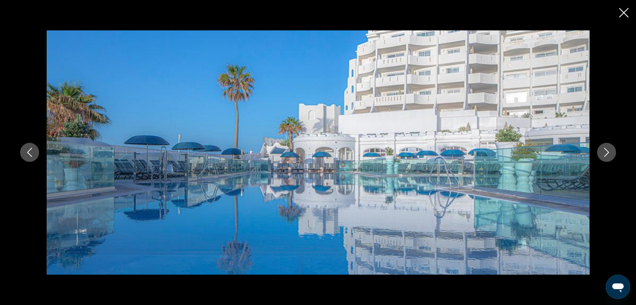
click at [608, 156] on icon "Image suivante" at bounding box center [606, 152] width 9 height 9
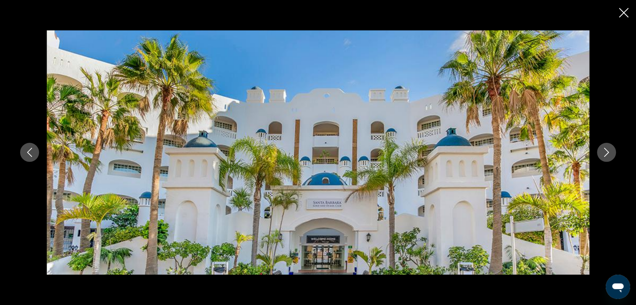
click at [608, 156] on icon "Image suivante" at bounding box center [606, 152] width 9 height 9
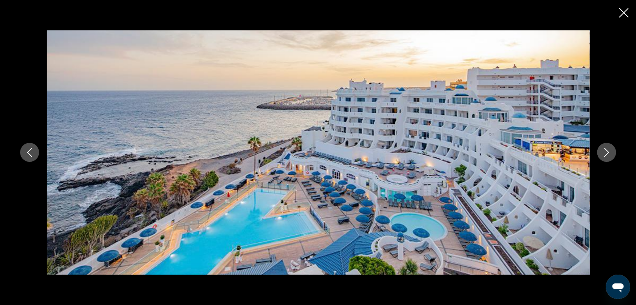
click at [608, 156] on icon "Image suivante" at bounding box center [606, 152] width 9 height 9
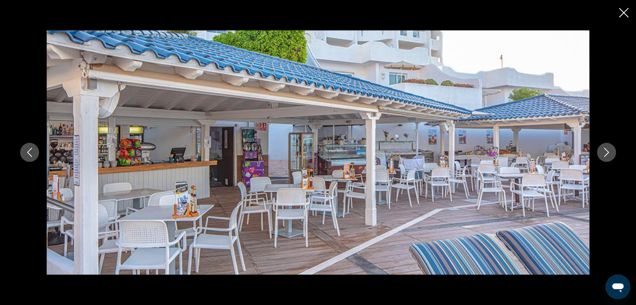
click at [608, 156] on icon "Image suivante" at bounding box center [606, 152] width 9 height 9
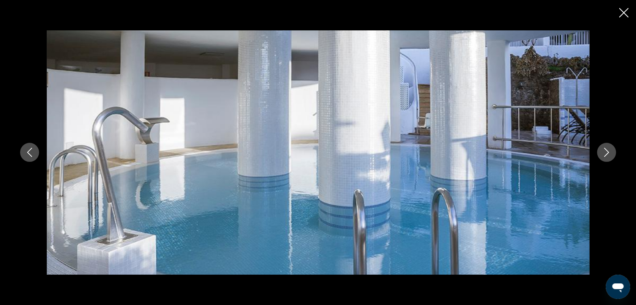
click at [608, 156] on icon "Image suivante" at bounding box center [606, 152] width 9 height 9
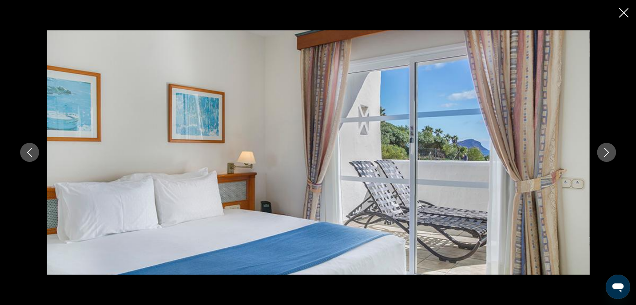
click at [25, 149] on icon "Image précédente" at bounding box center [29, 152] width 9 height 9
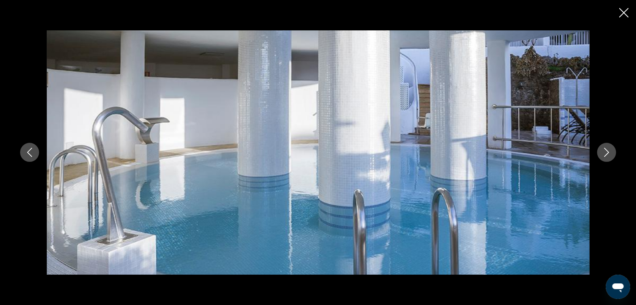
click at [610, 154] on icon "Image suivante" at bounding box center [606, 152] width 9 height 9
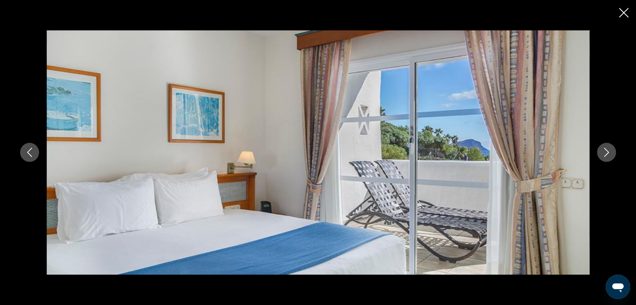
click at [605, 149] on icon "Image suivante" at bounding box center [606, 152] width 9 height 9
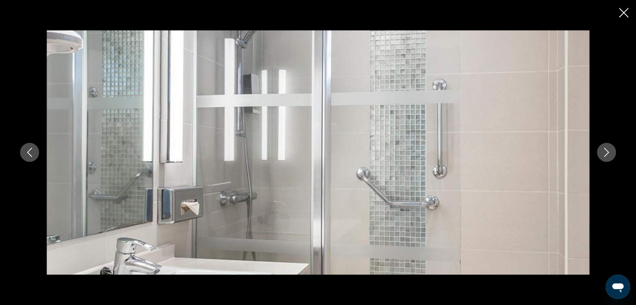
click at [605, 149] on icon "Image suivante" at bounding box center [606, 152] width 9 height 9
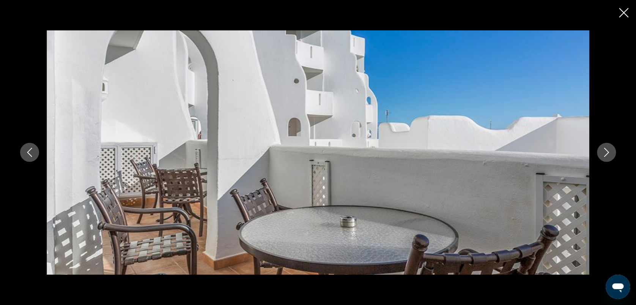
click at [605, 149] on icon "Image suivante" at bounding box center [606, 152] width 9 height 9
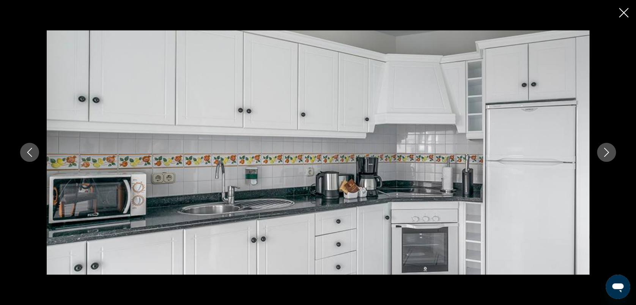
click at [605, 149] on icon "Image suivante" at bounding box center [606, 152] width 9 height 9
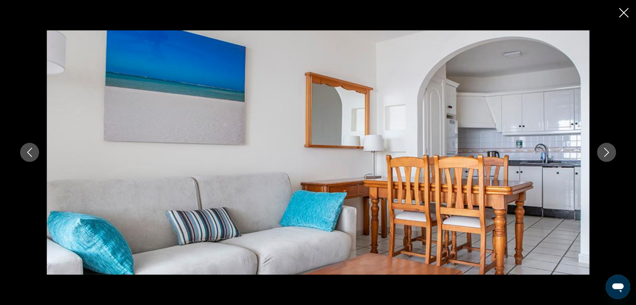
click at [605, 149] on icon "Image suivante" at bounding box center [606, 152] width 9 height 9
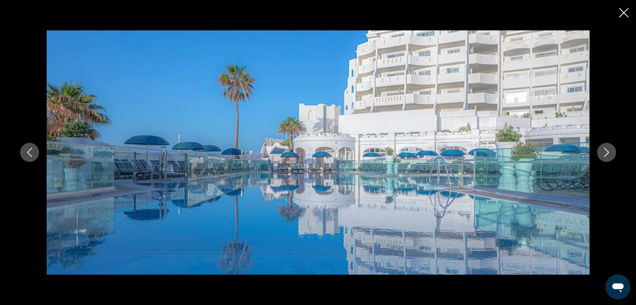
click at [605, 149] on icon "Image suivante" at bounding box center [606, 152] width 9 height 9
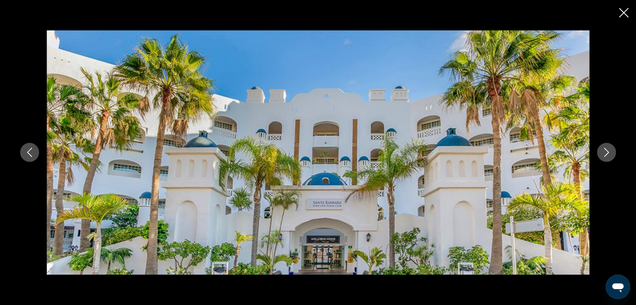
click at [605, 149] on icon "Image suivante" at bounding box center [606, 152] width 9 height 9
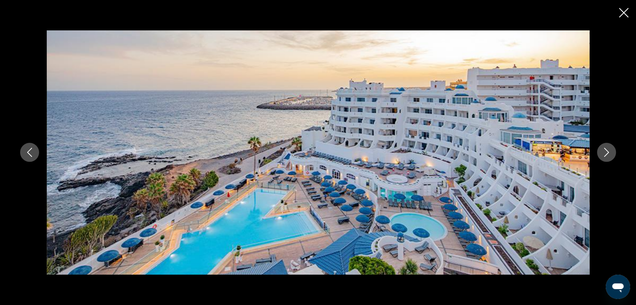
click at [605, 149] on icon "Image suivante" at bounding box center [606, 152] width 9 height 9
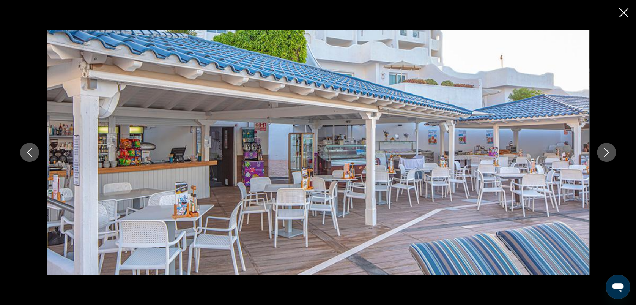
click at [605, 149] on icon "Image suivante" at bounding box center [606, 152] width 9 height 9
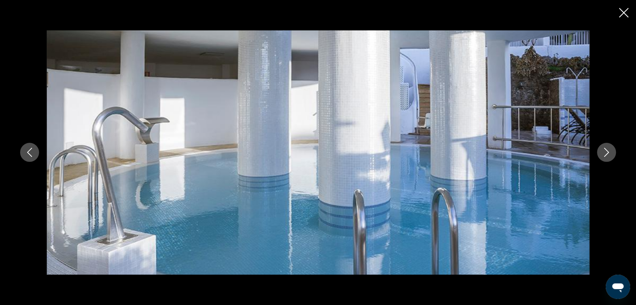
click at [622, 11] on icon "Fermer le diaporama" at bounding box center [623, 12] width 9 height 9
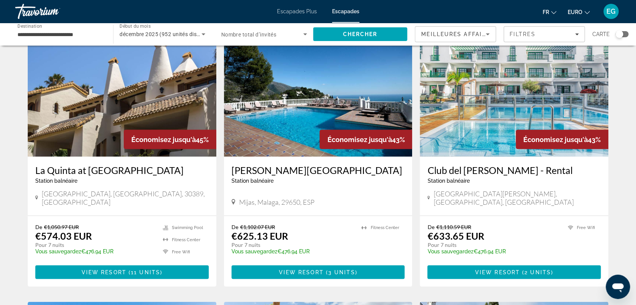
scroll to position [583, 0]
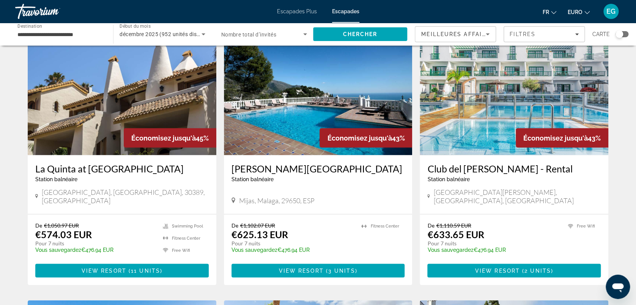
click at [461, 106] on img "Contenu principal" at bounding box center [514, 93] width 189 height 121
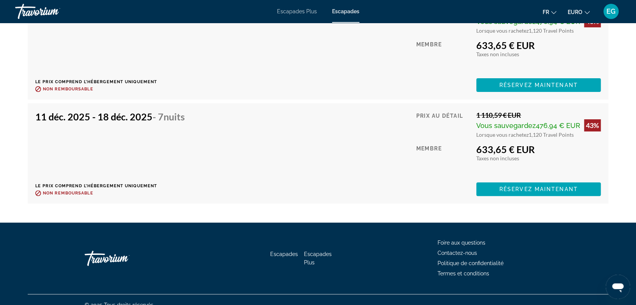
scroll to position [1460, 0]
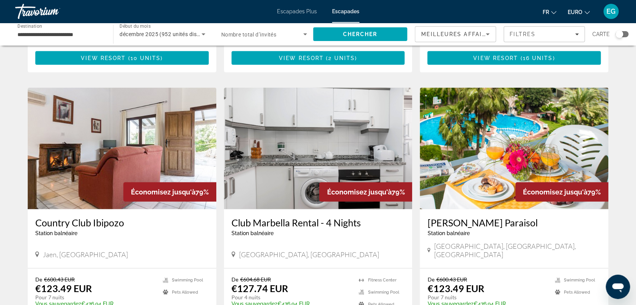
scroll to position [922, 0]
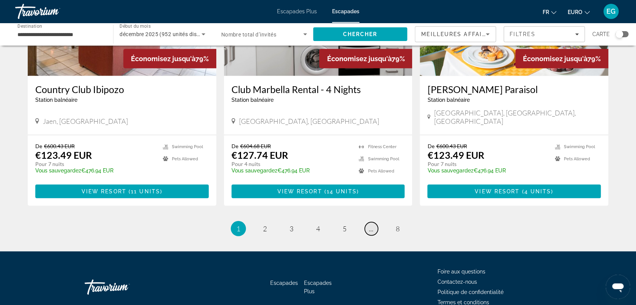
click at [372, 224] on span "..." at bounding box center [371, 228] width 5 height 8
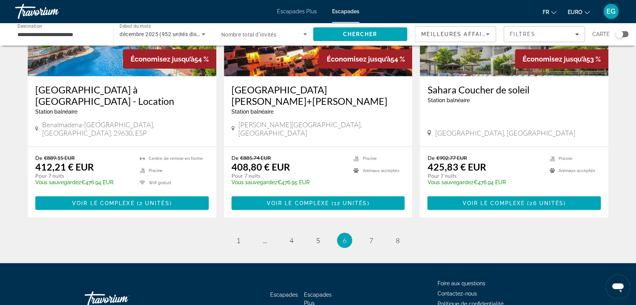
scroll to position [962, 0]
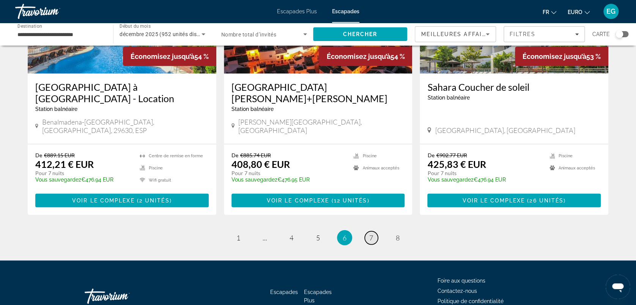
click at [369, 231] on link "page 7" at bounding box center [371, 237] width 13 height 13
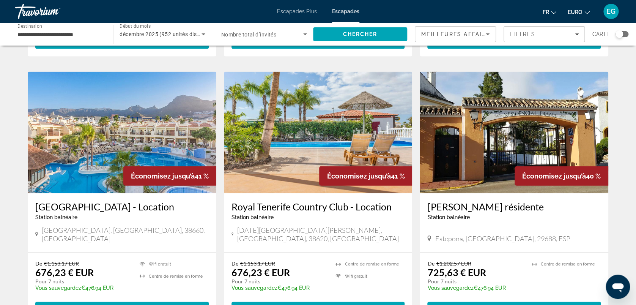
scroll to position [818, 0]
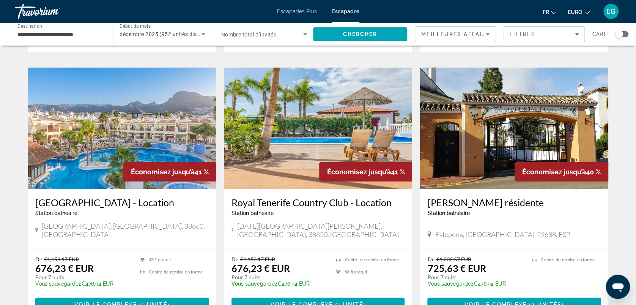
click at [90, 140] on img "Contenu principal" at bounding box center [122, 128] width 189 height 121
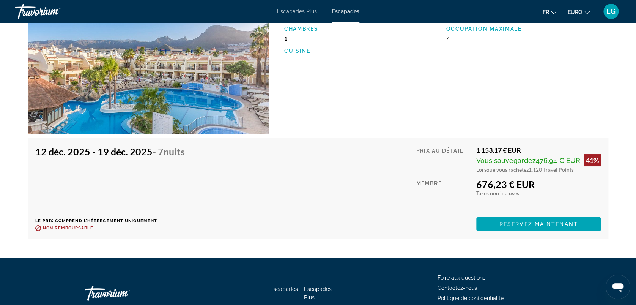
scroll to position [1317, 0]
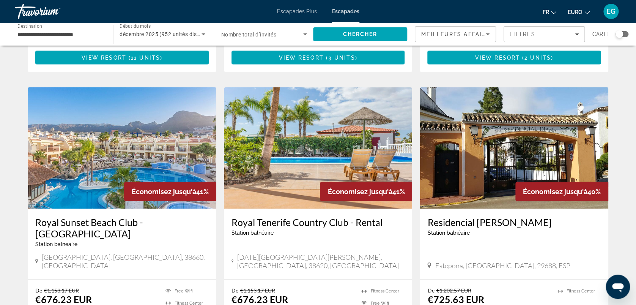
scroll to position [795, 0]
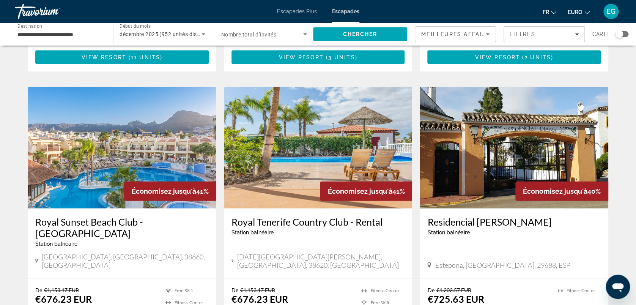
click at [336, 128] on img "Contenu principal" at bounding box center [318, 147] width 189 height 121
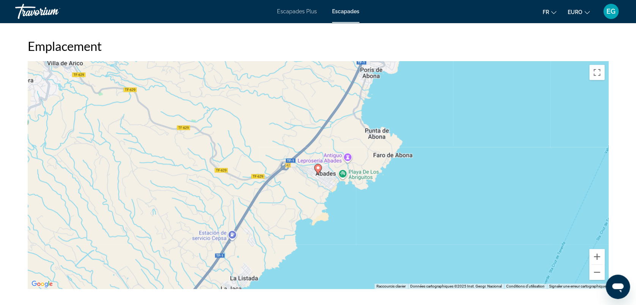
scroll to position [1005, 0]
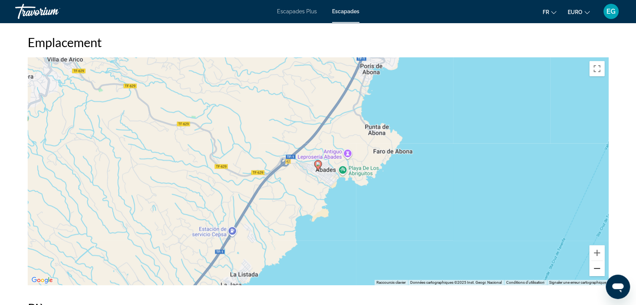
click at [597, 268] on button "Zoom arrière" at bounding box center [596, 268] width 15 height 15
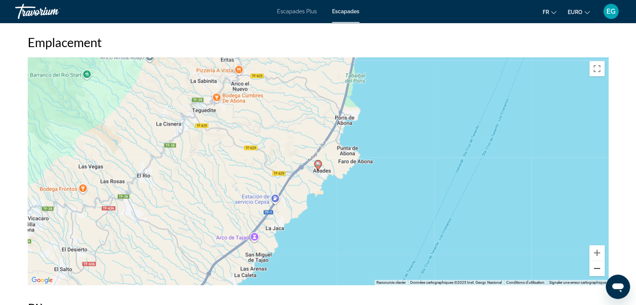
click at [597, 268] on button "Zoom arrière" at bounding box center [596, 268] width 15 height 15
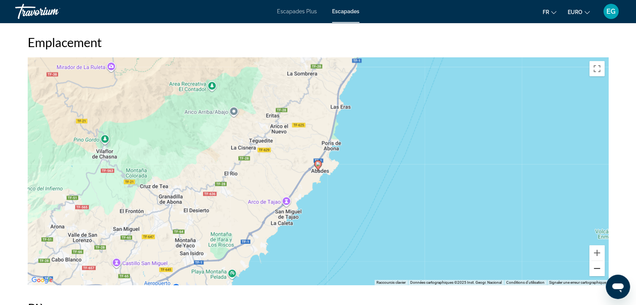
click at [597, 268] on button "Zoom arrière" at bounding box center [596, 268] width 15 height 15
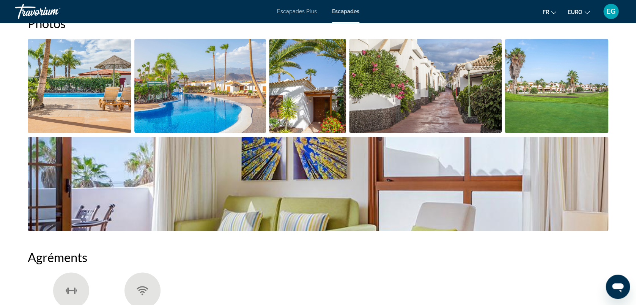
scroll to position [373, 0]
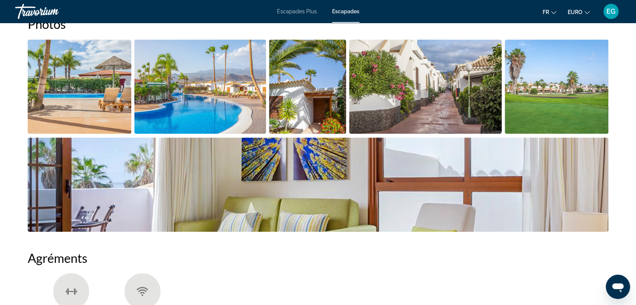
click at [178, 86] on img "Ouvrir le curseur d’image en plein écran" at bounding box center [200, 86] width 132 height 94
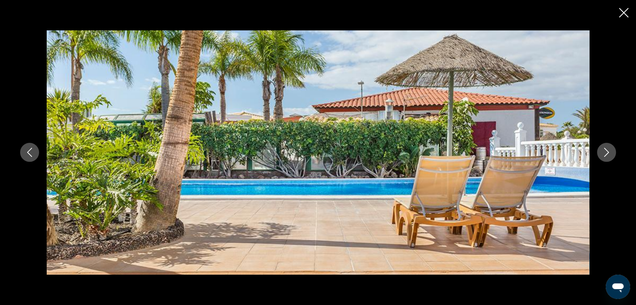
click at [605, 152] on icon "Image suivante" at bounding box center [606, 152] width 9 height 9
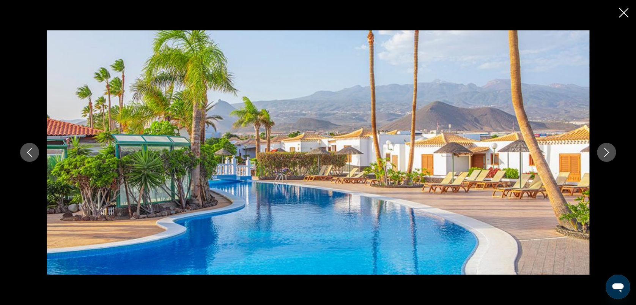
click at [605, 152] on icon "Image suivante" at bounding box center [606, 152] width 9 height 9
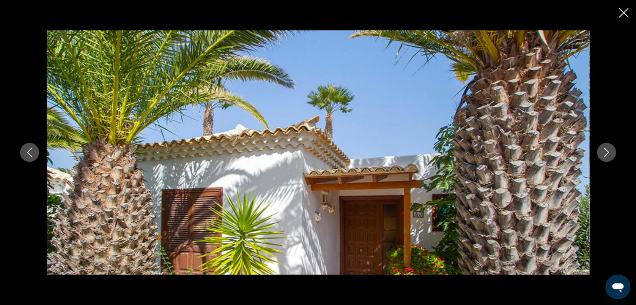
click at [605, 152] on icon "Image suivante" at bounding box center [606, 152] width 9 height 9
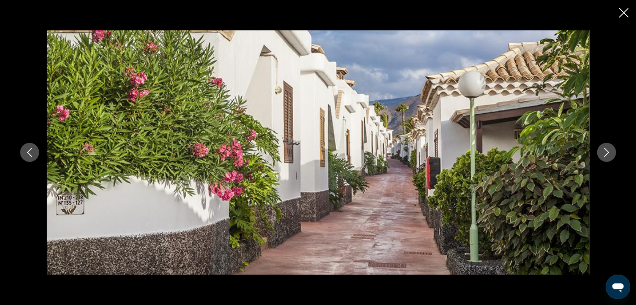
click at [605, 152] on icon "Image suivante" at bounding box center [606, 152] width 9 height 9
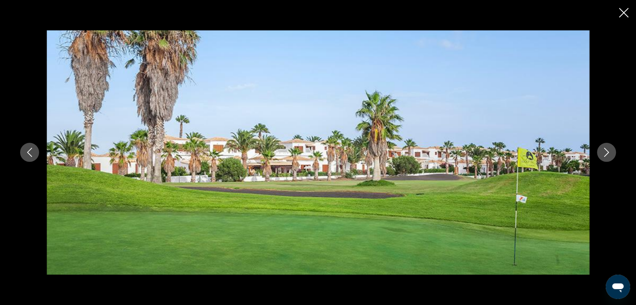
click at [605, 152] on icon "Image suivante" at bounding box center [606, 152] width 9 height 9
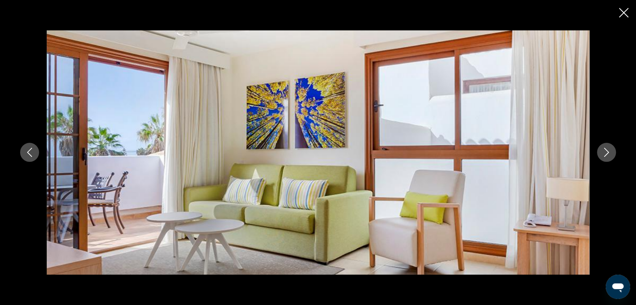
click at [605, 152] on icon "Image suivante" at bounding box center [606, 152] width 9 height 9
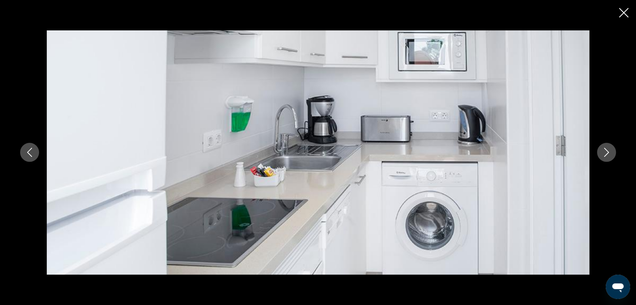
click at [605, 152] on icon "Image suivante" at bounding box center [606, 152] width 9 height 9
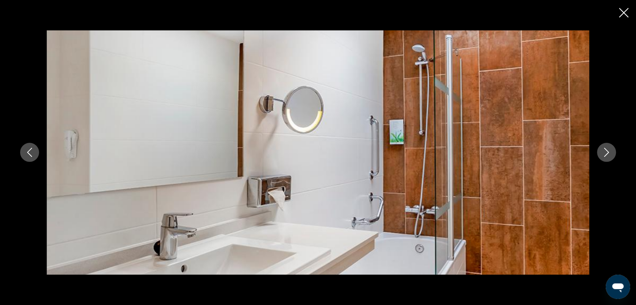
click at [605, 152] on icon "Image suivante" at bounding box center [606, 152] width 9 height 9
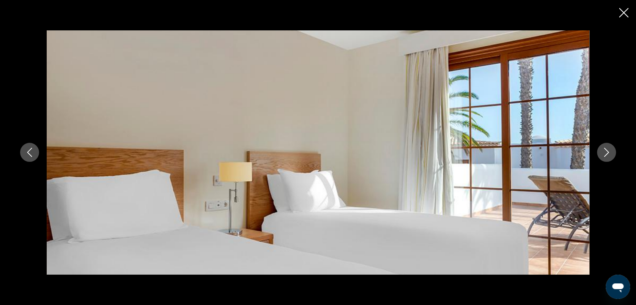
click at [605, 152] on icon "Image suivante" at bounding box center [606, 152] width 9 height 9
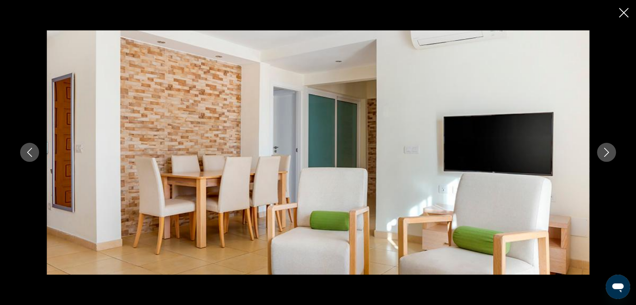
click at [605, 152] on icon "Image suivante" at bounding box center [606, 152] width 9 height 9
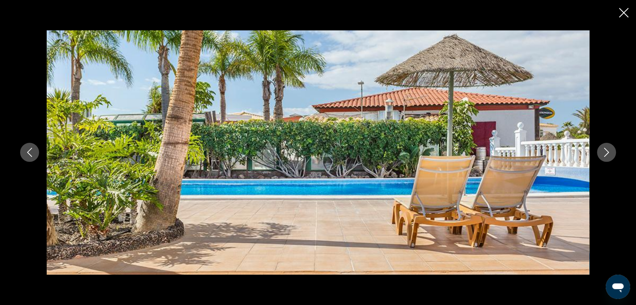
click at [605, 152] on icon "Image suivante" at bounding box center [606, 152] width 9 height 9
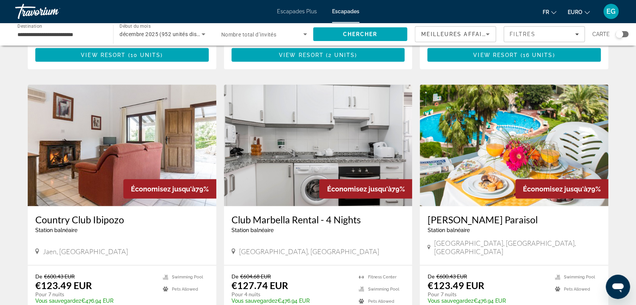
scroll to position [793, 0]
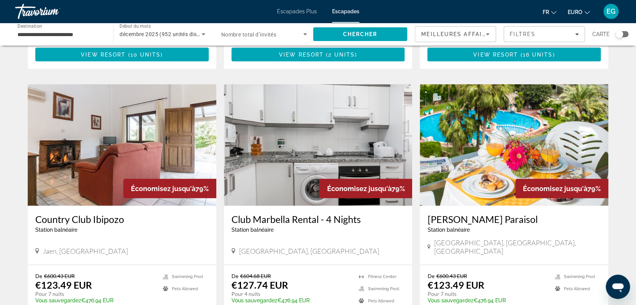
click at [155, 131] on img "Contenu principal" at bounding box center [122, 144] width 189 height 121
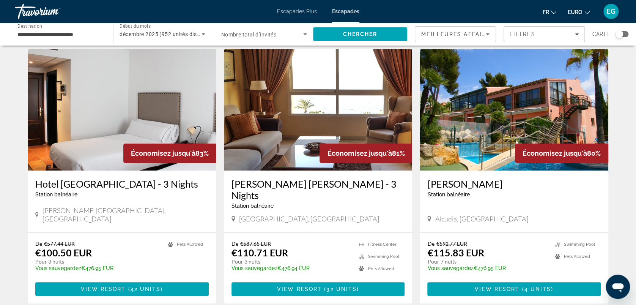
scroll to position [37, 0]
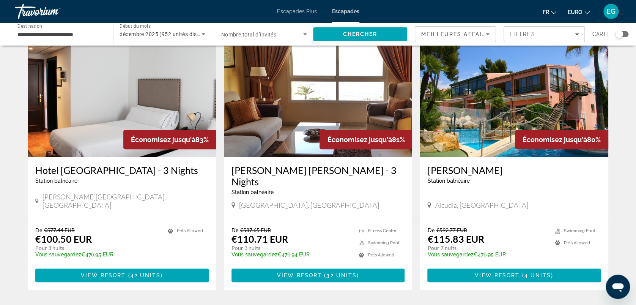
click at [483, 113] on img "Contenu principal" at bounding box center [514, 95] width 189 height 121
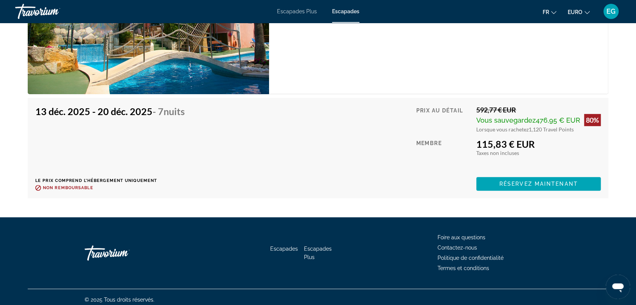
scroll to position [1446, 0]
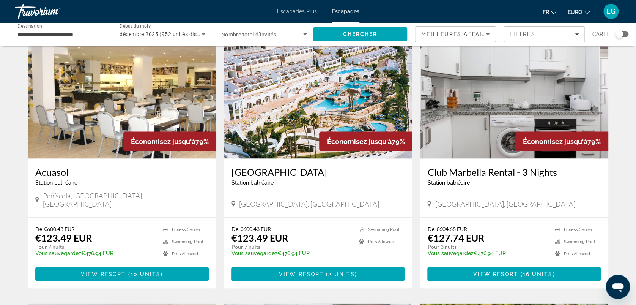
scroll to position [574, 0]
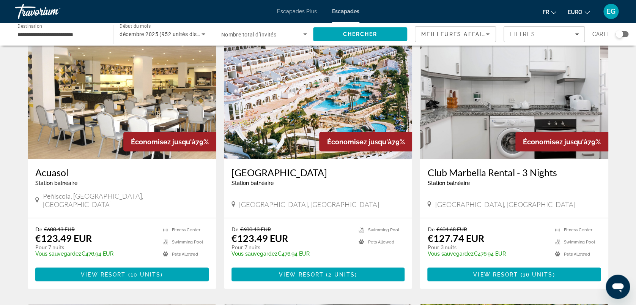
click at [68, 86] on img "Contenu principal" at bounding box center [122, 97] width 189 height 121
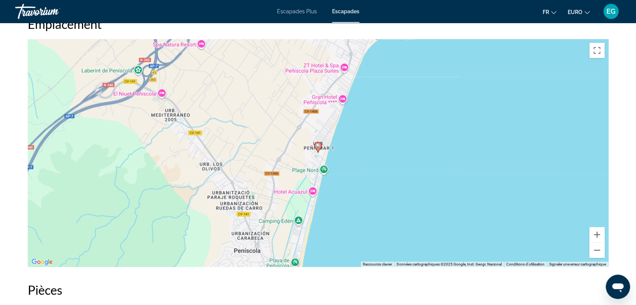
scroll to position [1045, 0]
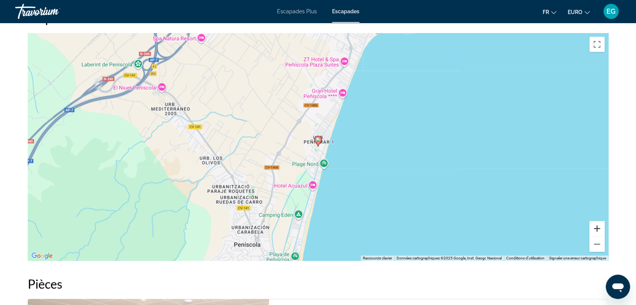
click at [595, 222] on button "Zoom avant" at bounding box center [596, 228] width 15 height 15
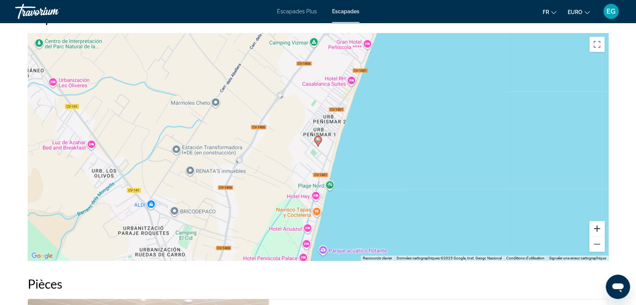
click at [595, 222] on button "Zoom avant" at bounding box center [596, 228] width 15 height 15
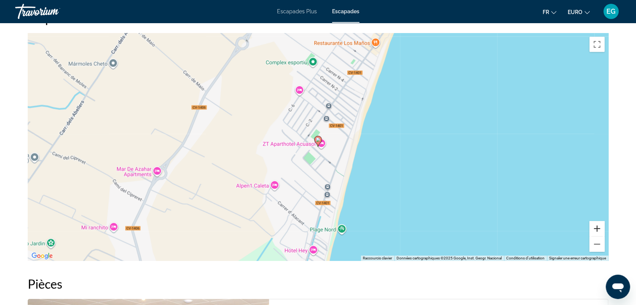
click at [595, 222] on button "Zoom avant" at bounding box center [596, 228] width 15 height 15
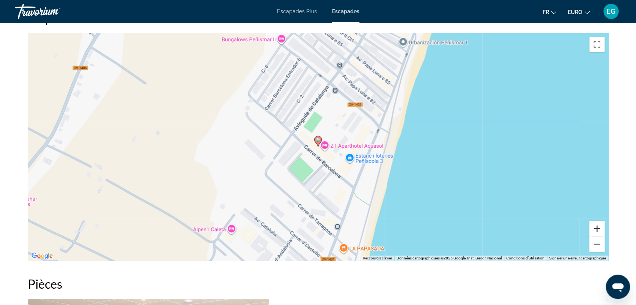
click at [595, 222] on button "Zoom avant" at bounding box center [596, 228] width 15 height 15
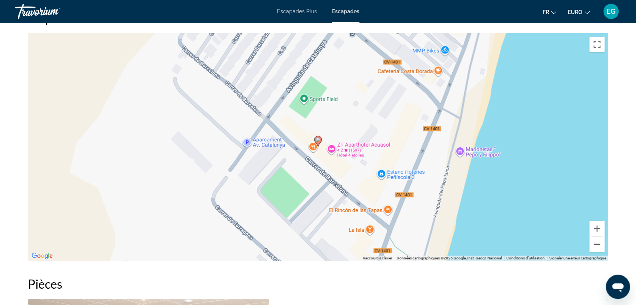
click at [597, 240] on button "Zoom arrière" at bounding box center [596, 243] width 15 height 15
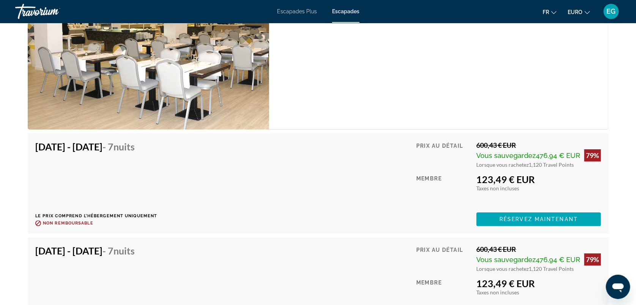
scroll to position [1397, 0]
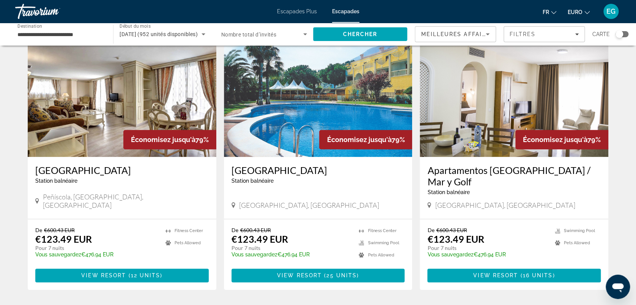
scroll to position [277, 0]
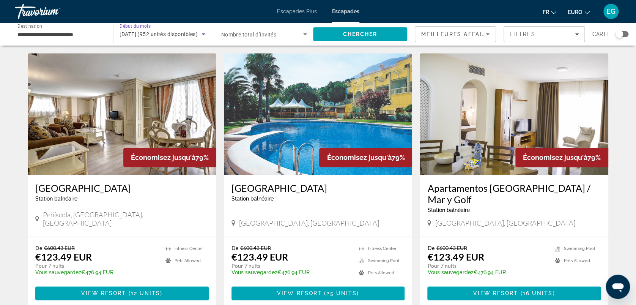
click at [149, 32] on span "décembre 2025 (952 unités disponibles)" at bounding box center [158, 34] width 78 height 6
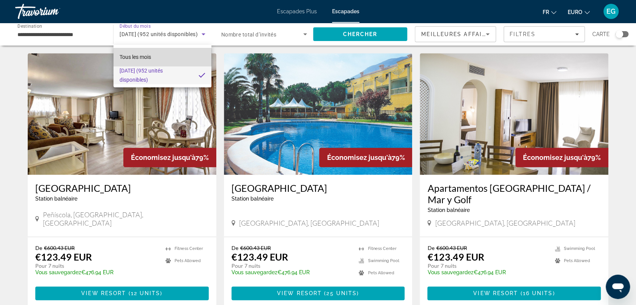
click at [138, 60] on span "Tous les mois" at bounding box center [134, 56] width 31 height 9
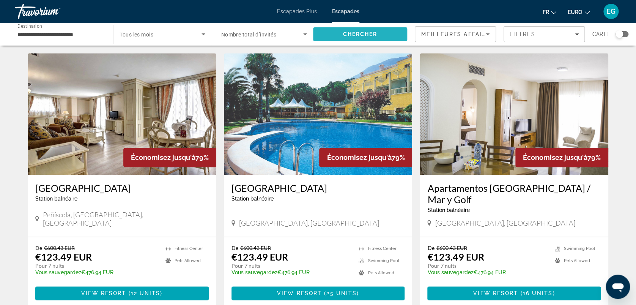
click at [366, 35] on span "Chercher" at bounding box center [360, 34] width 35 height 6
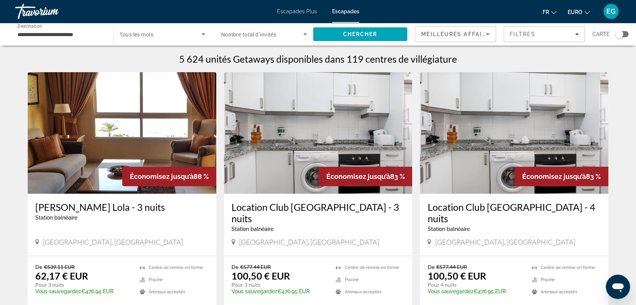
click at [149, 33] on span "Tous les mois" at bounding box center [136, 34] width 34 height 6
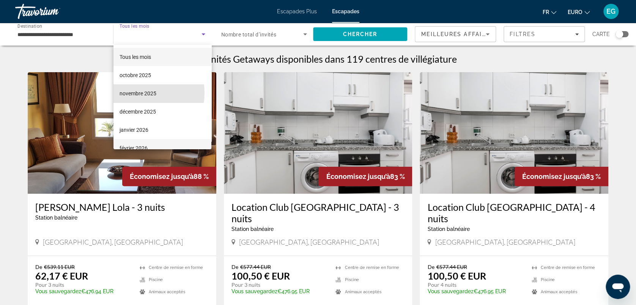
click at [139, 93] on font "novembre 2025" at bounding box center [137, 93] width 37 height 6
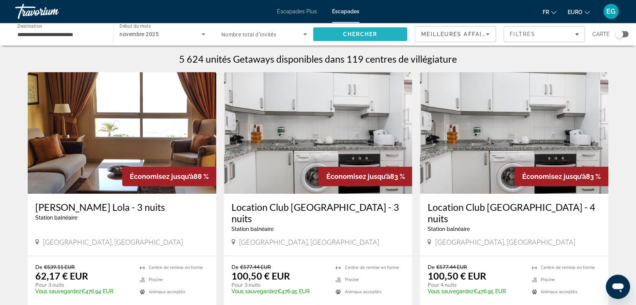
click at [329, 30] on span "Rechercher" at bounding box center [360, 34] width 94 height 18
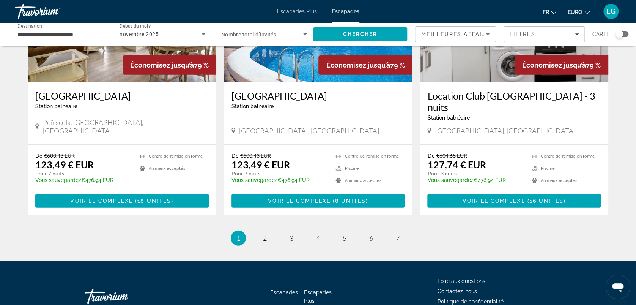
scroll to position [922, 0]
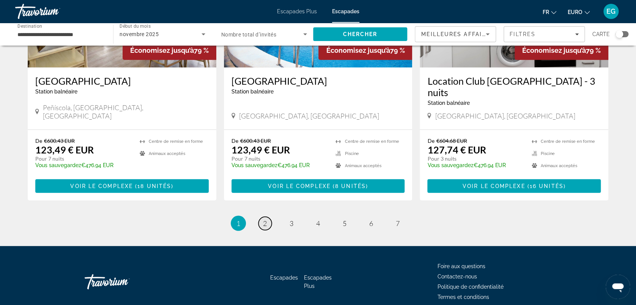
click at [258, 217] on link "page 2" at bounding box center [264, 223] width 13 height 13
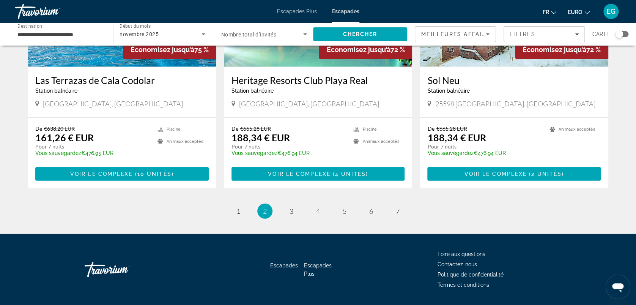
scroll to position [914, 0]
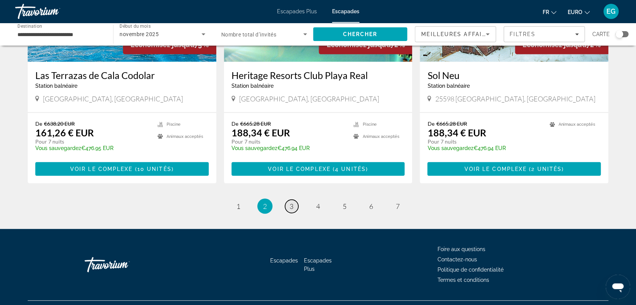
click at [288, 200] on link "page 3" at bounding box center [291, 206] width 13 height 13
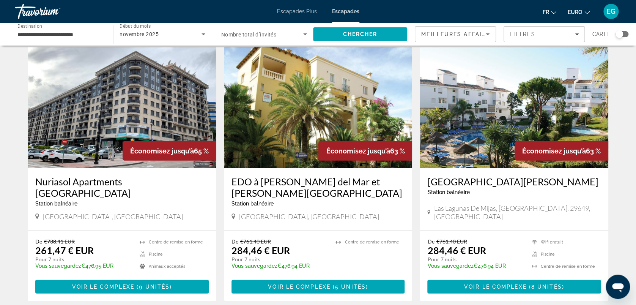
scroll to position [934, 0]
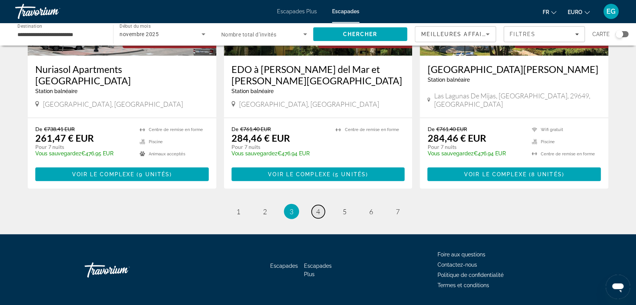
click at [322, 205] on link "page 4" at bounding box center [317, 211] width 13 height 13
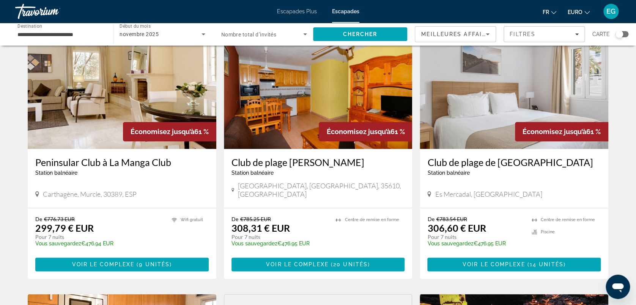
scroll to position [322, 0]
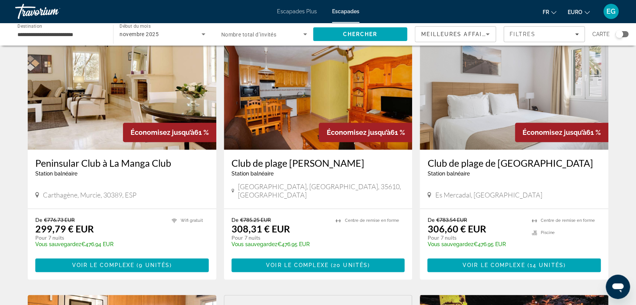
click at [283, 116] on img "Contenu principal" at bounding box center [318, 88] width 189 height 121
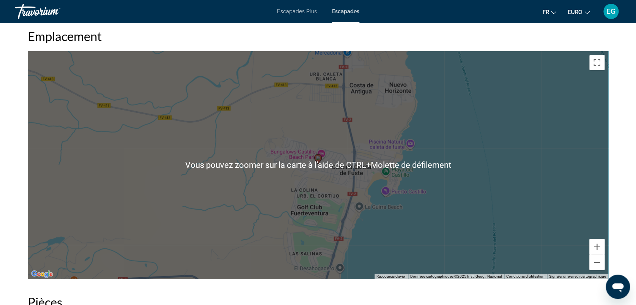
scroll to position [966, 0]
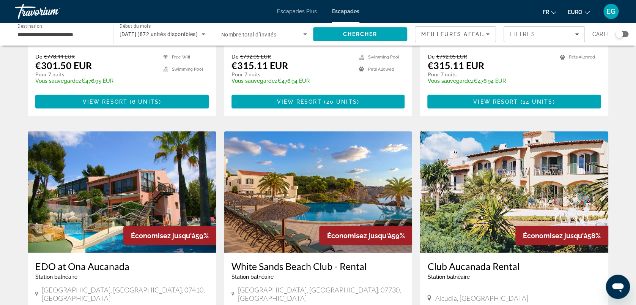
scroll to position [922, 0]
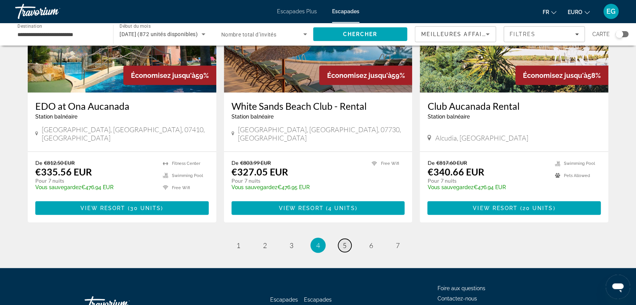
click at [343, 239] on link "page 5" at bounding box center [344, 245] width 13 height 13
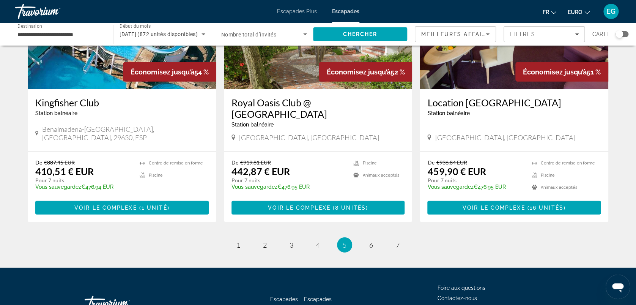
scroll to position [925, 0]
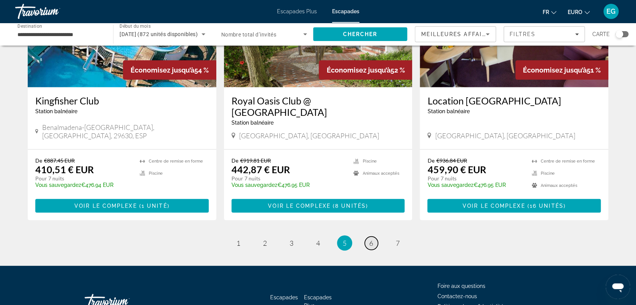
click at [365, 236] on link "page 6" at bounding box center [371, 242] width 13 height 13
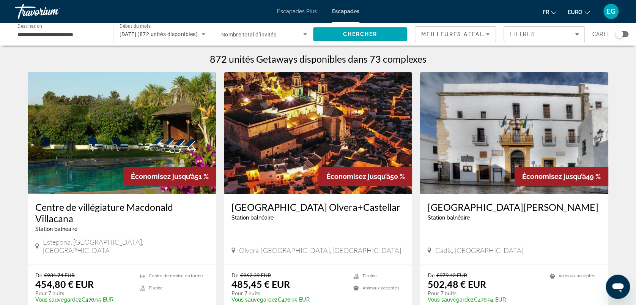
click at [132, 117] on img "Contenu principal" at bounding box center [122, 132] width 189 height 121
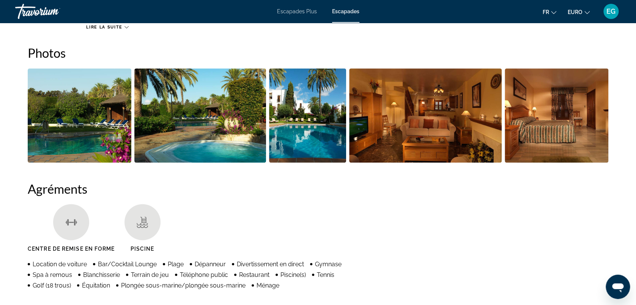
scroll to position [349, 0]
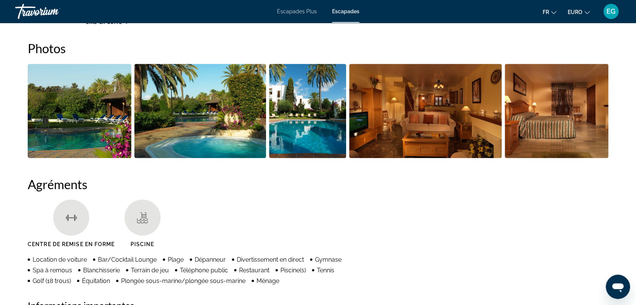
click at [71, 97] on img "Ouvrir le curseur d’image en plein écran" at bounding box center [80, 111] width 104 height 94
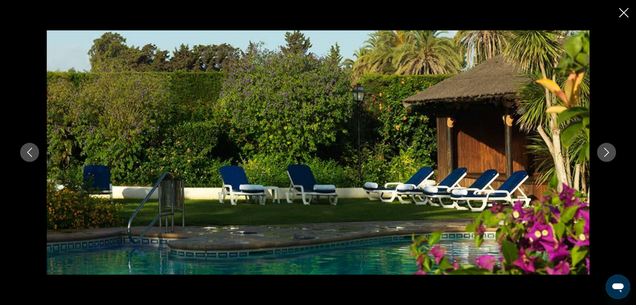
click at [603, 149] on icon "Image suivante" at bounding box center [606, 152] width 9 height 9
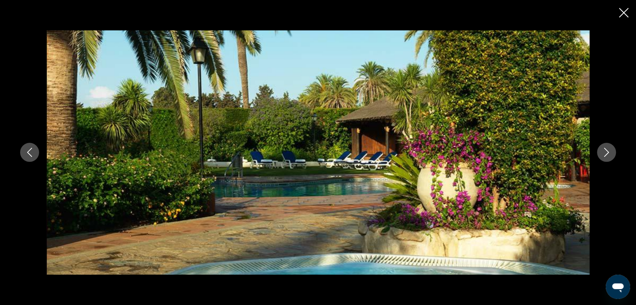
click at [603, 149] on icon "Image suivante" at bounding box center [606, 152] width 9 height 9
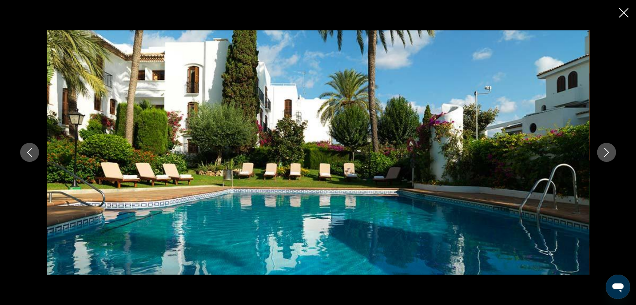
click at [603, 149] on icon "Image suivante" at bounding box center [606, 152] width 9 height 9
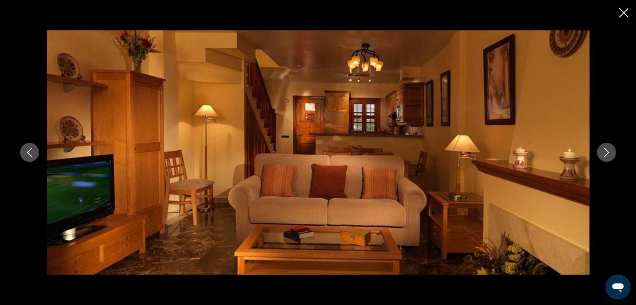
click at [603, 149] on icon "Image suivante" at bounding box center [606, 152] width 9 height 9
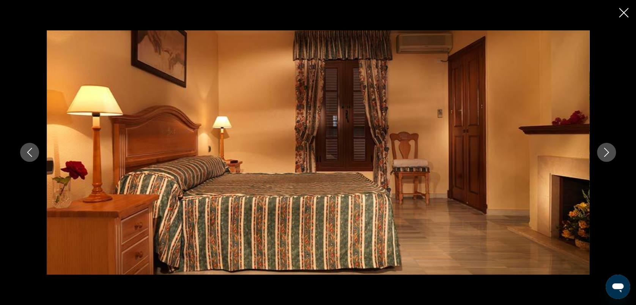
click at [603, 149] on icon "Image suivante" at bounding box center [606, 152] width 9 height 9
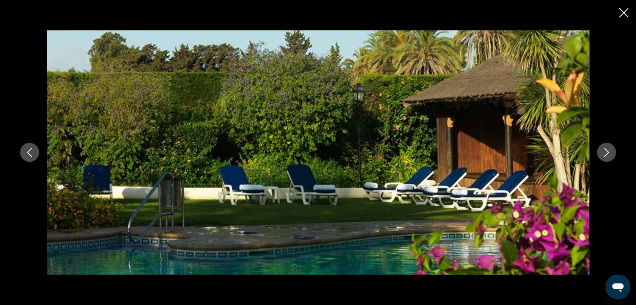
click at [603, 149] on icon "Image suivante" at bounding box center [606, 152] width 9 height 9
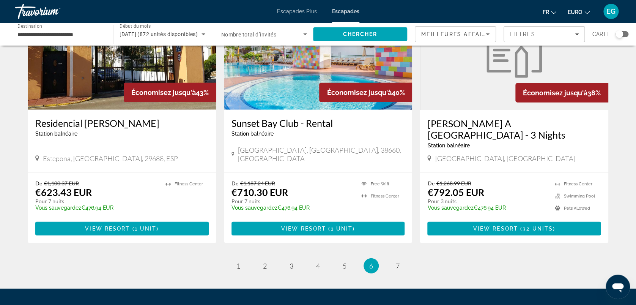
scroll to position [934, 0]
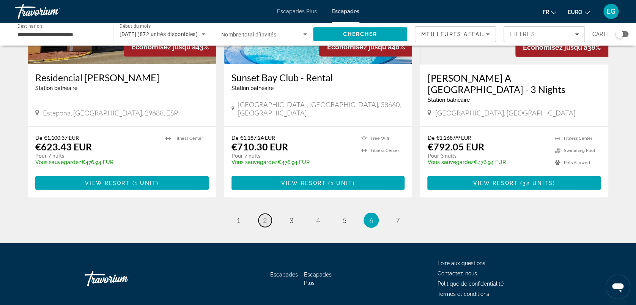
click at [266, 216] on span "2" at bounding box center [265, 220] width 4 height 8
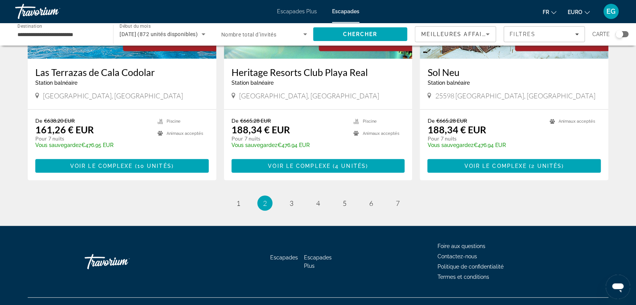
scroll to position [825, 0]
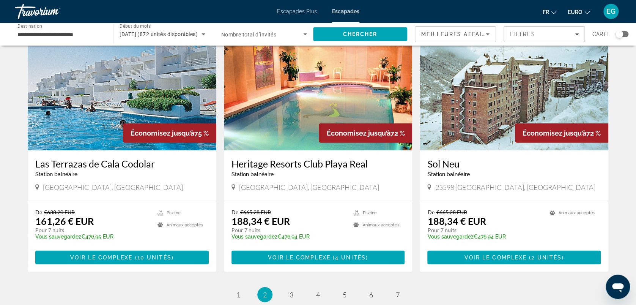
click at [73, 112] on img "Contenu principal" at bounding box center [122, 89] width 189 height 121
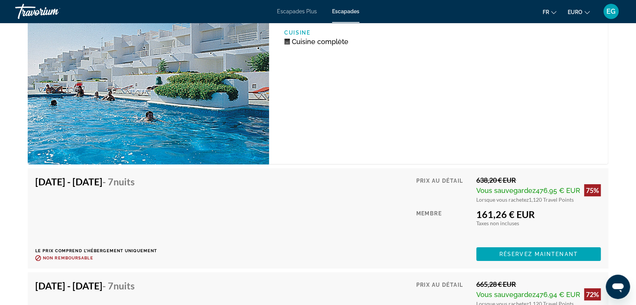
scroll to position [1255, 0]
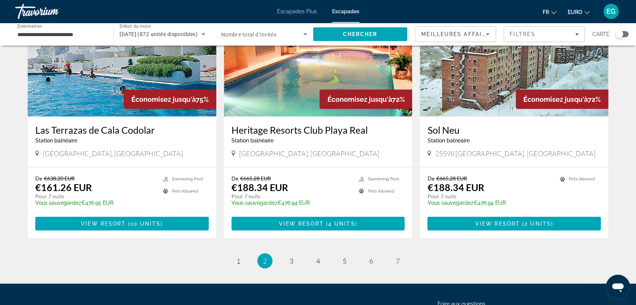
scroll to position [867, 0]
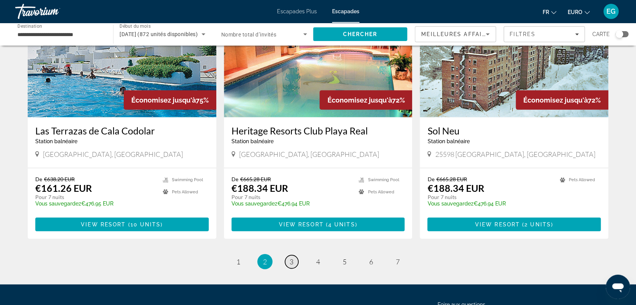
click at [294, 255] on link "page 3" at bounding box center [291, 261] width 13 height 13
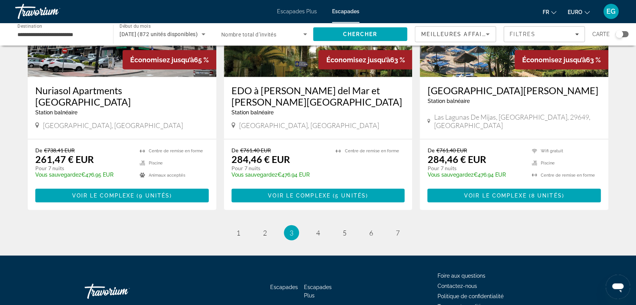
scroll to position [913, 0]
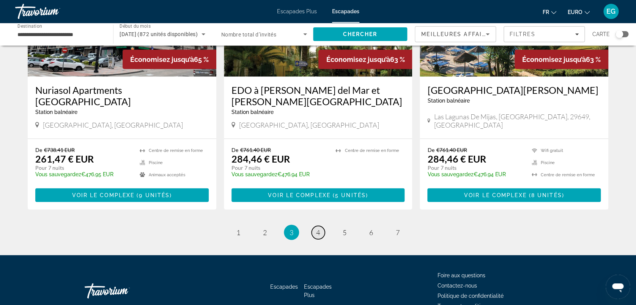
click at [320, 226] on link "page 4" at bounding box center [317, 232] width 13 height 13
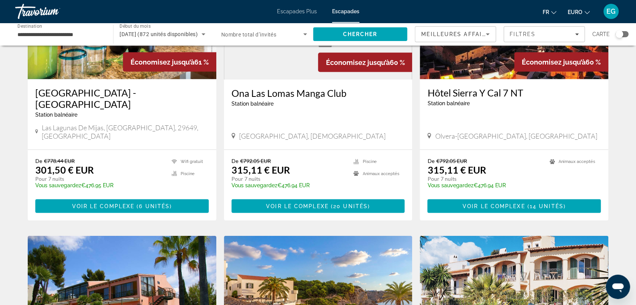
scroll to position [756, 0]
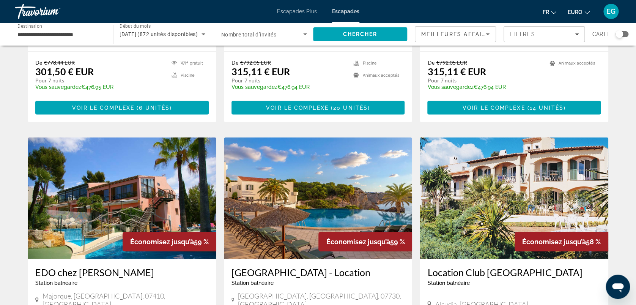
click at [344, 168] on img "Contenu principal" at bounding box center [318, 197] width 189 height 121
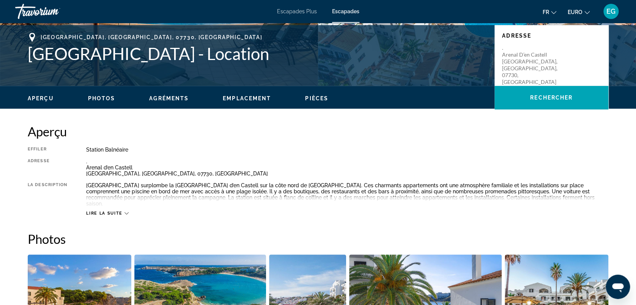
scroll to position [301, 0]
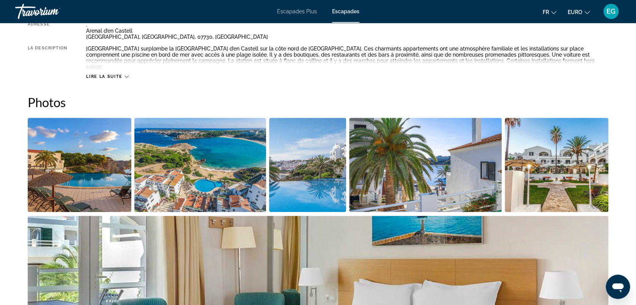
click at [195, 163] on img "Ouvrir le curseur d’image en plein écran" at bounding box center [200, 165] width 132 height 94
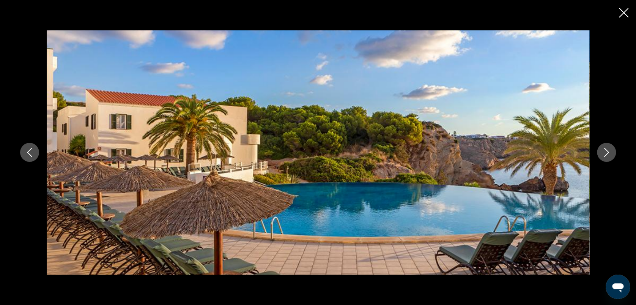
click at [610, 152] on icon "Image suivante" at bounding box center [606, 152] width 9 height 9
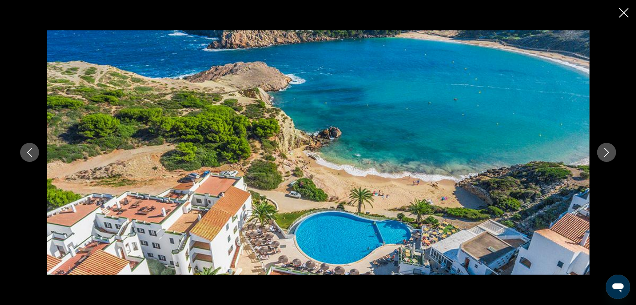
click at [606, 151] on icon "Image suivante" at bounding box center [606, 152] width 9 height 9
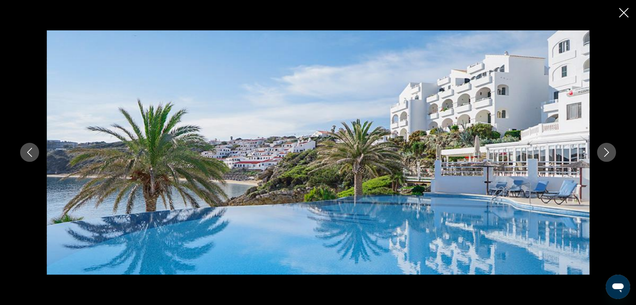
click at [606, 151] on icon "Image suivante" at bounding box center [606, 152] width 9 height 9
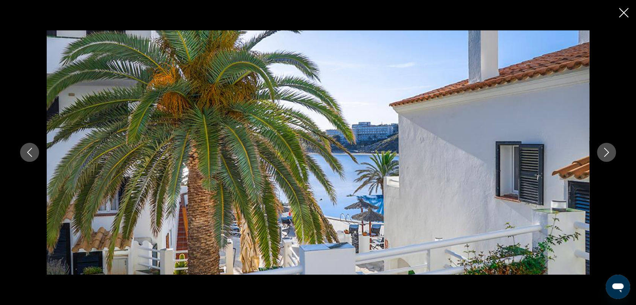
click at [606, 151] on icon "Image suivante" at bounding box center [606, 152] width 9 height 9
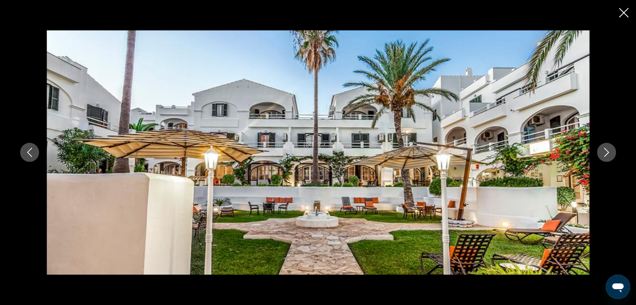
click at [606, 151] on icon "Image suivante" at bounding box center [606, 152] width 9 height 9
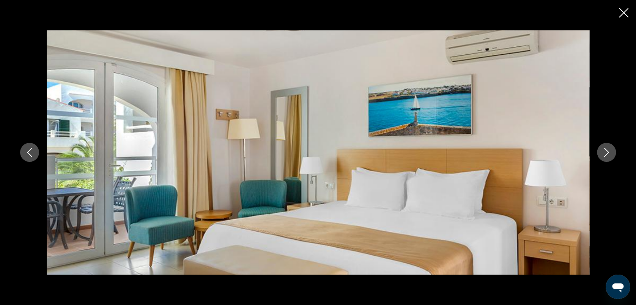
click at [606, 151] on icon "Image suivante" at bounding box center [606, 152] width 9 height 9
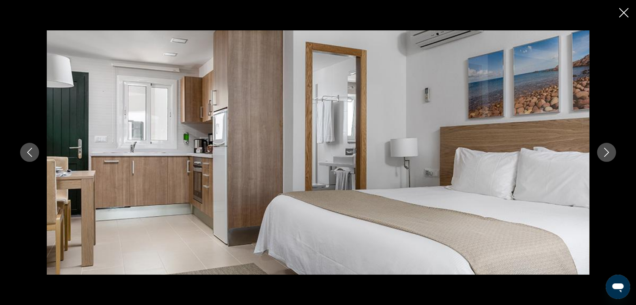
click at [606, 151] on icon "Image suivante" at bounding box center [606, 152] width 9 height 9
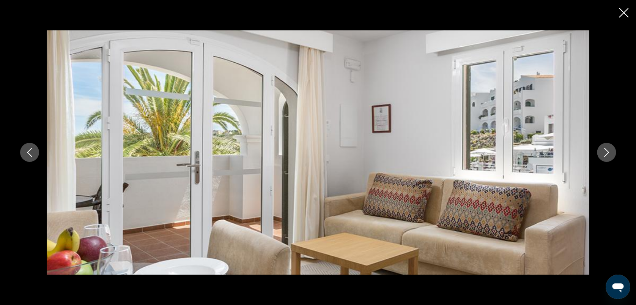
click at [29, 152] on icon "Image précédente" at bounding box center [29, 152] width 9 height 9
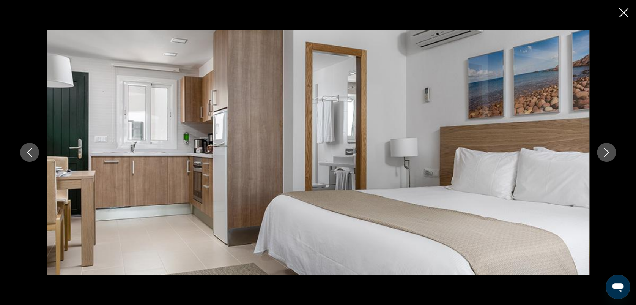
click at [607, 150] on icon "Image suivante" at bounding box center [606, 152] width 9 height 9
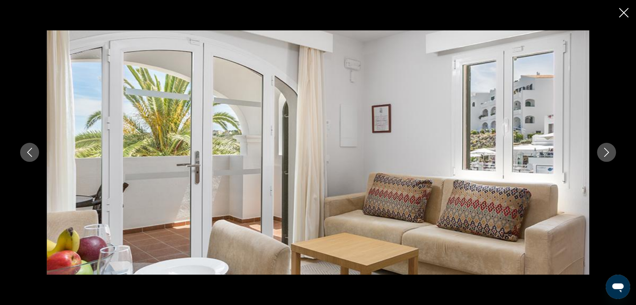
click at [607, 150] on icon "Image suivante" at bounding box center [606, 152] width 9 height 9
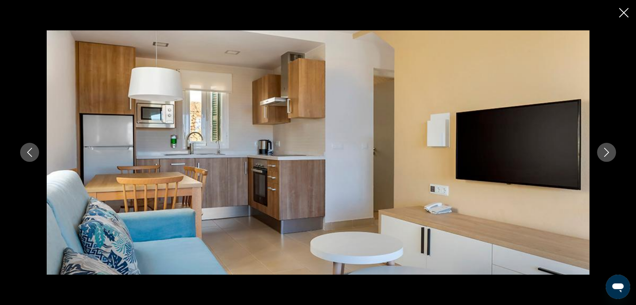
click at [607, 150] on icon "Image suivante" at bounding box center [606, 152] width 9 height 9
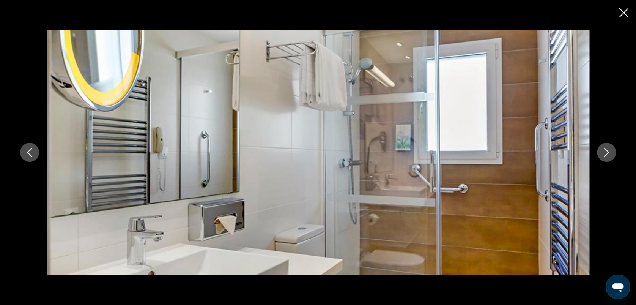
click at [607, 150] on icon "Image suivante" at bounding box center [606, 152] width 9 height 9
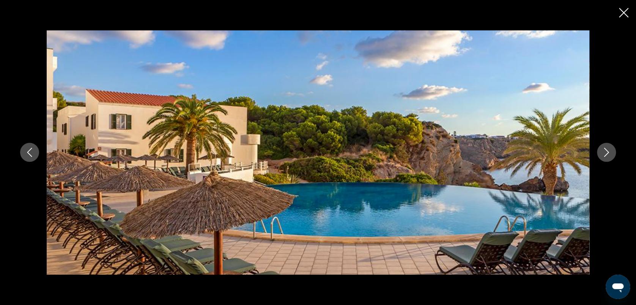
click at [607, 150] on icon "Image suivante" at bounding box center [606, 152] width 9 height 9
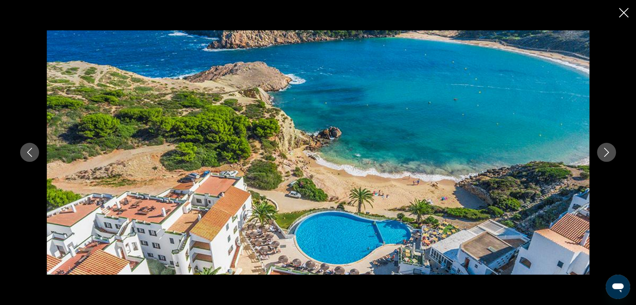
click at [622, 12] on icon "Fermer le diaporama" at bounding box center [623, 12] width 9 height 9
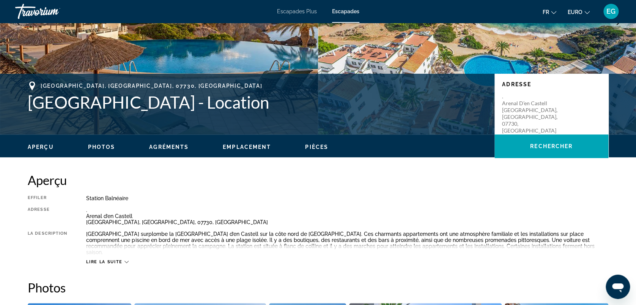
scroll to position [115, 0]
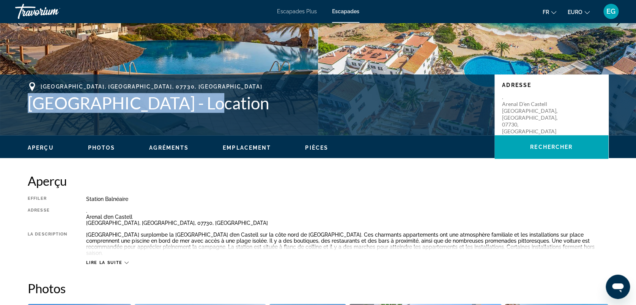
drag, startPoint x: 24, startPoint y: 102, endPoint x: 203, endPoint y: 106, distance: 179.5
click at [203, 106] on div "Minorque, Îles Baléares, 07730, ESP White Sands Beach Club - Location Adresse .…" at bounding box center [318, 105] width 611 height 46
copy h1 "White Sands Beach Club"
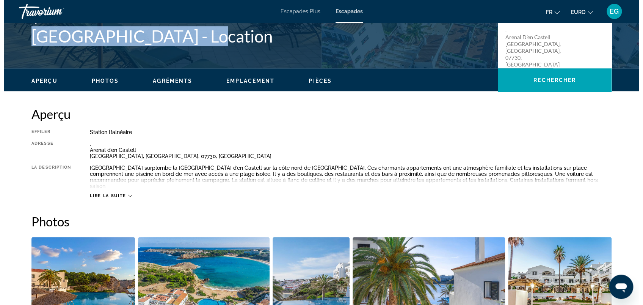
scroll to position [0, 0]
